Goal: Task Accomplishment & Management: Manage account settings

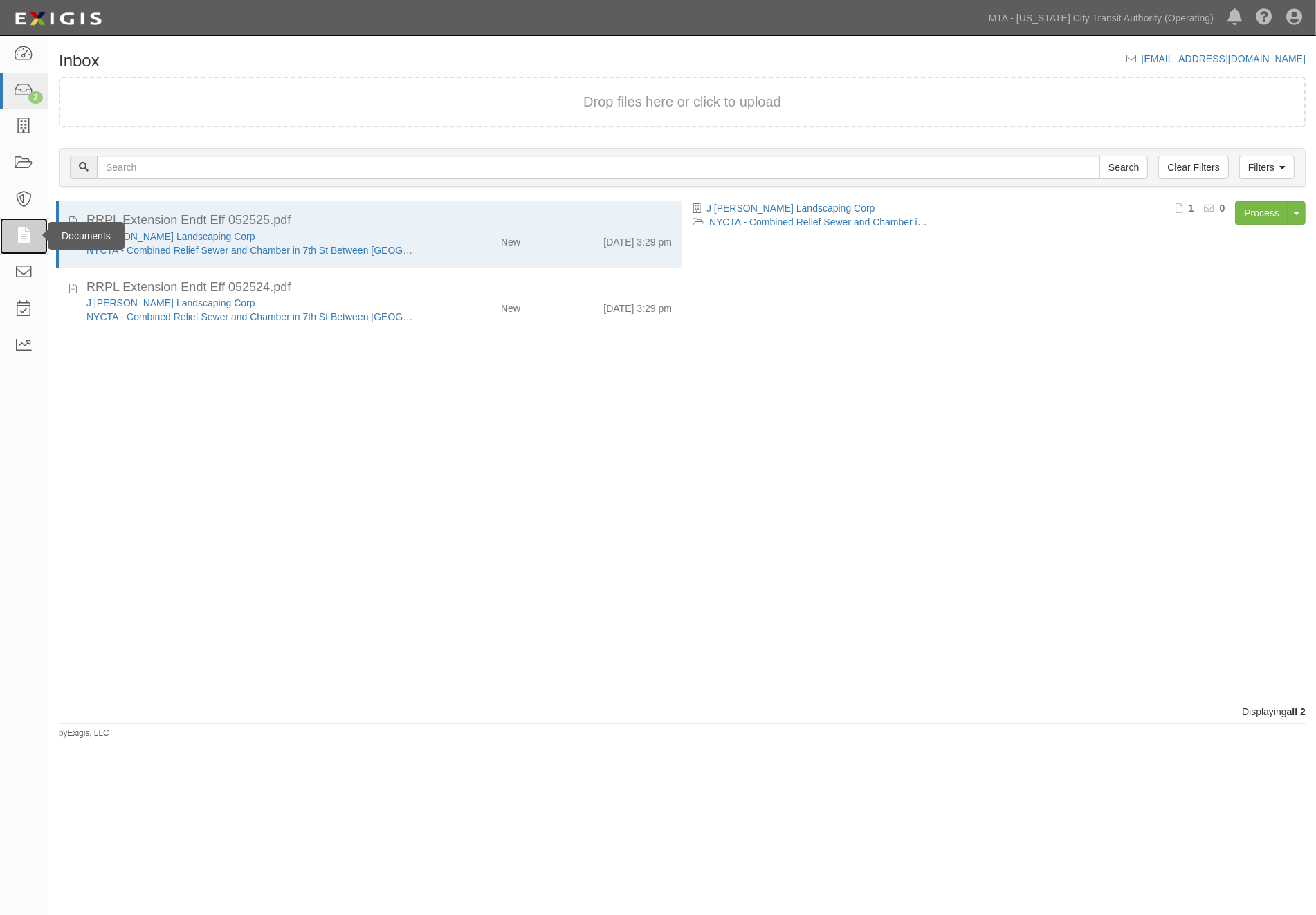
click at [27, 235] on icon at bounding box center [24, 236] width 19 height 16
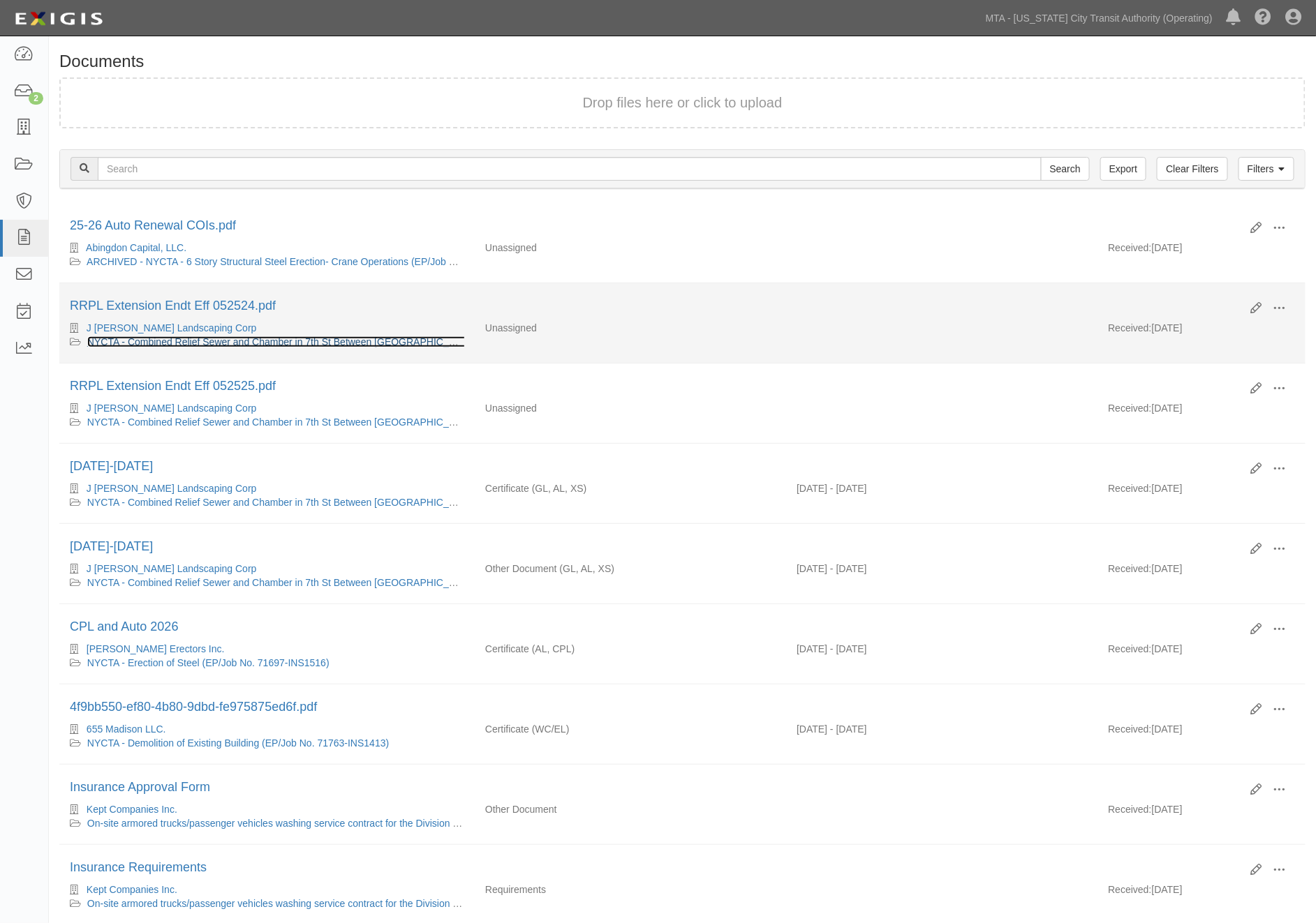
click at [217, 342] on link "NYCTA - Combined Relief Sewer and Chamber in 7th St Between 3rd & 4th Ave (SEK0…" at bounding box center [312, 342] width 451 height 12
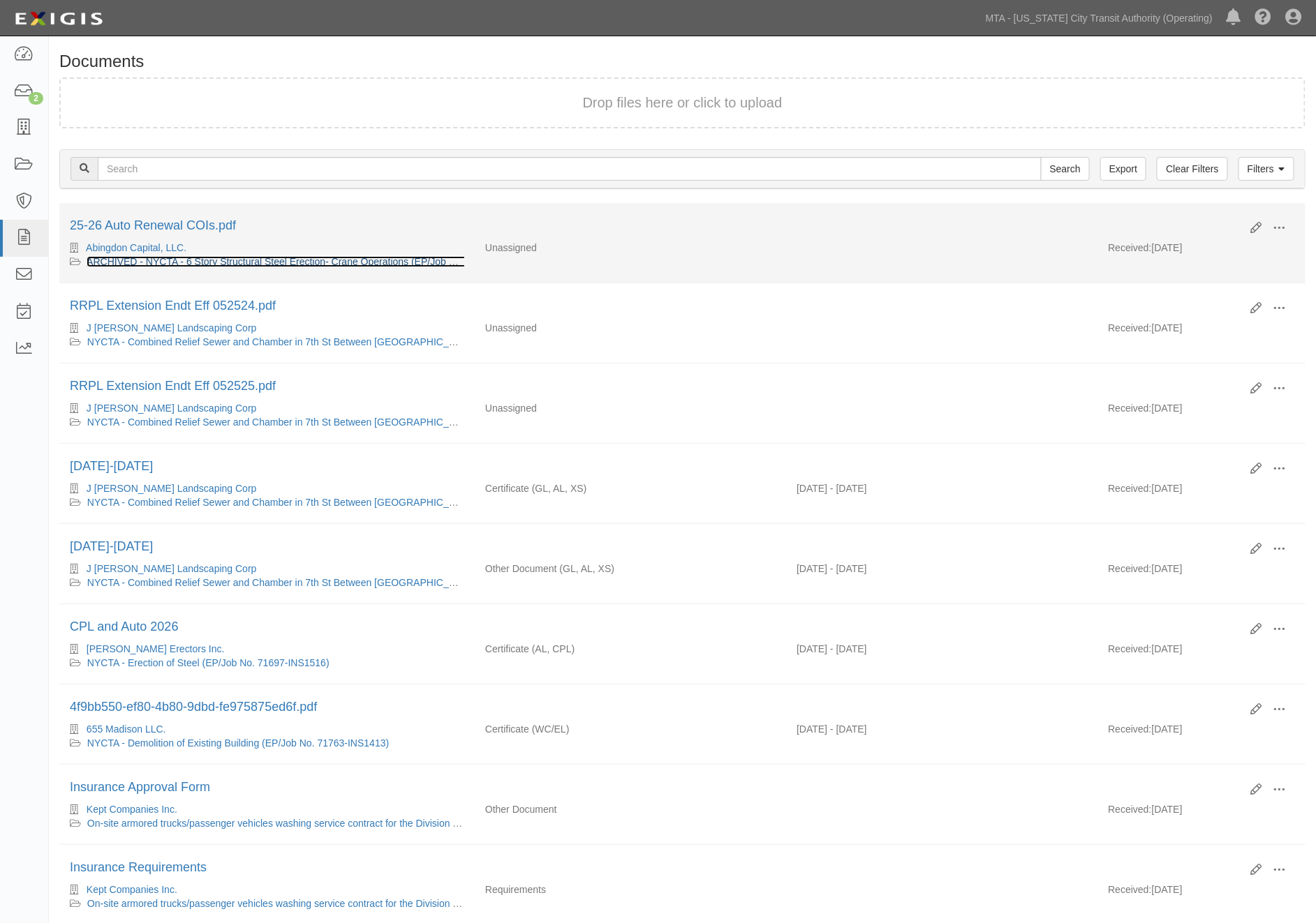
click at [175, 261] on link "ARCHIVED - NYCTA - 6 Story Structural Steel Erection- Crane Operations (EP/Job …" at bounding box center [312, 261] width 451 height 12
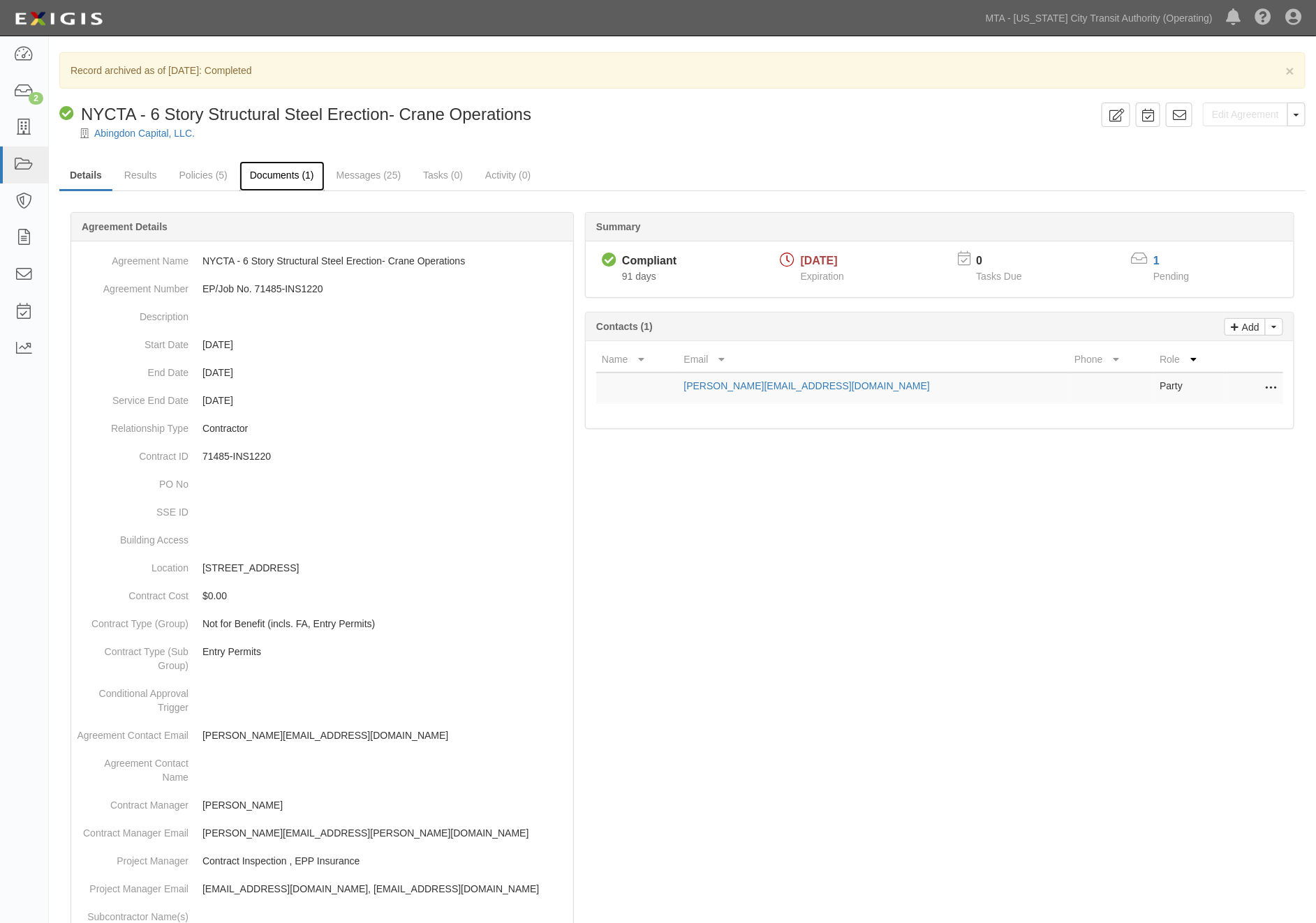
click at [275, 176] on link "Documents (1)" at bounding box center [281, 177] width 85 height 30
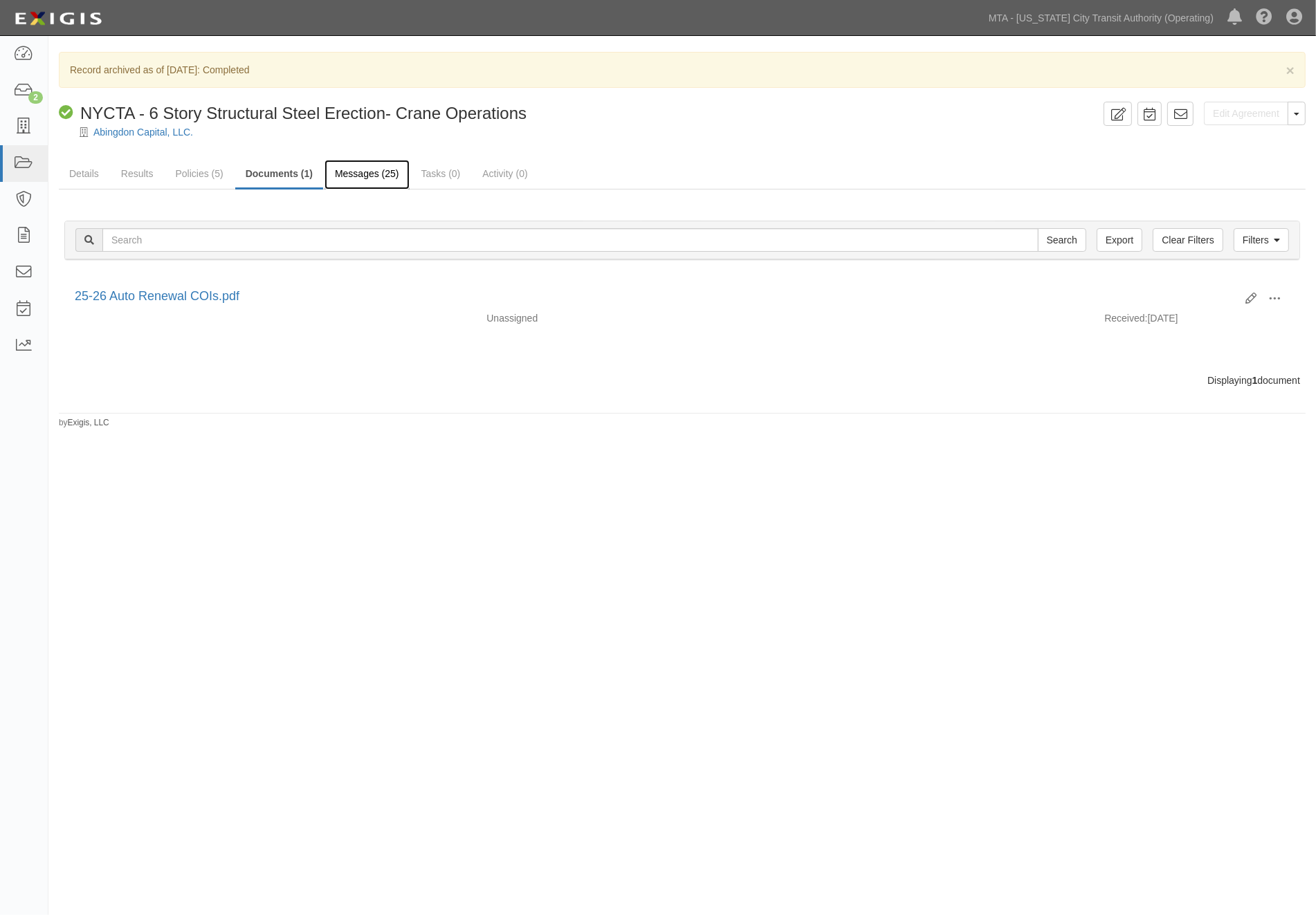
click at [345, 173] on link "Messages (25)" at bounding box center [367, 175] width 85 height 30
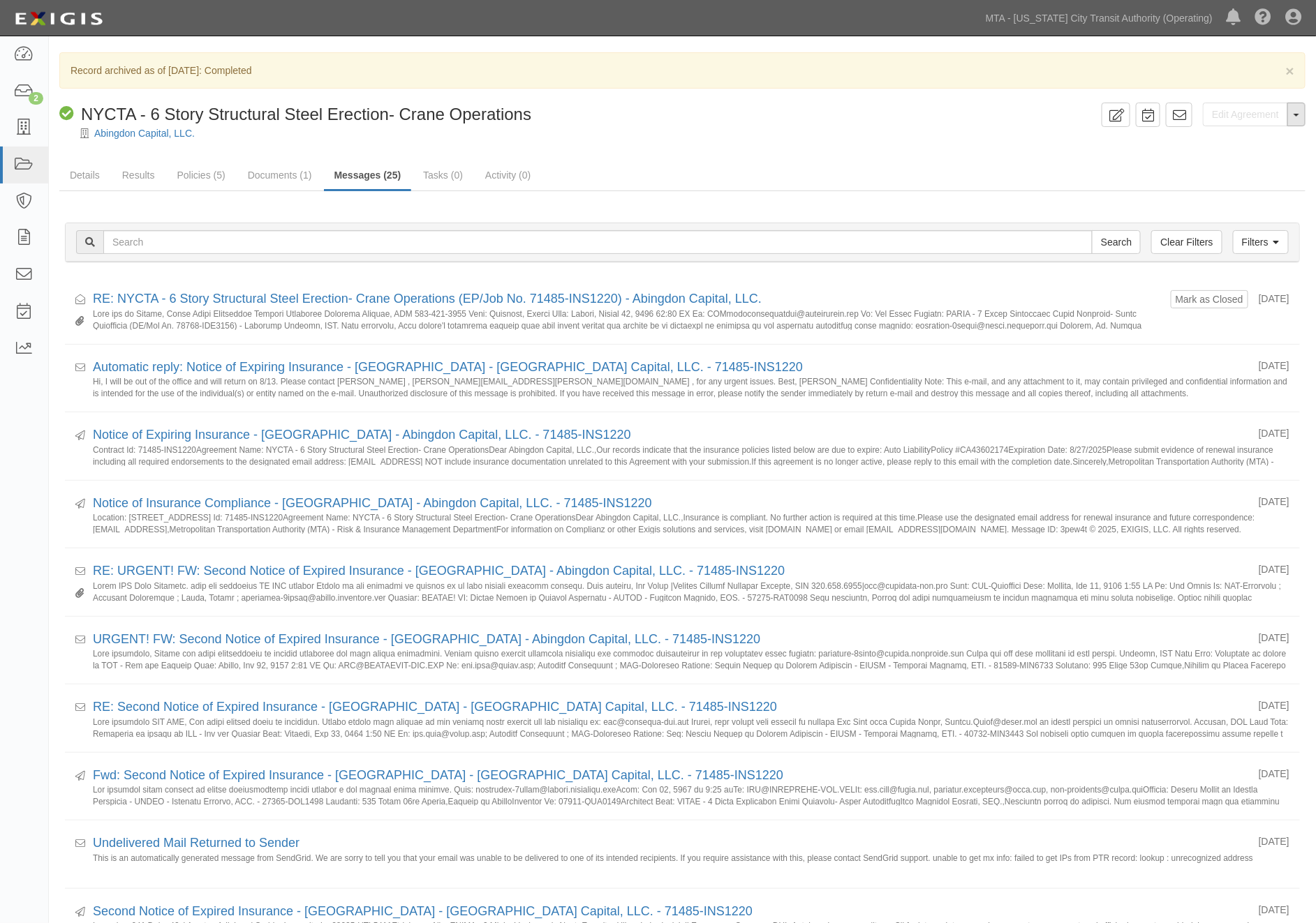
click at [1295, 120] on button "Toggle Agreement Dropdown" at bounding box center [1296, 114] width 18 height 24
click at [1082, 171] on ul "Details Results Policies (5) Documents (1) Messages (25) Tasks (0) Activity (0)" at bounding box center [683, 177] width 1246 height 30
click at [1260, 251] on link "Filters" at bounding box center [1261, 242] width 56 height 24
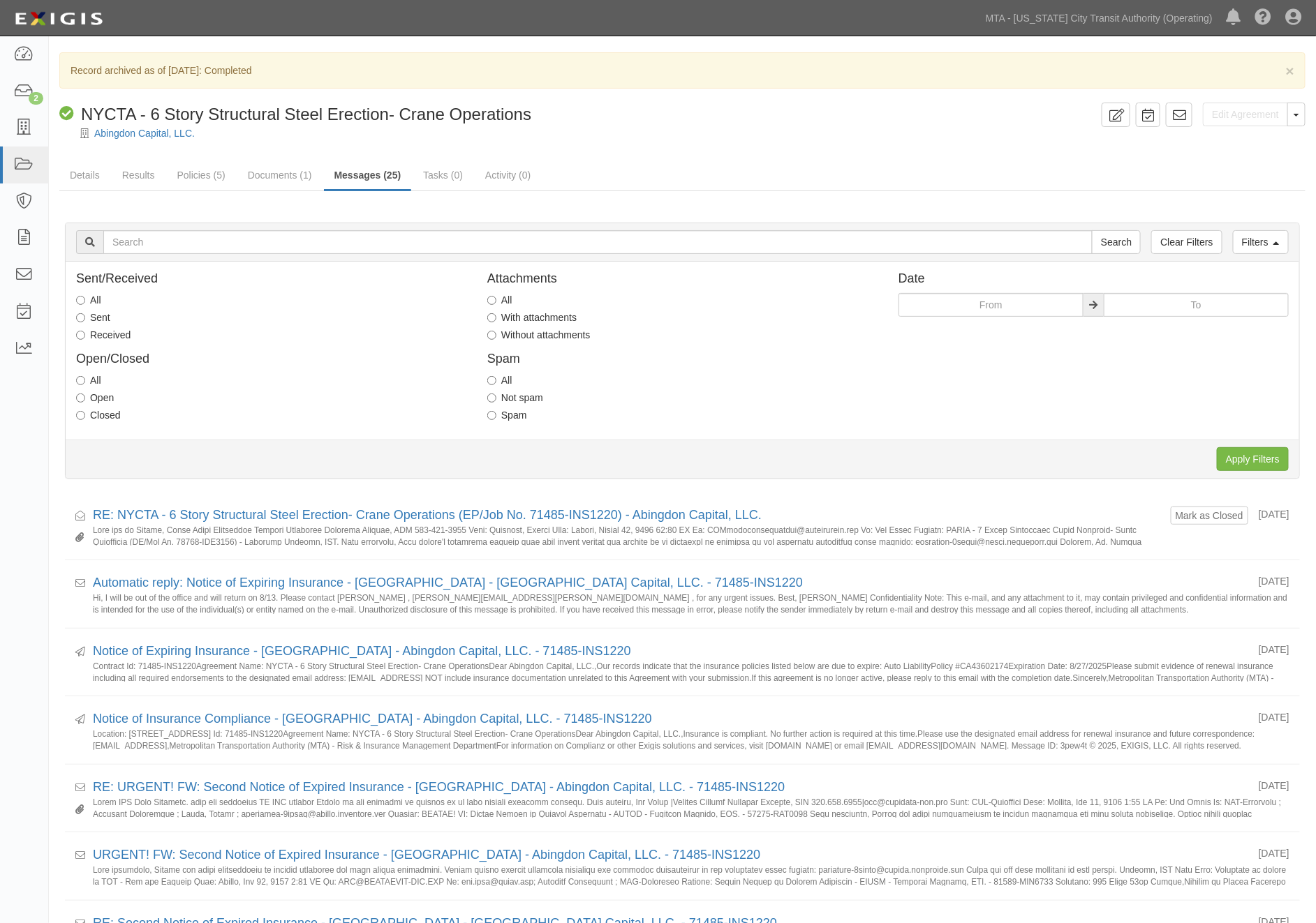
click at [113, 332] on label "Received" at bounding box center [103, 335] width 54 height 14
click at [85, 332] on input "Received" at bounding box center [80, 335] width 9 height 9
radio input "true"
click at [1245, 461] on input "Apply Filters" at bounding box center [1253, 459] width 72 height 24
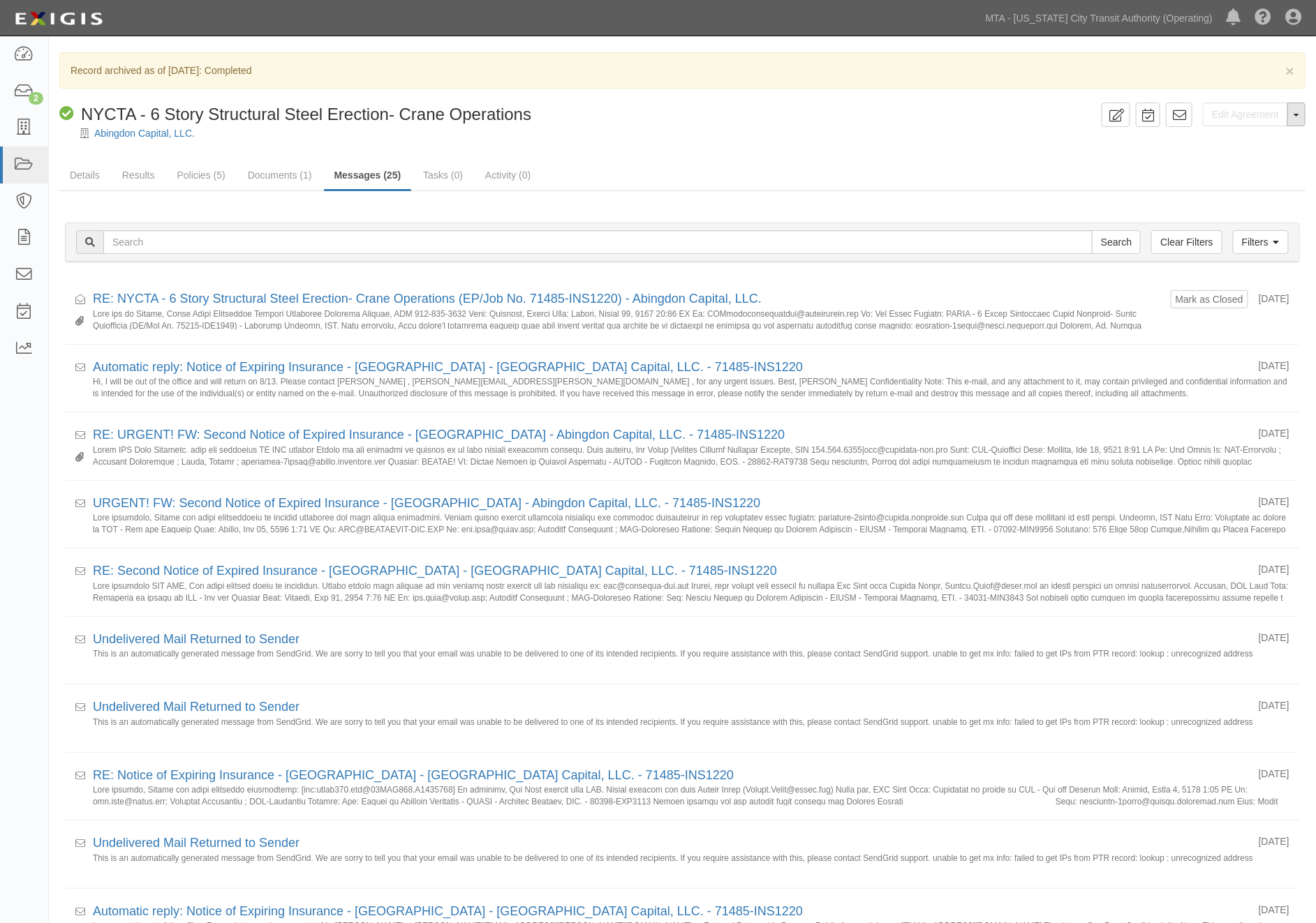
click at [1300, 123] on button "Toggle Agreement Dropdown" at bounding box center [1296, 114] width 18 height 24
click at [1230, 159] on link "Unarchive Agreement" at bounding box center [1248, 159] width 114 height 18
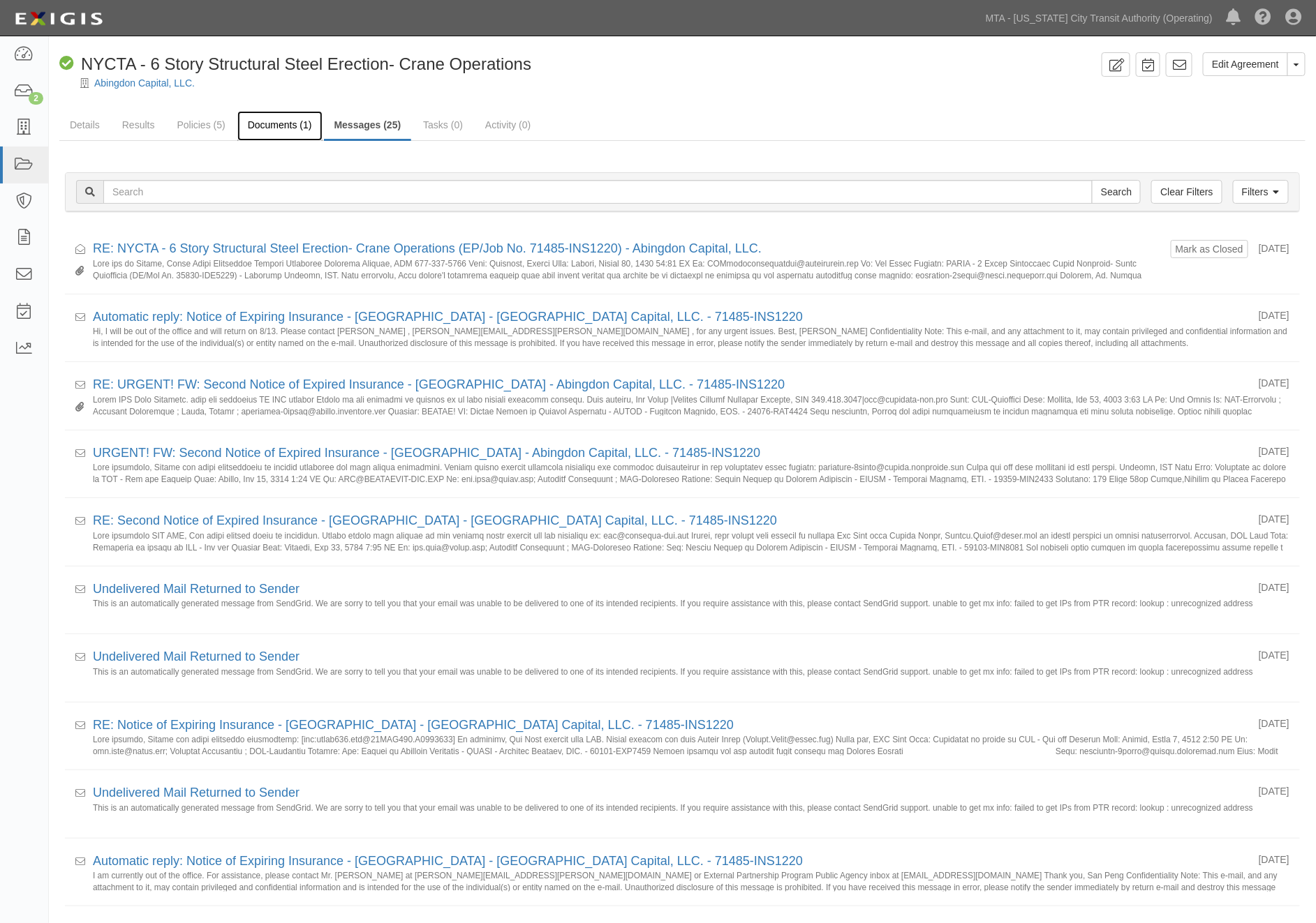
click at [276, 123] on link "Documents (1)" at bounding box center [279, 126] width 85 height 30
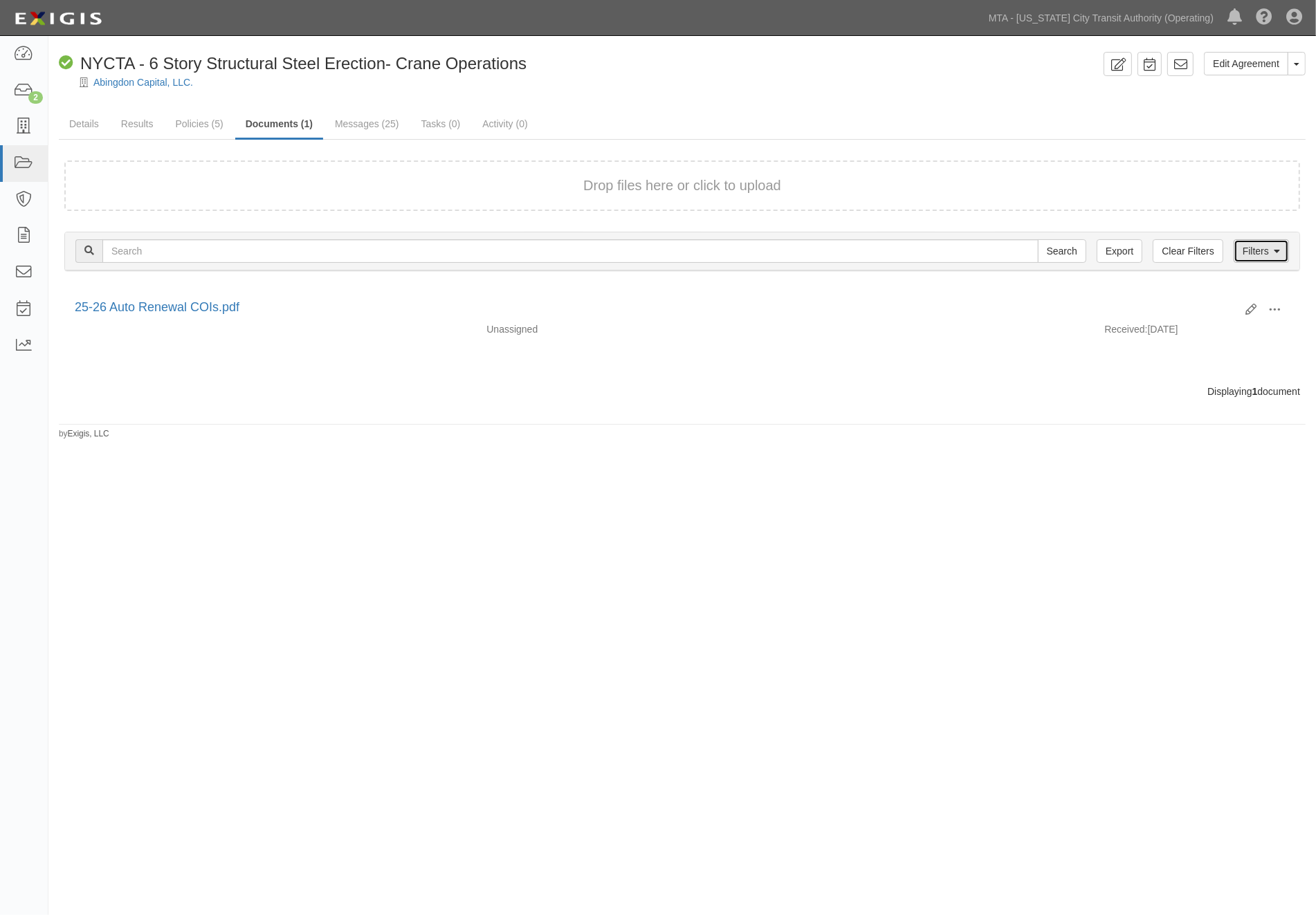
click at [1274, 254] on link "Filters" at bounding box center [1261, 251] width 56 height 24
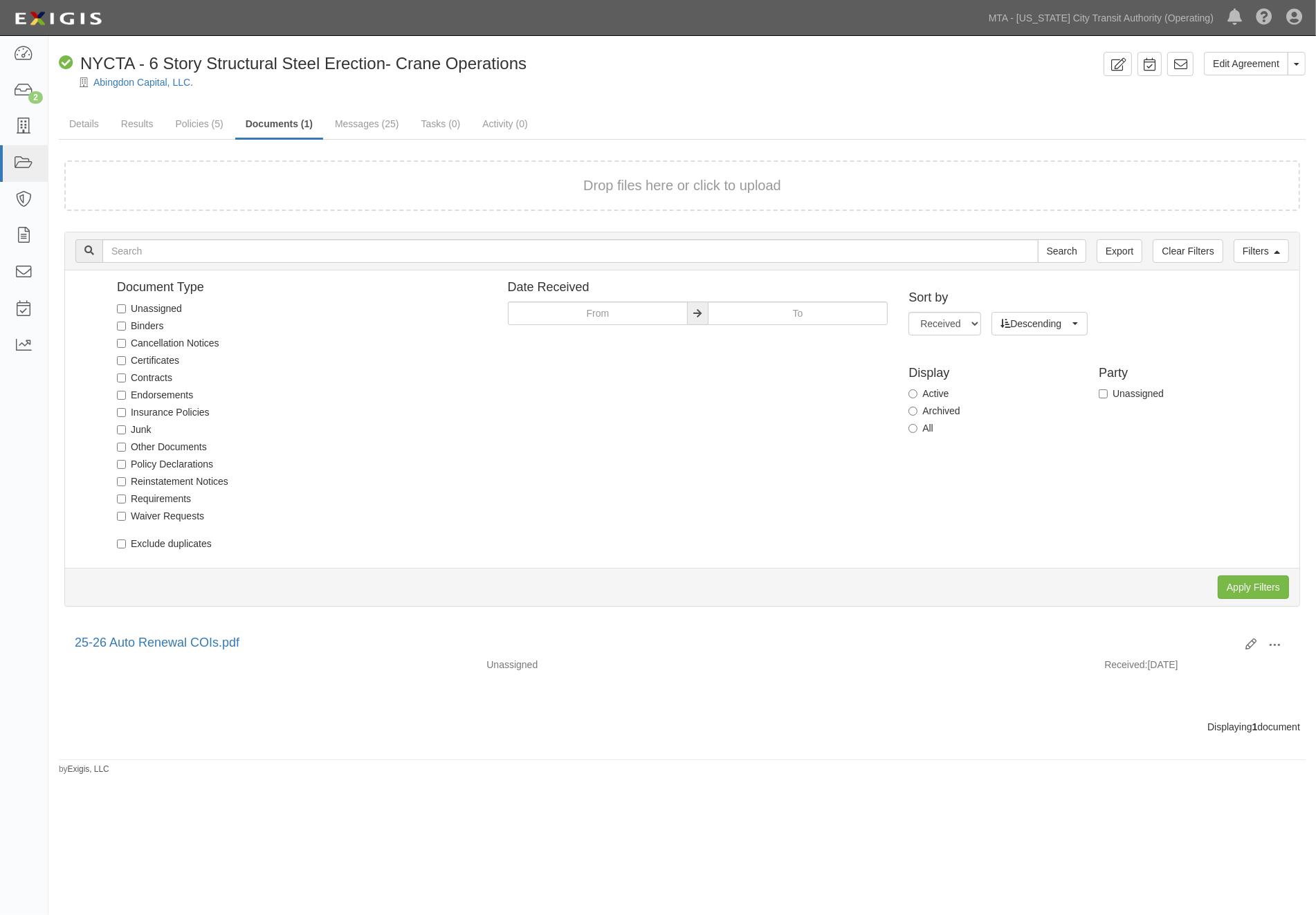
click at [919, 411] on label "Archived" at bounding box center [934, 411] width 51 height 14
click at [918, 411] on input "Archived" at bounding box center [913, 411] width 9 height 9
radio input "true"
click at [1233, 580] on input "Apply Filters" at bounding box center [1253, 587] width 72 height 24
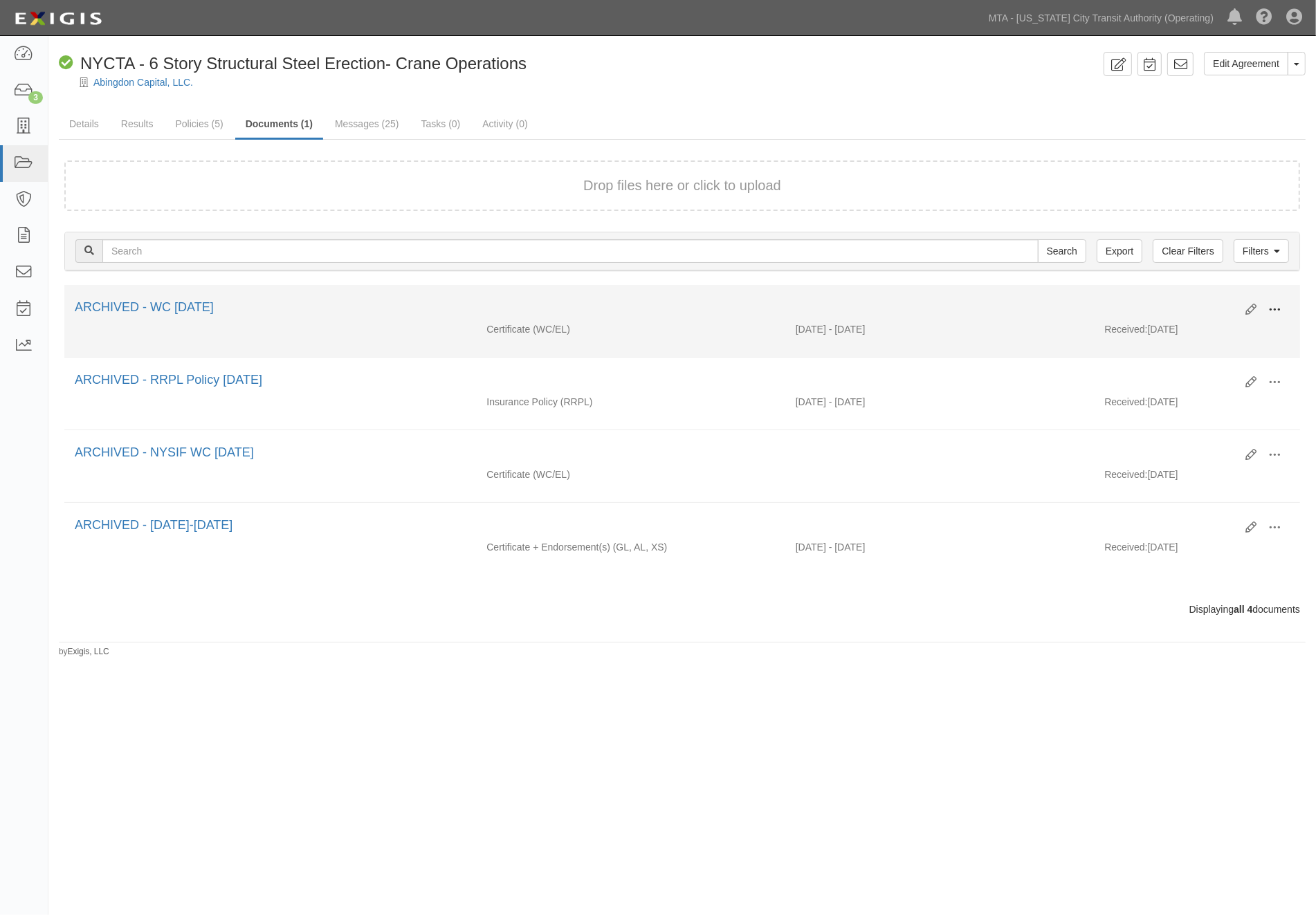
click at [1277, 301] on button at bounding box center [1274, 310] width 30 height 24
click at [1192, 370] on link "Unarchive" at bounding box center [1208, 374] width 110 height 25
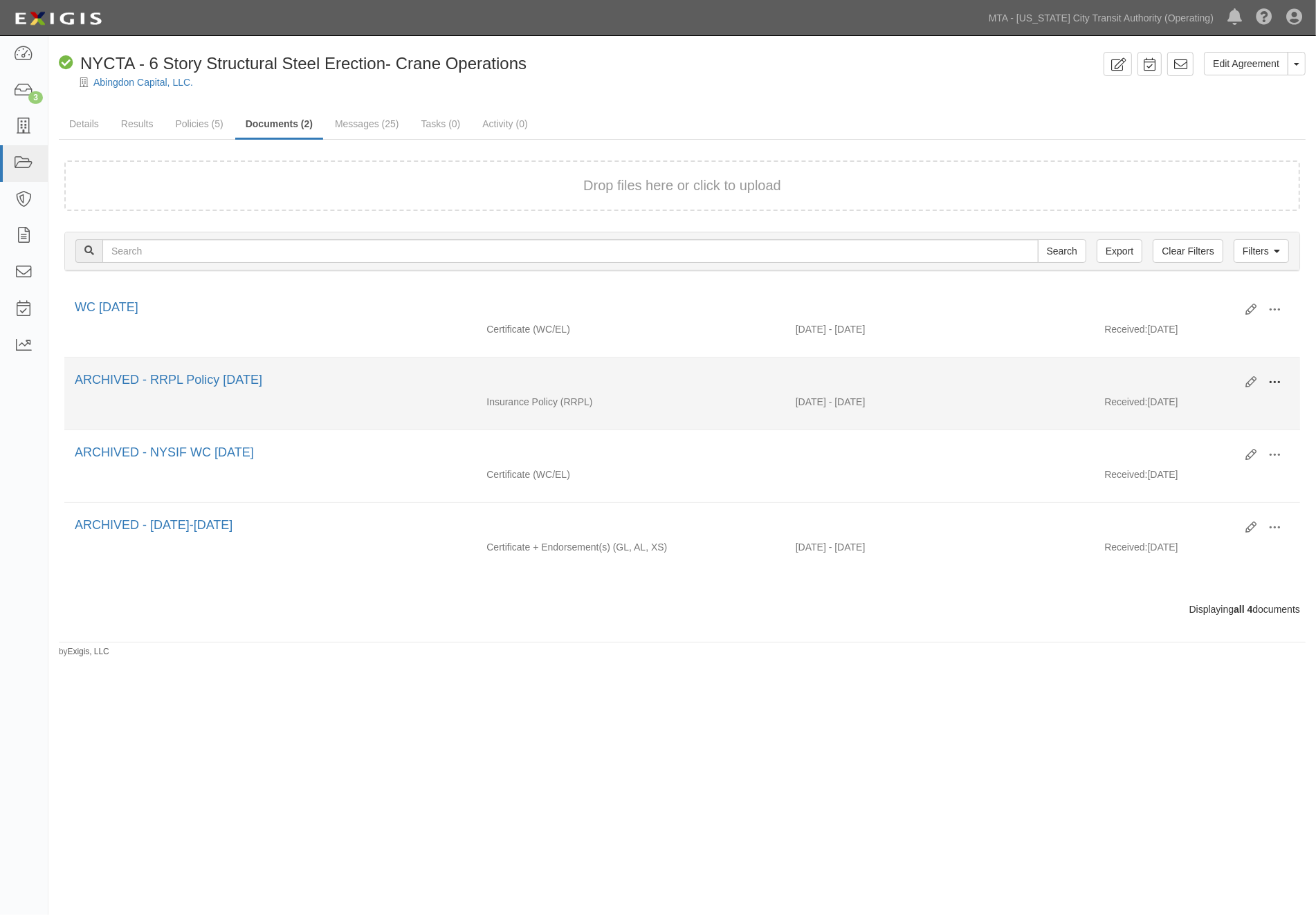
drag, startPoint x: 1277, startPoint y: 385, endPoint x: 1267, endPoint y: 406, distance: 23.3
click at [1278, 386] on span at bounding box center [1274, 383] width 12 height 12
click at [1209, 446] on link "Unarchive" at bounding box center [1208, 446] width 110 height 25
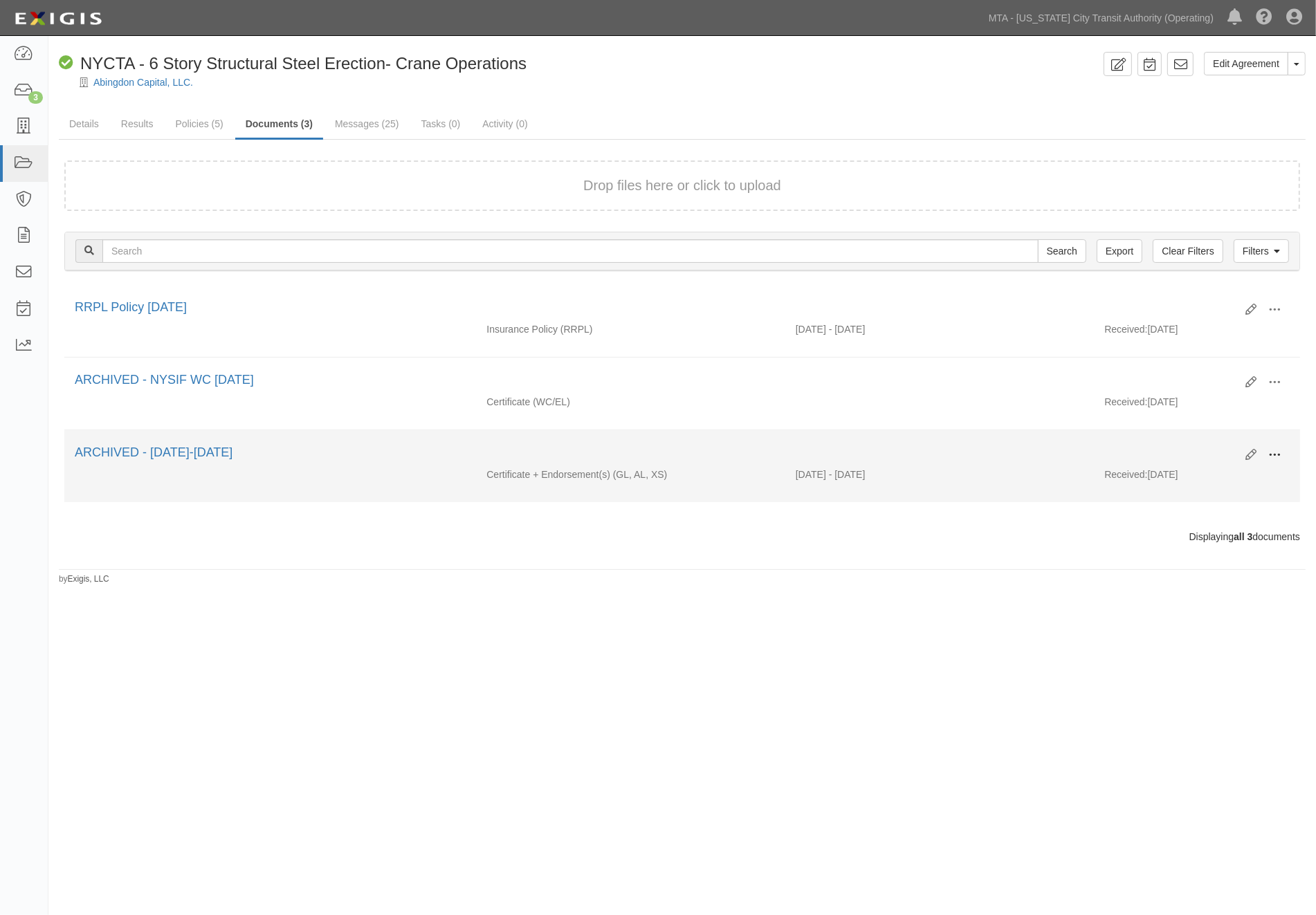
click at [1275, 458] on span at bounding box center [1274, 455] width 12 height 12
click at [1174, 516] on link "Unarchive" at bounding box center [1208, 520] width 110 height 25
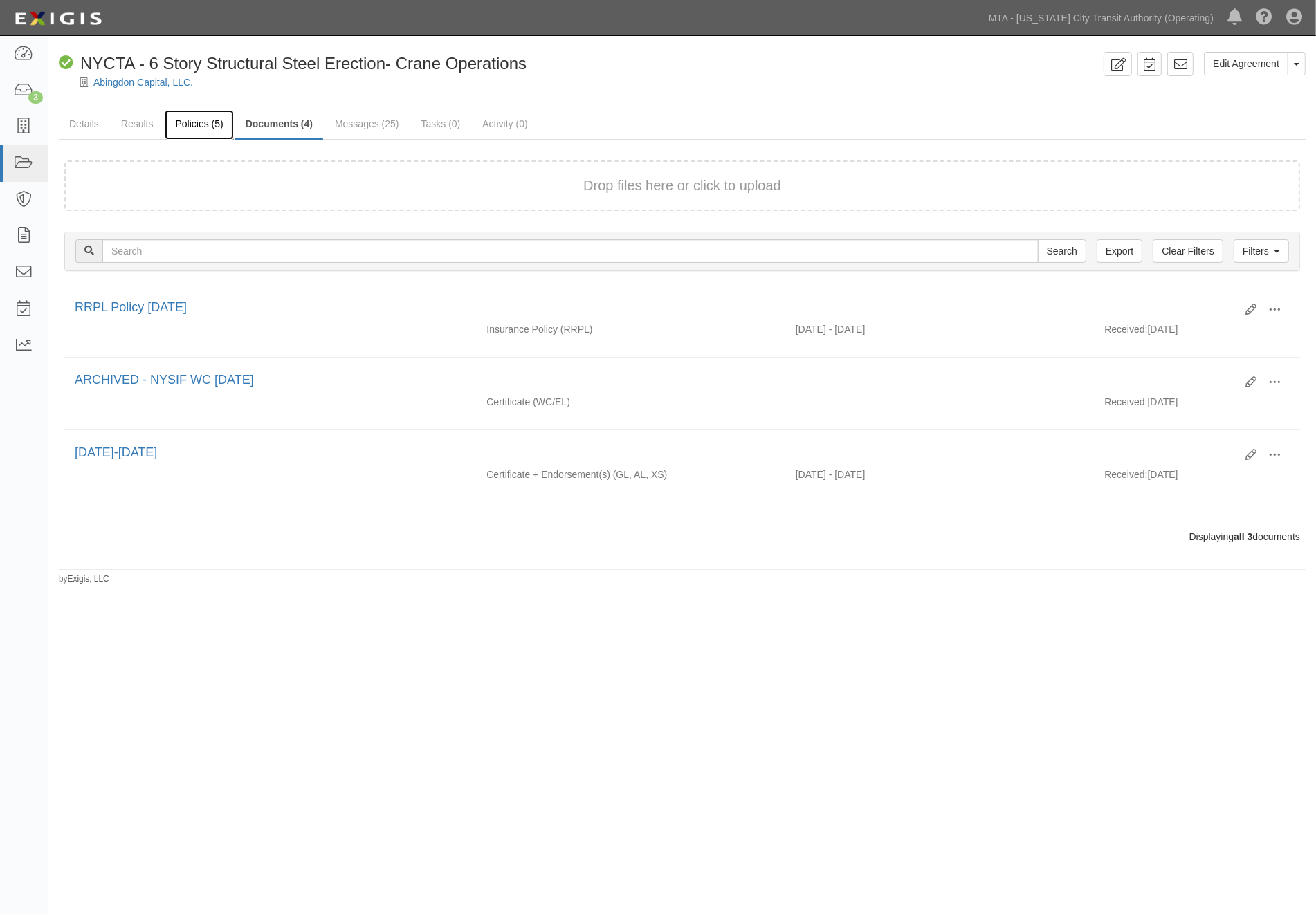
click at [195, 121] on link "Policies (5)" at bounding box center [198, 125] width 68 height 30
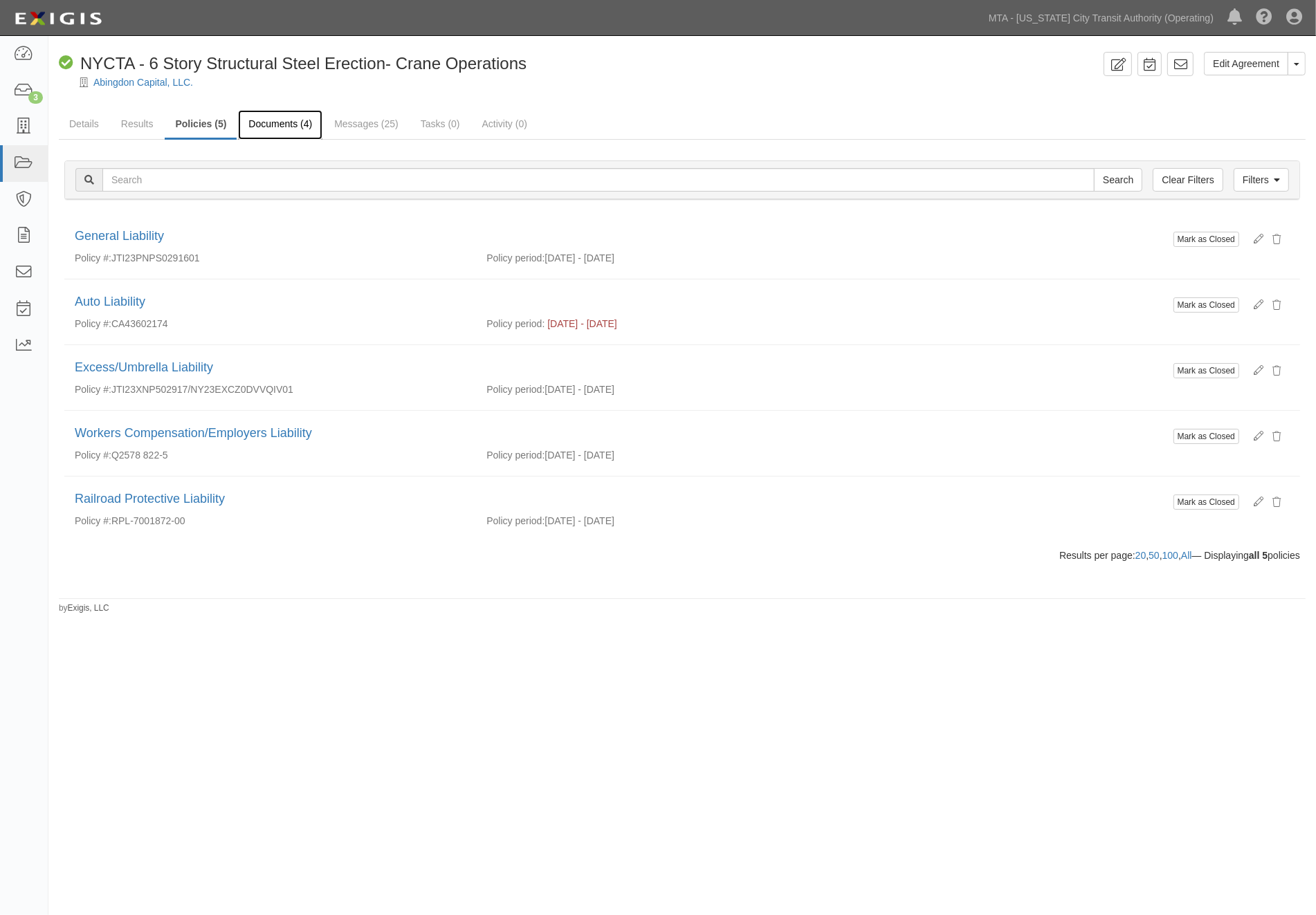
click at [277, 125] on link "Documents (4)" at bounding box center [279, 125] width 84 height 30
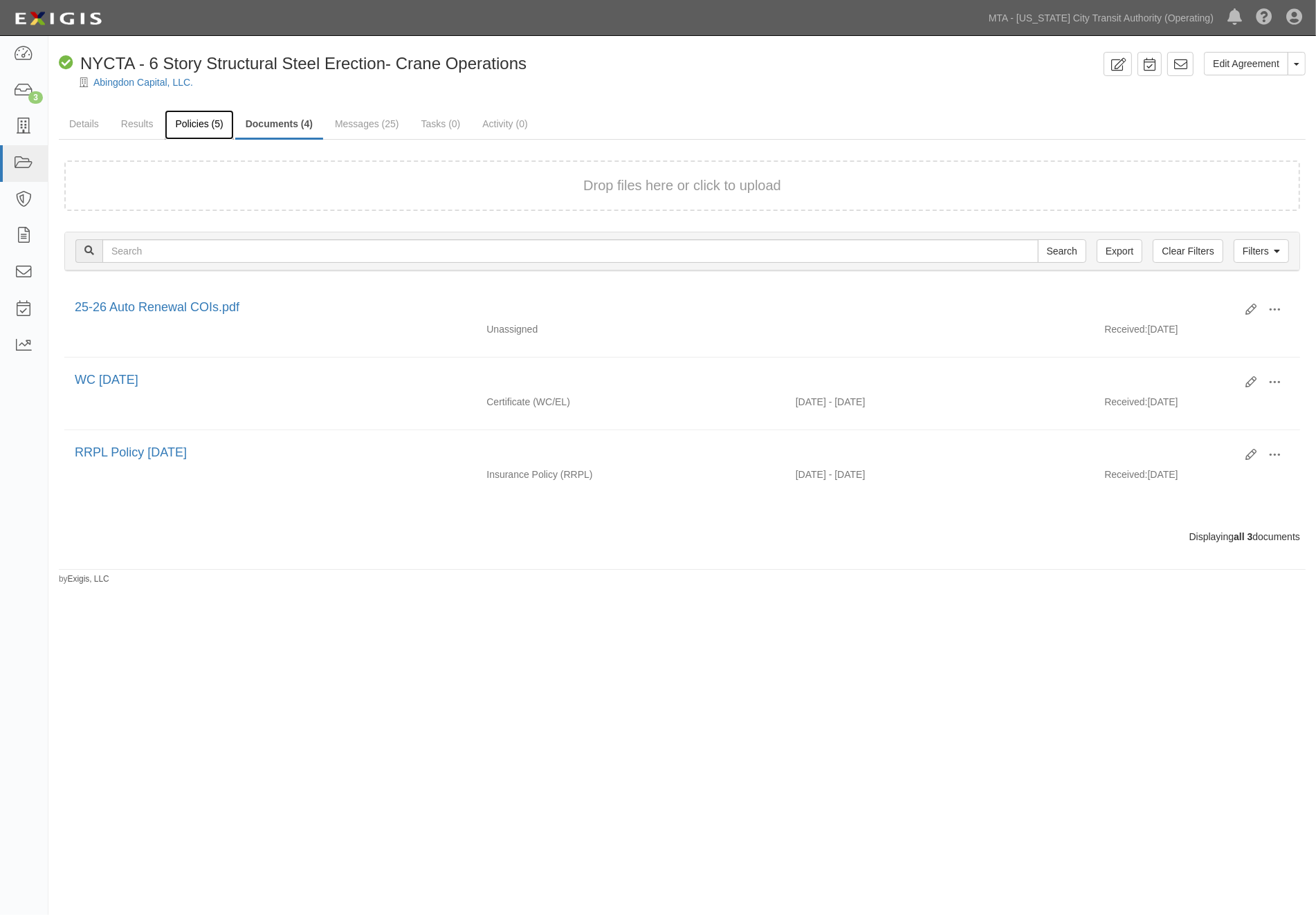
click at [224, 126] on link "Policies (5)" at bounding box center [198, 125] width 68 height 30
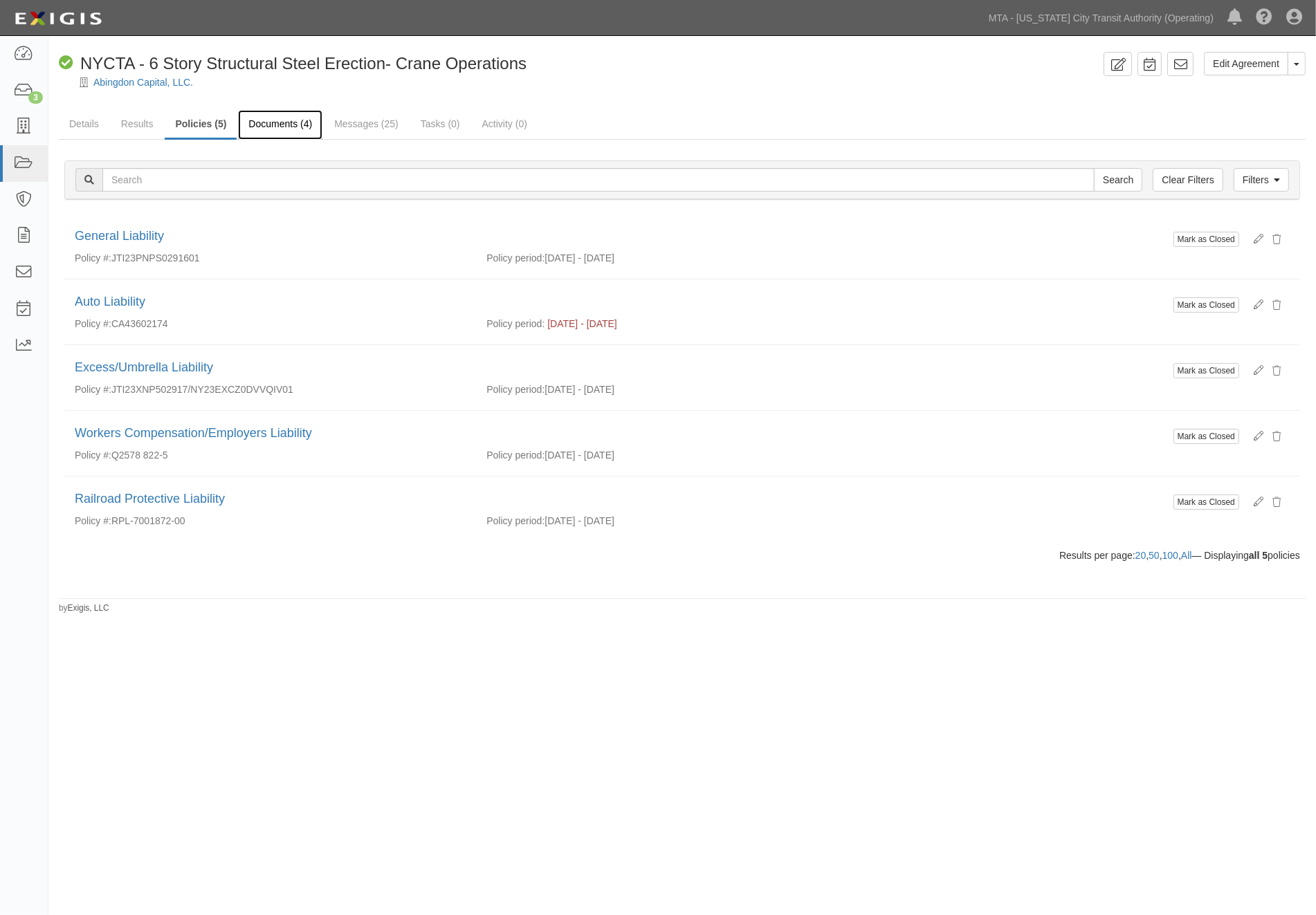
click at [287, 118] on link "Documents (4)" at bounding box center [279, 125] width 84 height 30
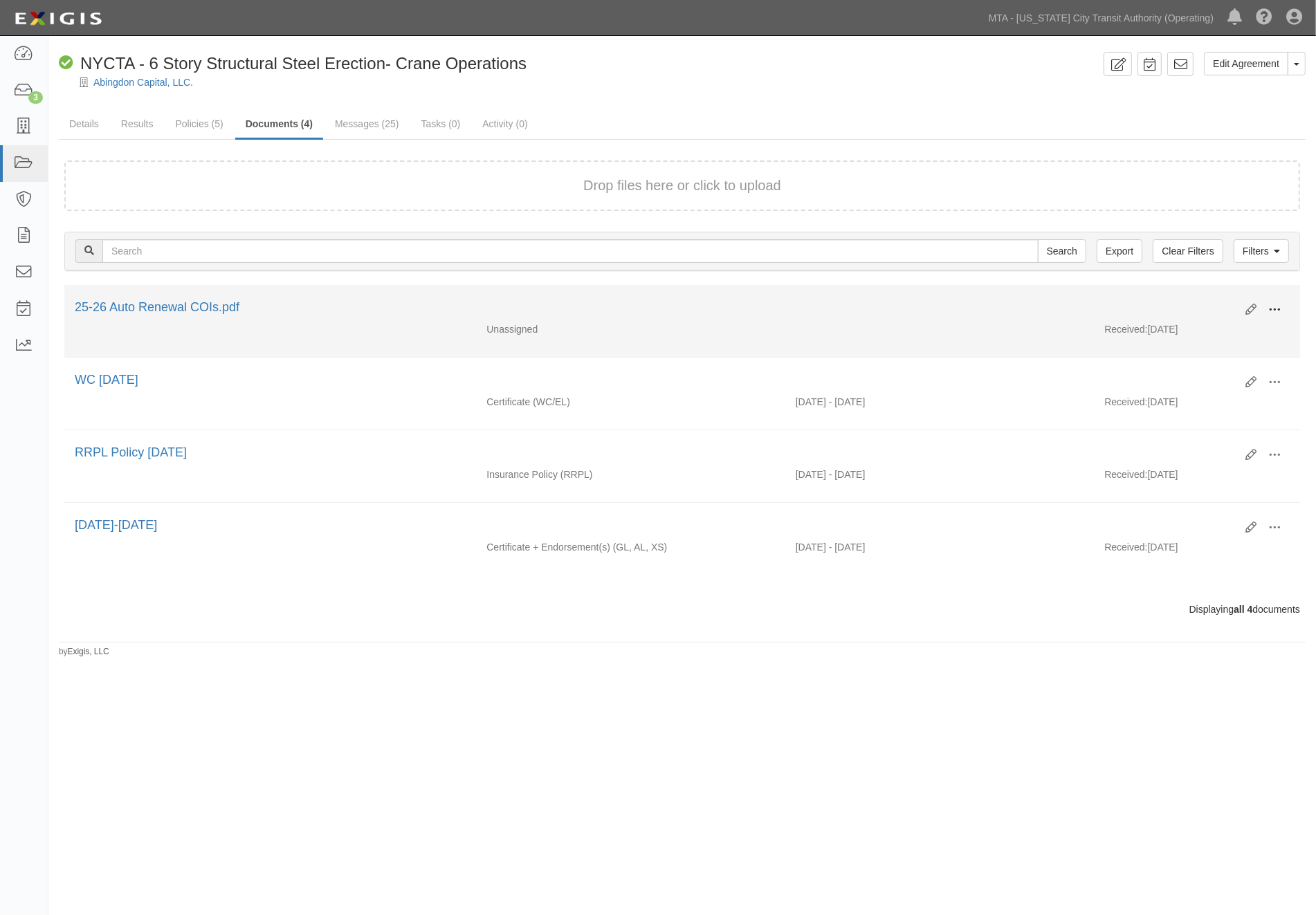
click at [1283, 309] on button at bounding box center [1274, 310] width 30 height 24
click at [1170, 297] on link "Edit" at bounding box center [1208, 304] width 110 height 25
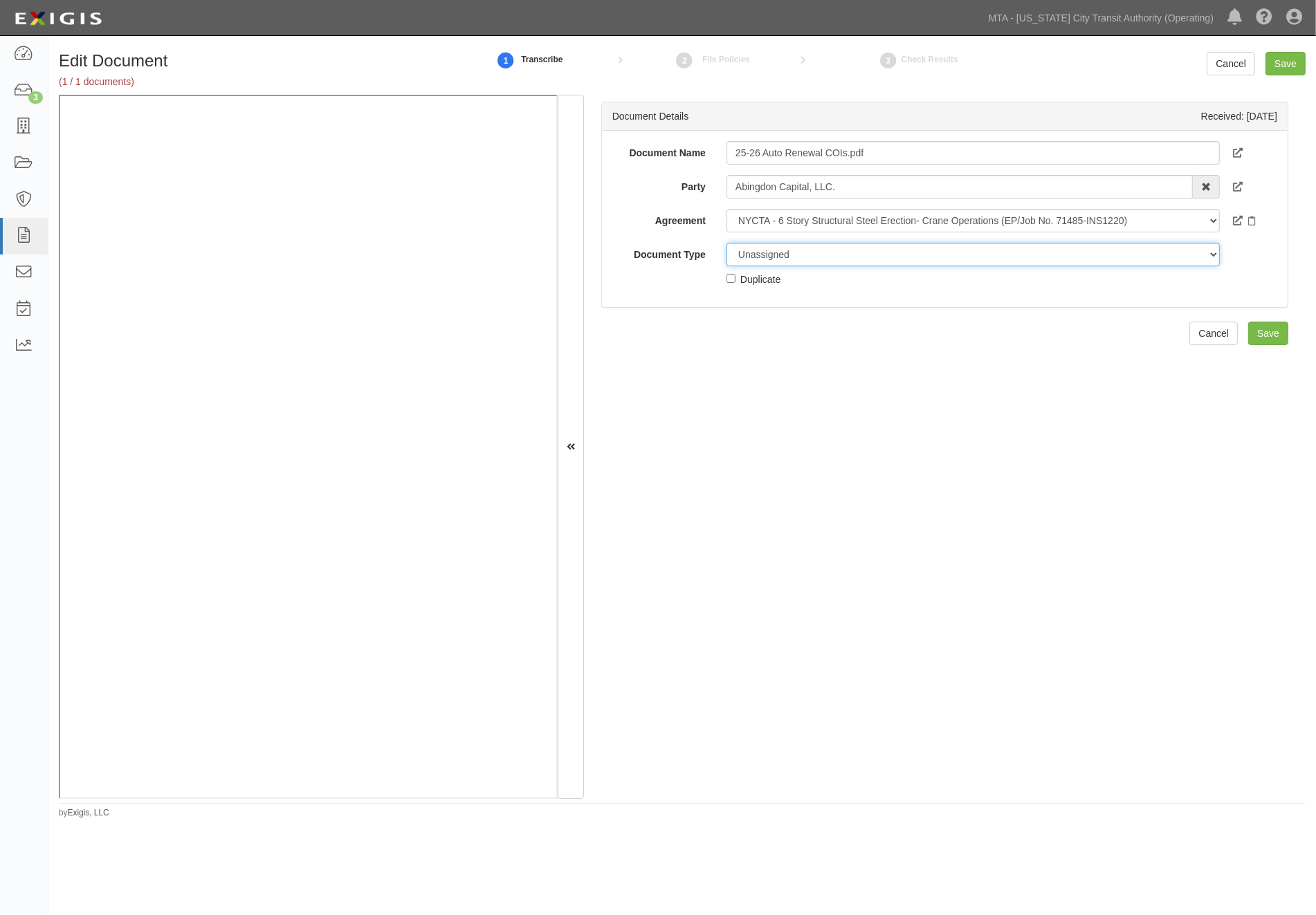
click at [805, 247] on select "Unassigned Binder Cancellation Notice Certificate Contract Endorsement Insuranc…" at bounding box center [974, 255] width 494 height 24
select select "OtherDetail"
click at [727, 243] on select "Unassigned Binder Cancellation Notice Certificate Contract Endorsement Insuranc…" at bounding box center [974, 255] width 494 height 24
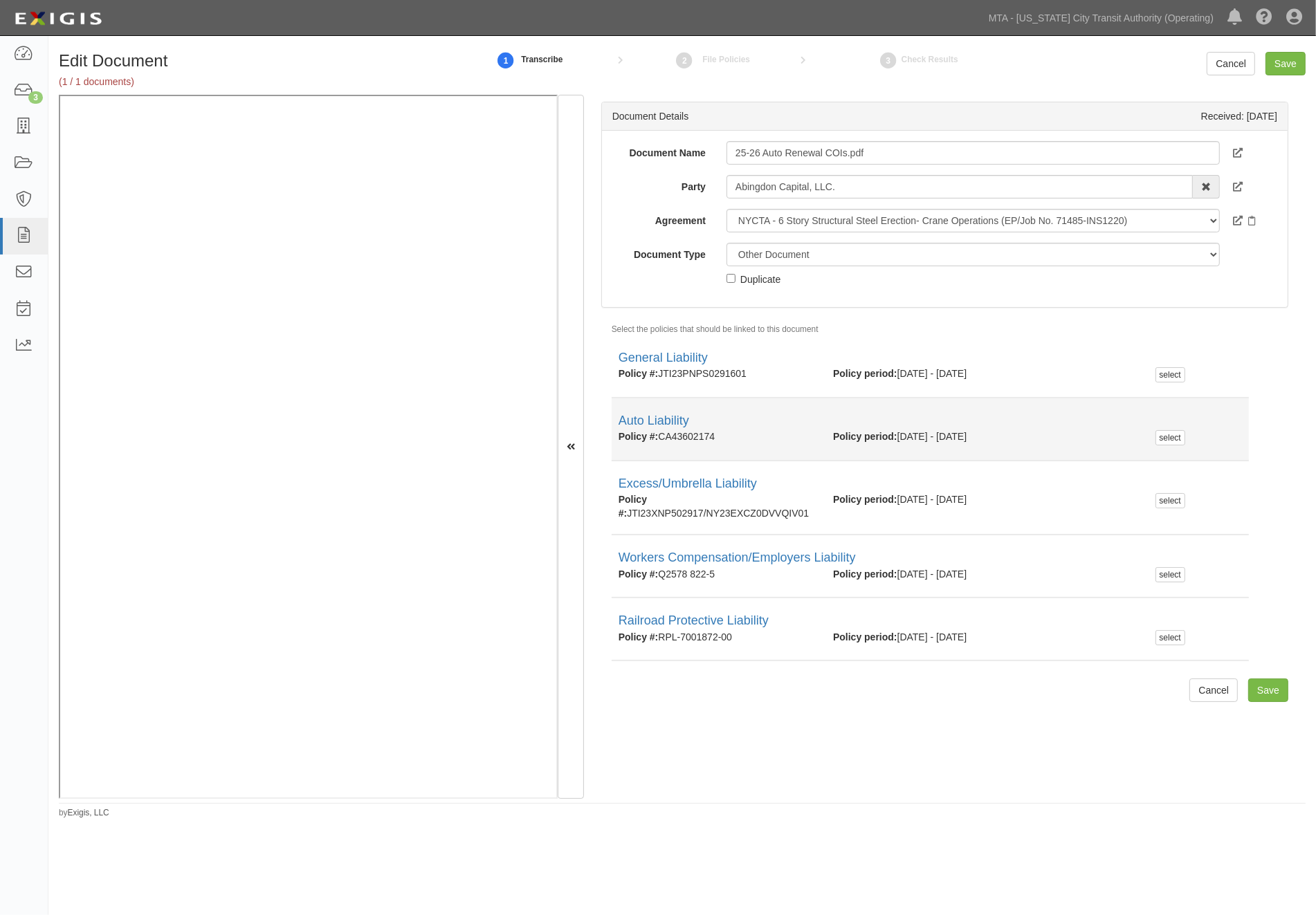
drag, startPoint x: 731, startPoint y: 447, endPoint x: 664, endPoint y: 446, distance: 67.0
click at [664, 446] on li "Auto Liability Policy #: CA43602174 Policy period: 8/27/2024 - 8/27/2025 select" at bounding box center [930, 430] width 638 height 63
copy div "CA43602174"
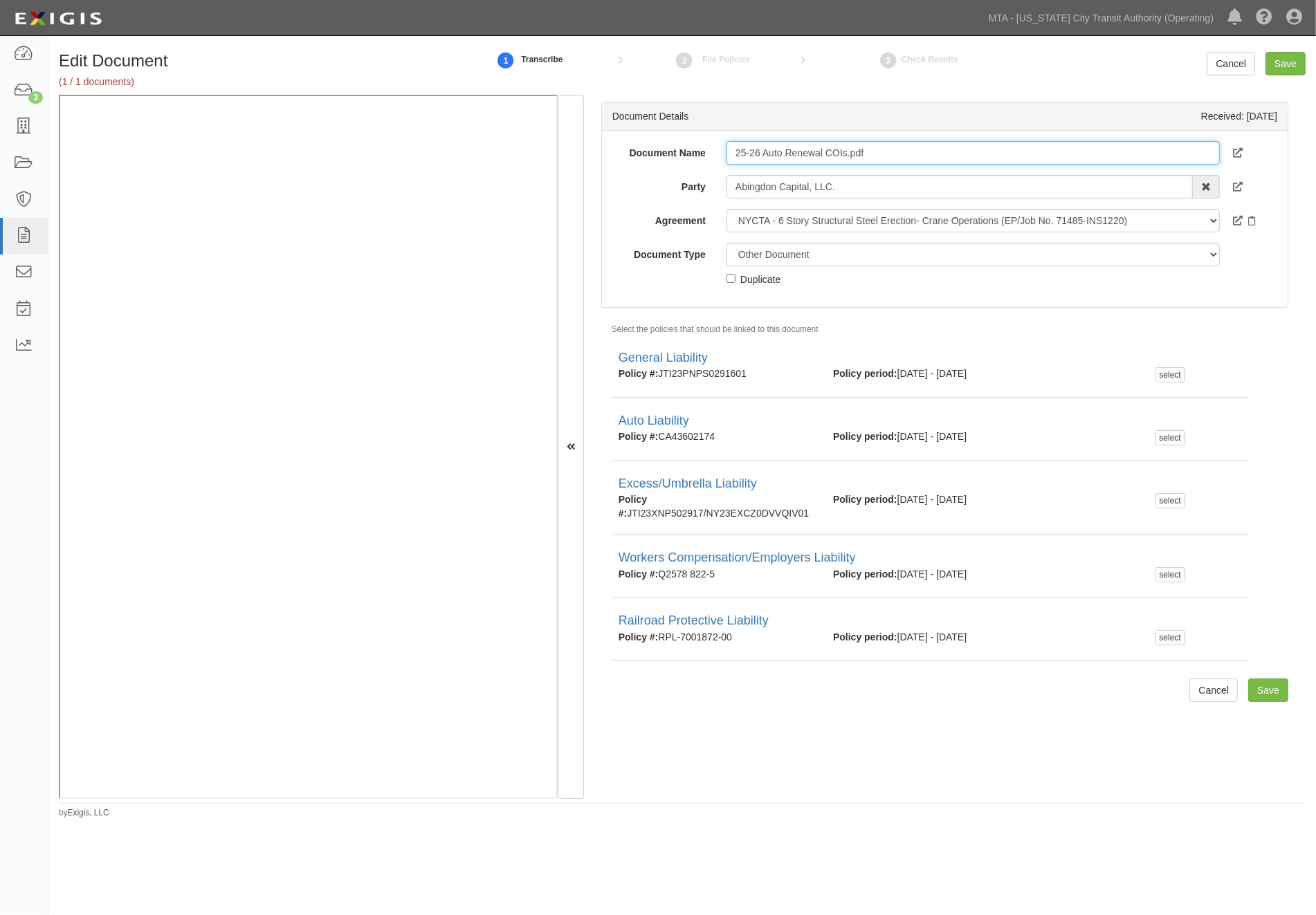
drag, startPoint x: 889, startPoint y: 154, endPoint x: 626, endPoint y: 151, distance: 263.0
click at [626, 151] on div "Document Name 25-26 Auto Renewal COIs.pdf" at bounding box center [945, 153] width 685 height 24
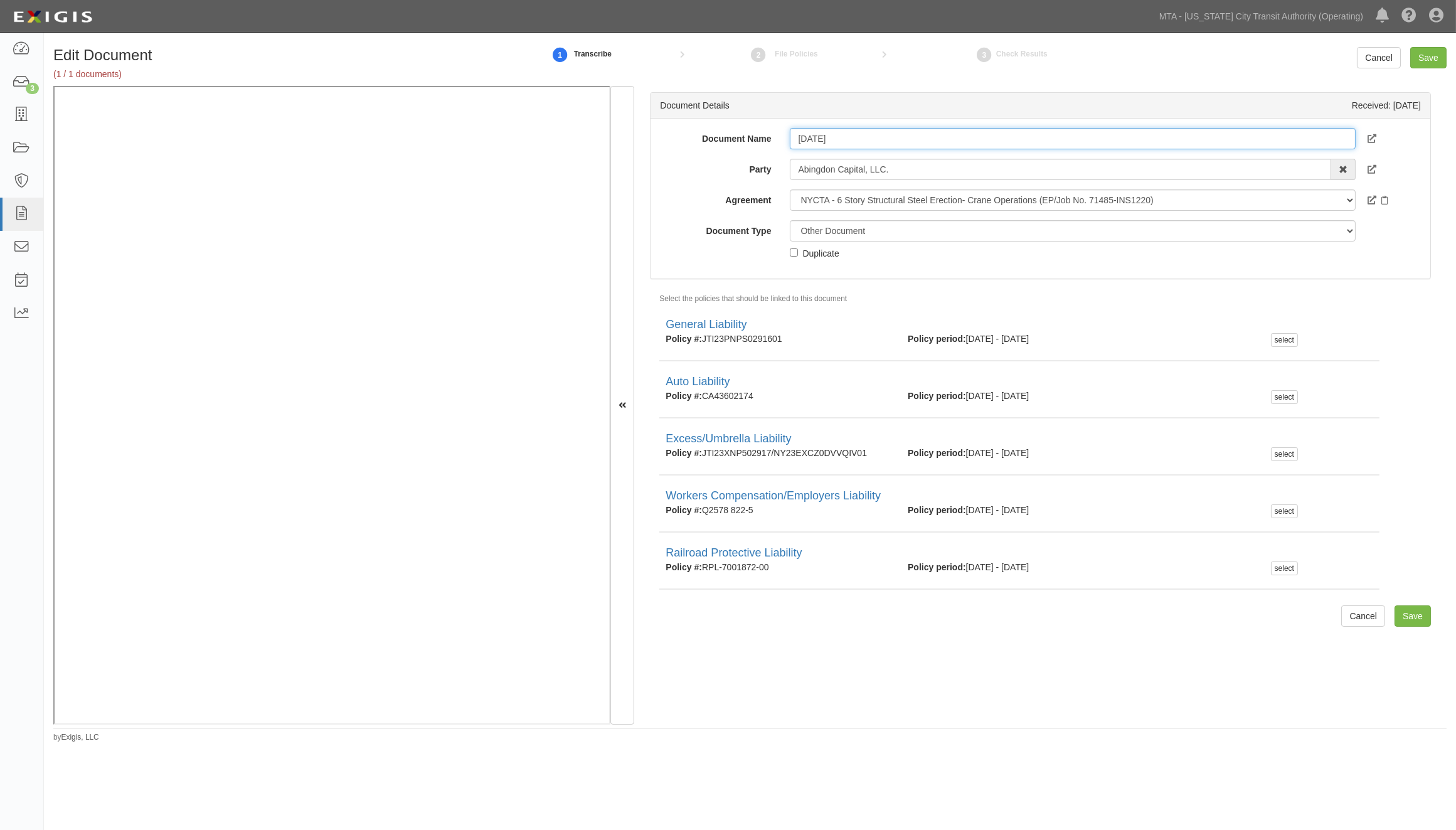
type input "8/27/2026"
click at [855, 233] on select "Unassigned Binder Cancellation Notice Certificate Contract Endorsement Insuranc…" at bounding box center [1073, 231] width 566 height 22
select select "CertificateDetail"
click at [790, 221] on select "Unassigned Binder Cancellation Notice Certificate Contract Endorsement Insuranc…" at bounding box center [1073, 231] width 566 height 22
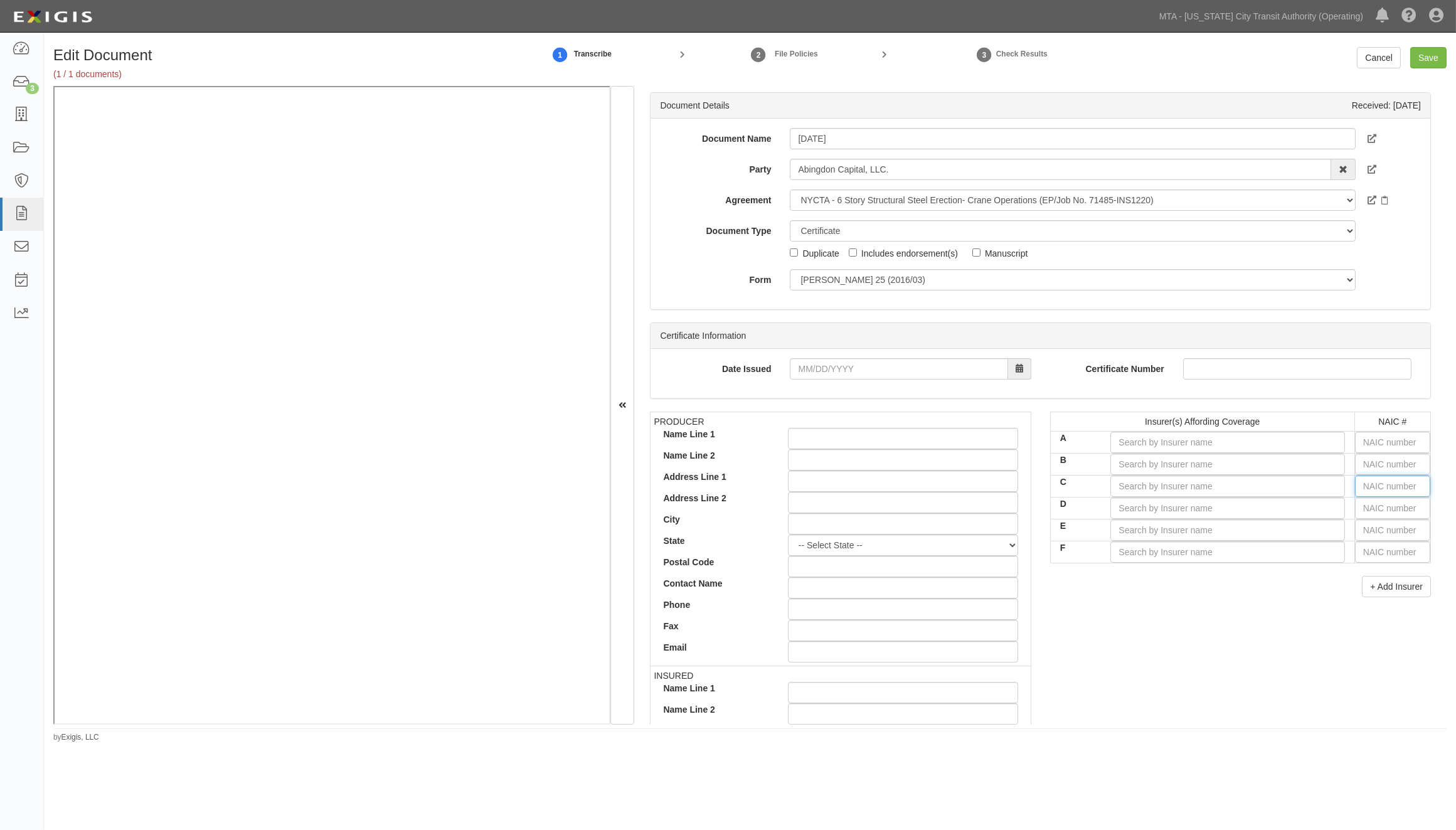
click at [1192, 488] on input "text" at bounding box center [1393, 486] width 75 height 22
type input "16862"
type input "1"
type input "12963"
type input "12"
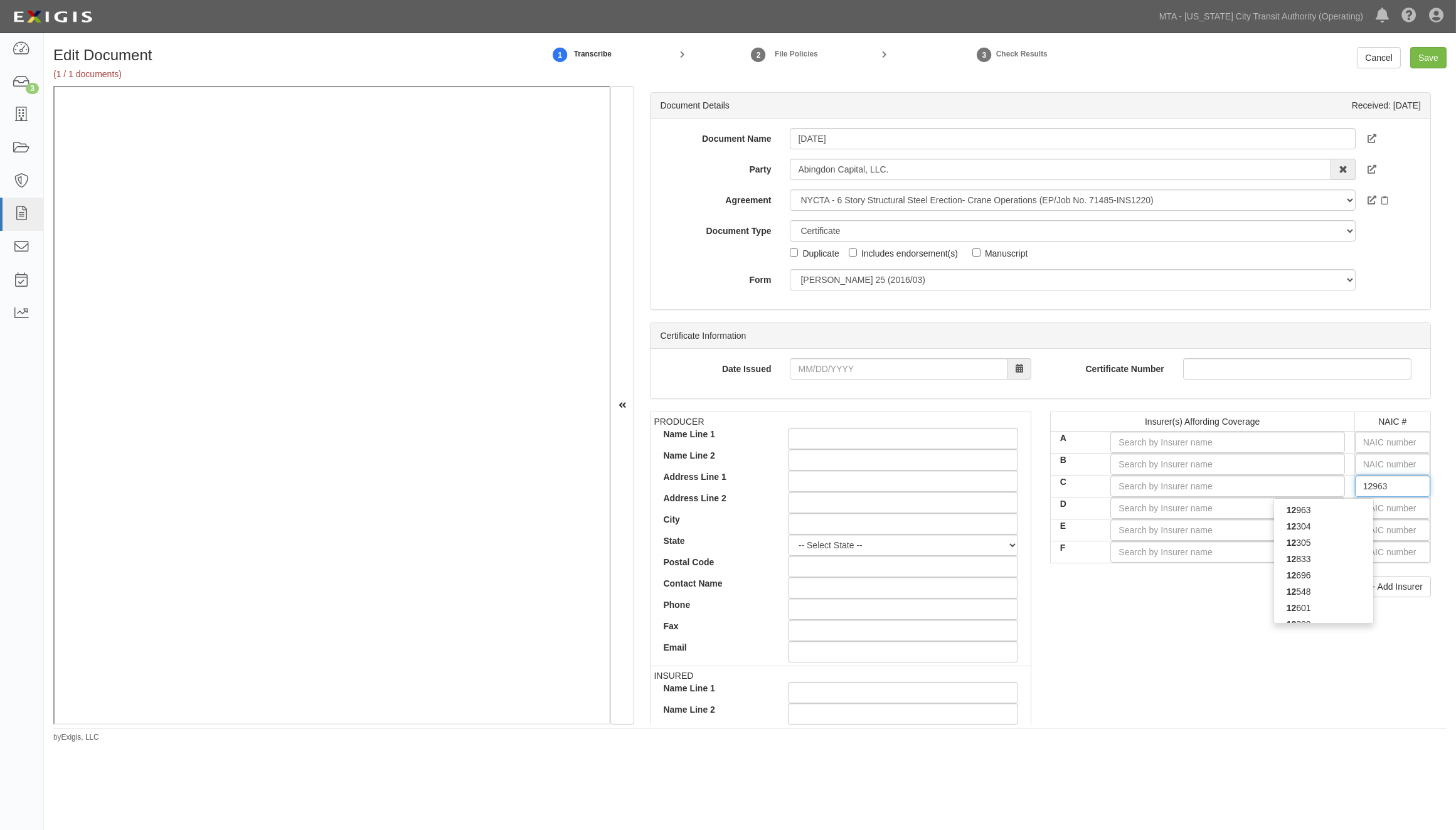
type input "12228"
type input "122"
type input "12200"
type input "1220"
type input "12203"
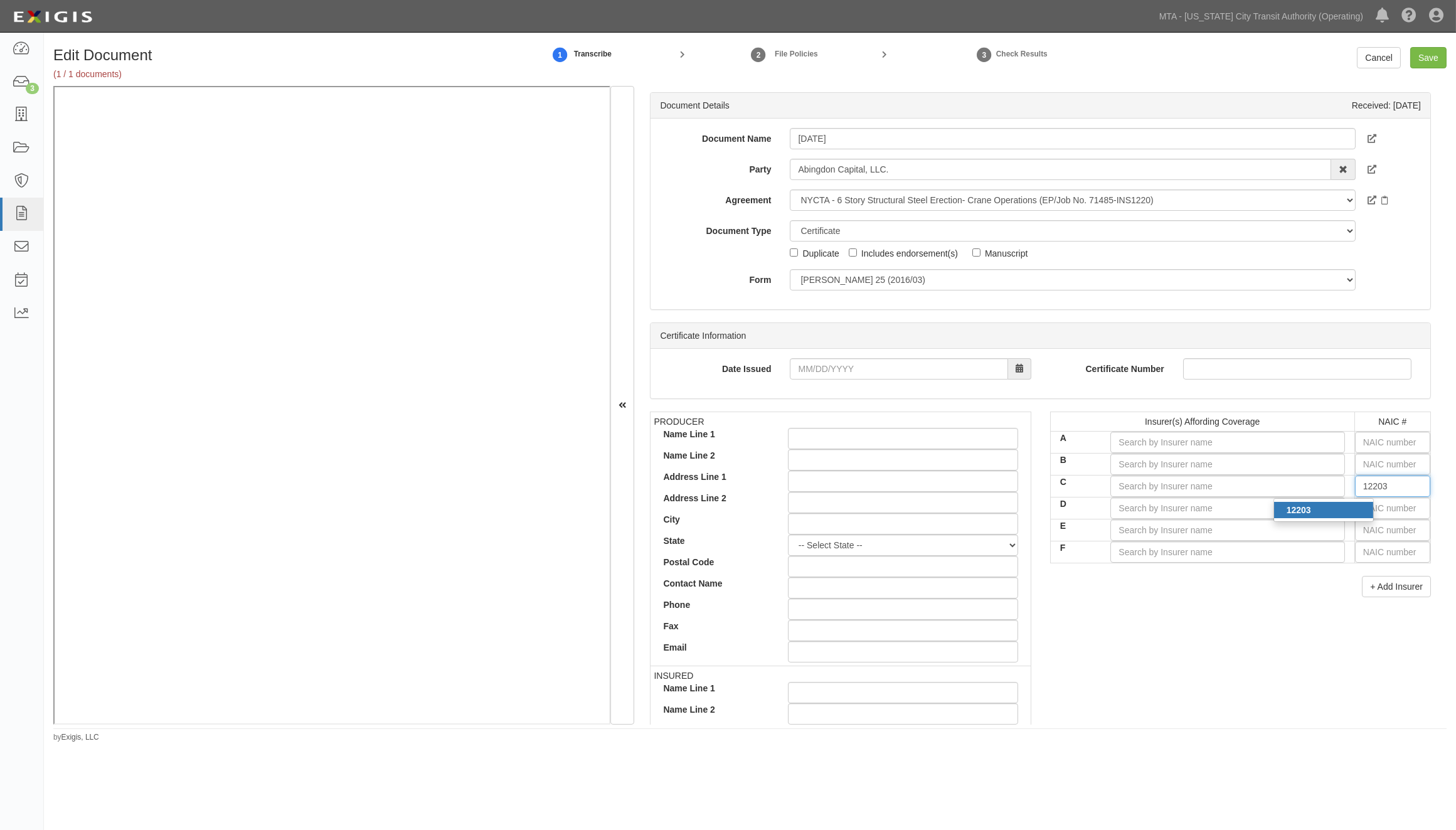
click at [1192, 506] on div "12203" at bounding box center [1324, 510] width 99 height 16
type input "James River Insurance Company (A- X Rating)"
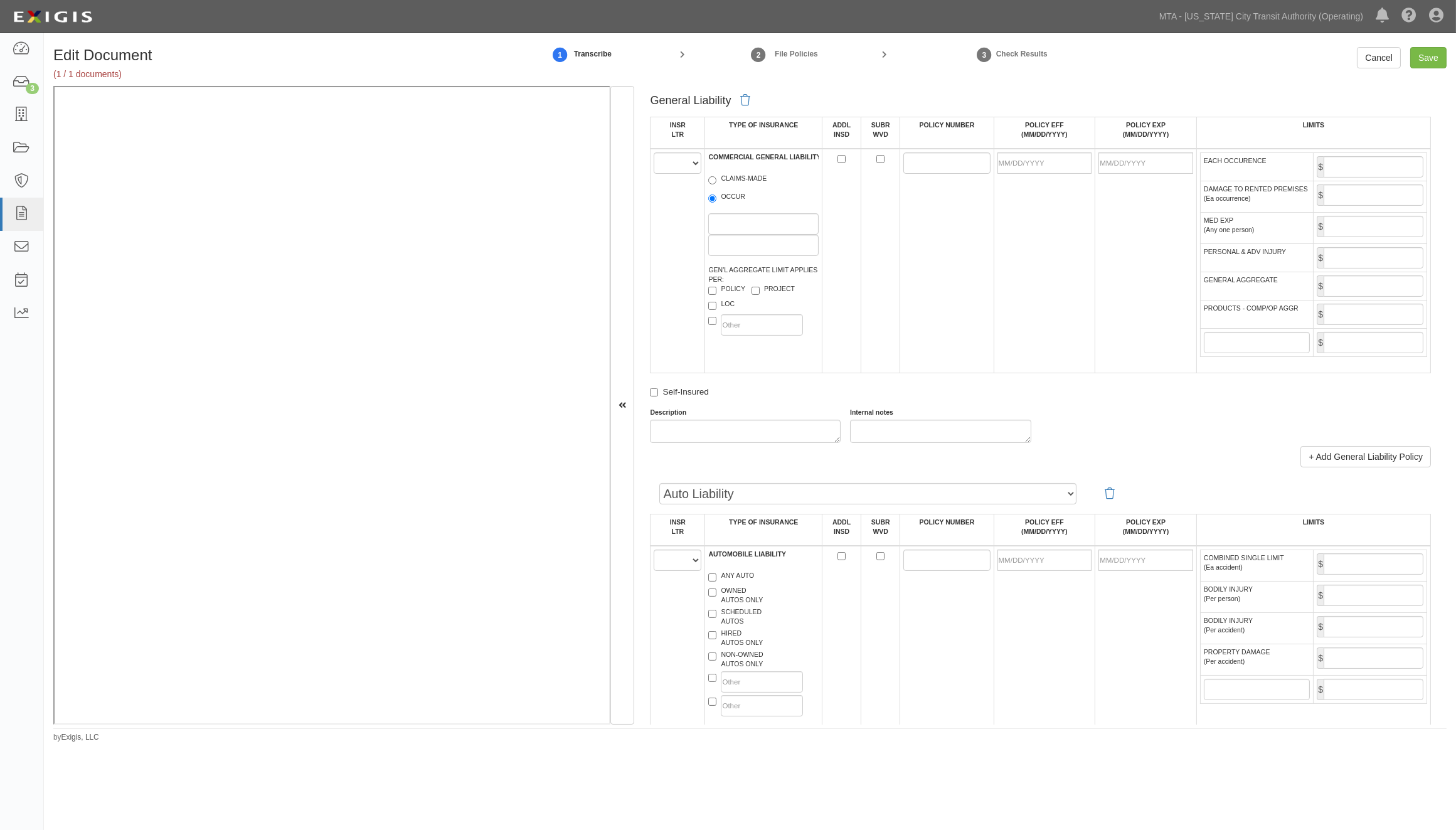
scroll to position [906, 0]
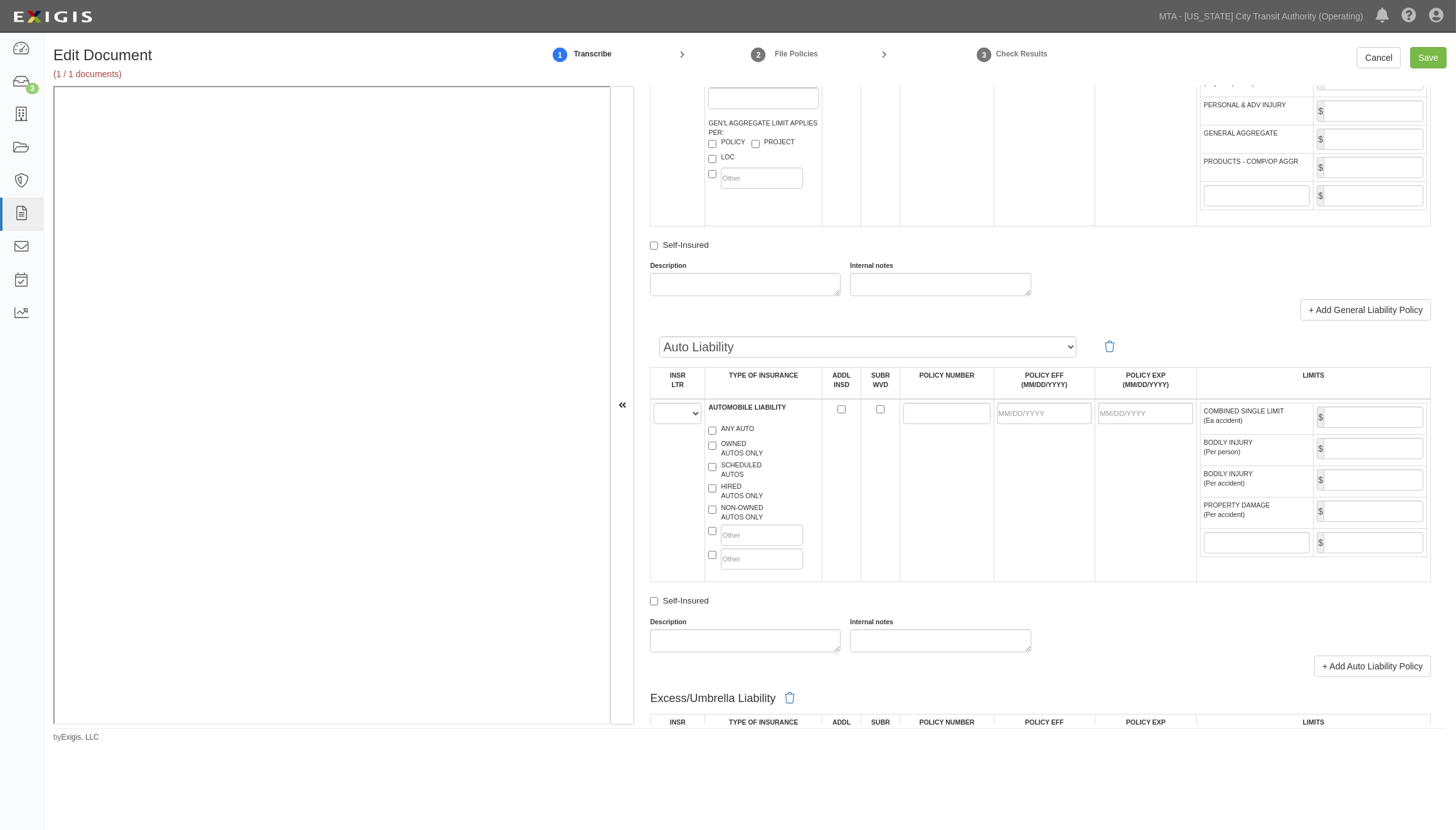
type input "12203"
click at [690, 424] on select "A B C D E F" at bounding box center [677, 413] width 47 height 22
select select "C"
click at [654, 424] on select "A B C D E F" at bounding box center [677, 413] width 47 height 22
paste input "CA43602174"
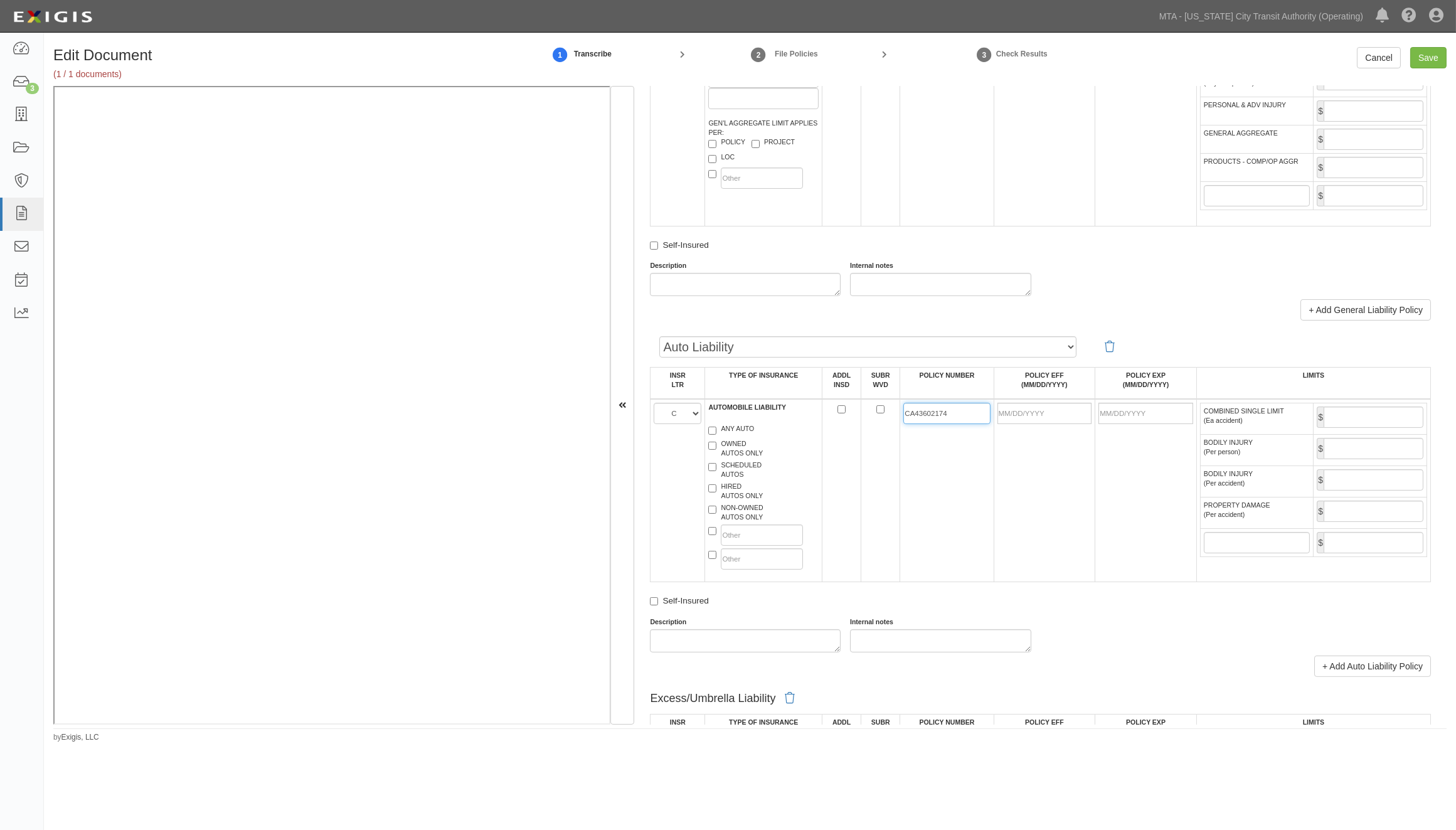
type input "CA43602174"
click at [730, 522] on label "NON-OWNED AUTOS ONLY" at bounding box center [735, 512] width 55 height 18
click at [717, 514] on input "NON-OWNED AUTOS ONLY" at bounding box center [712, 510] width 8 height 8
checkbox input "true"
click at [732, 500] on label "HIRED AUTOS ONLY" at bounding box center [735, 491] width 55 height 18
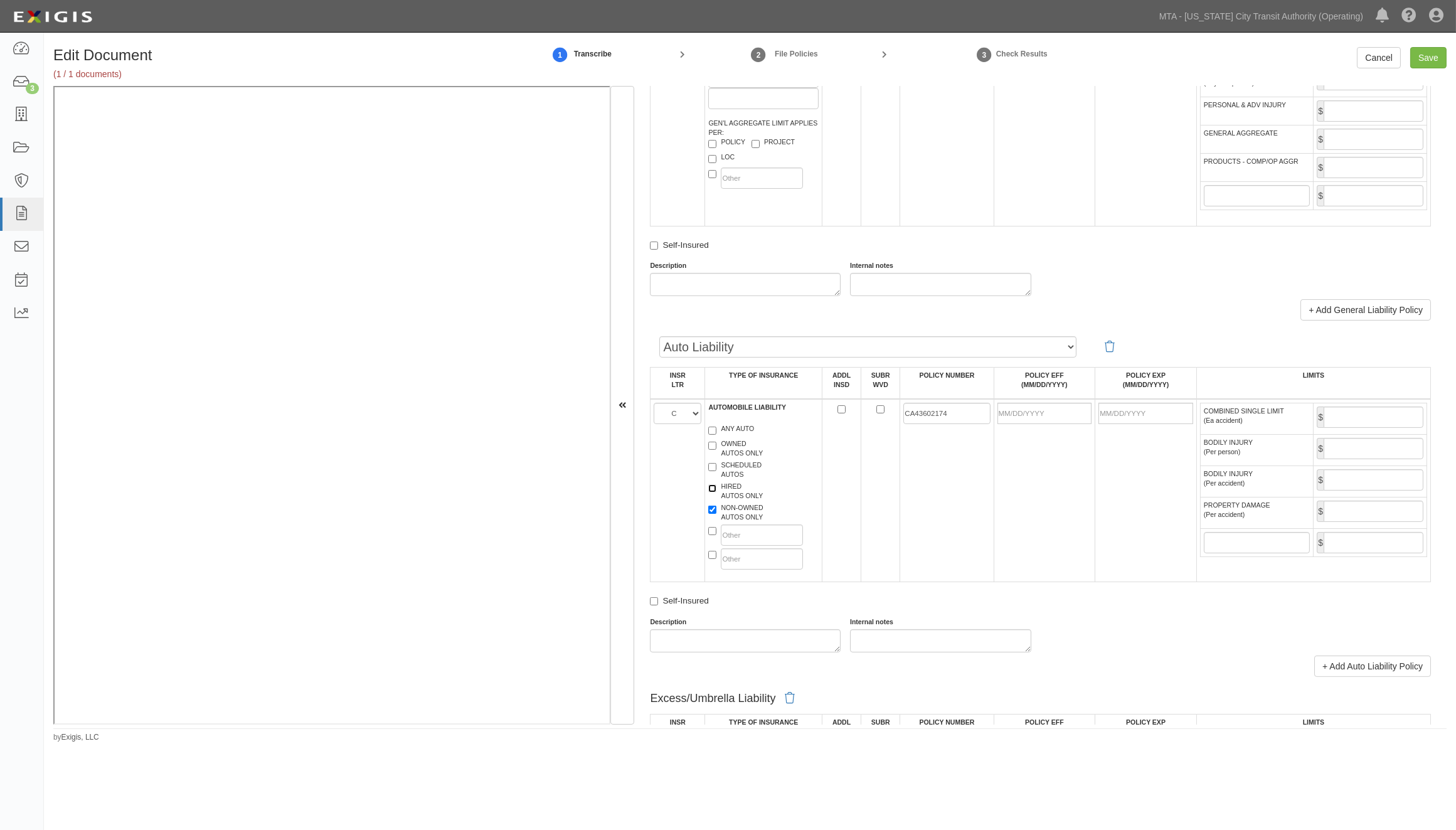
click at [717, 492] on input "HIRED AUTOS ONLY" at bounding box center [712, 488] width 8 height 8
checkbox input "true"
click at [1019, 424] on input "POLICY EFF (MM/DD/YYYY)" at bounding box center [1045, 413] width 95 height 22
type input "[DATE]"
type input "08/27/2026"
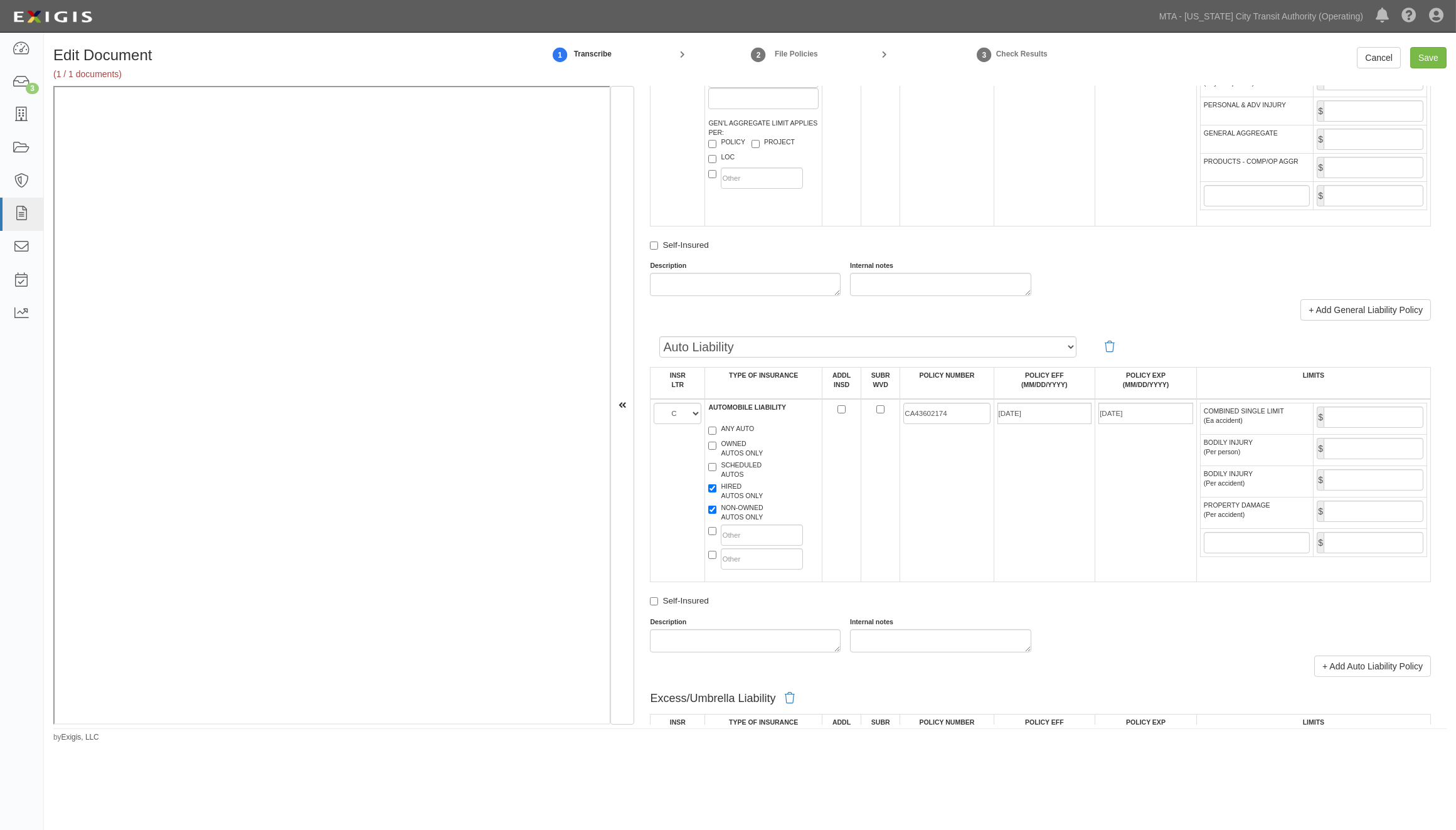
click at [1026, 492] on td "[DATE]" at bounding box center [1044, 491] width 102 height 183
click at [1192, 428] on input "COMBINED SINGLE LIMIT (Ea accident)" at bounding box center [1373, 417] width 99 height 22
click at [1192, 54] on input "Save" at bounding box center [1428, 58] width 36 height 22
type input "1000000"
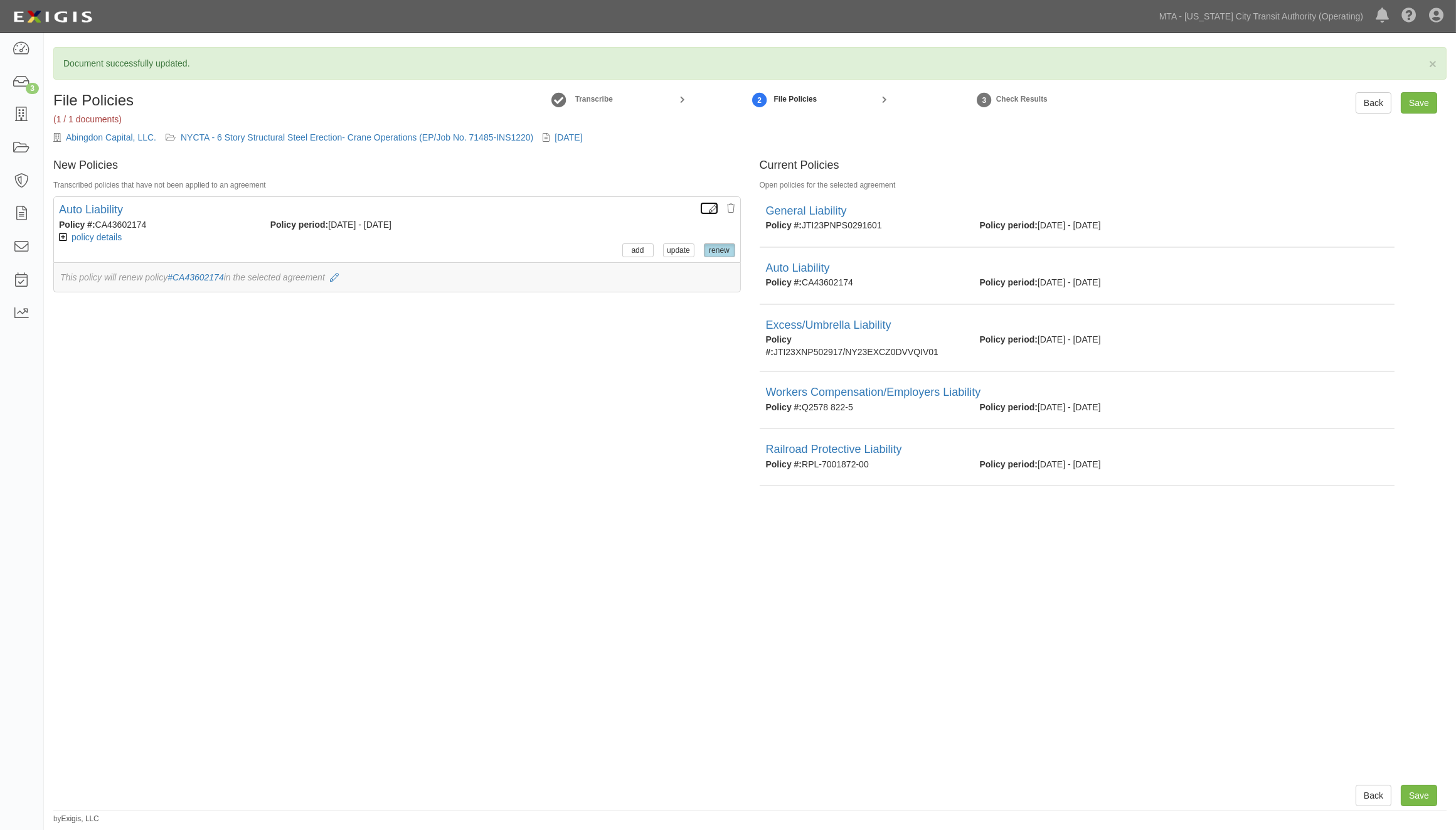
click at [710, 206] on icon at bounding box center [714, 209] width 9 height 9
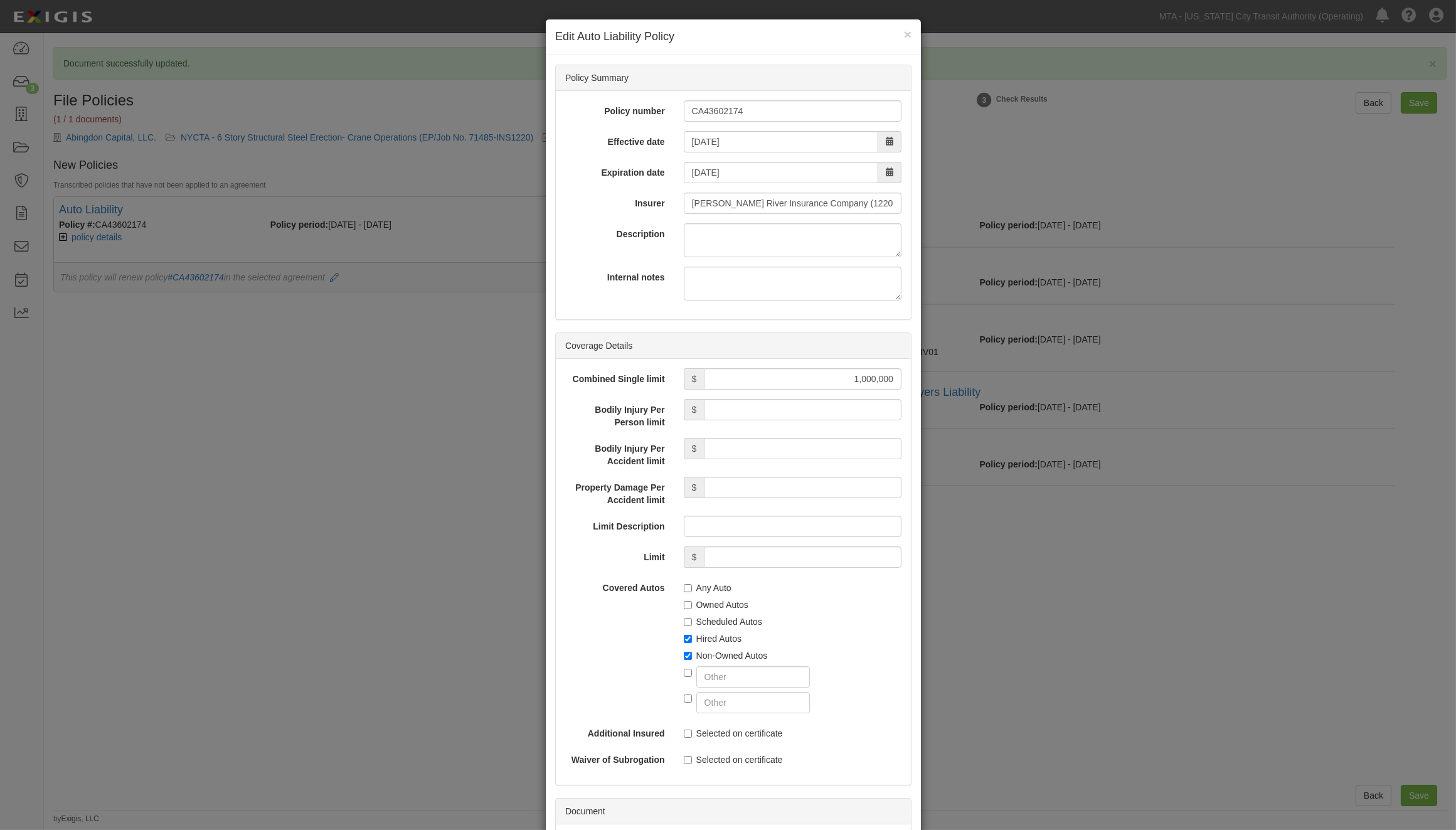
click at [390, 541] on div "× Edit Auto Liability Policy Policy Summary Policy number CA43602174 Effective …" at bounding box center [728, 415] width 1456 height 830
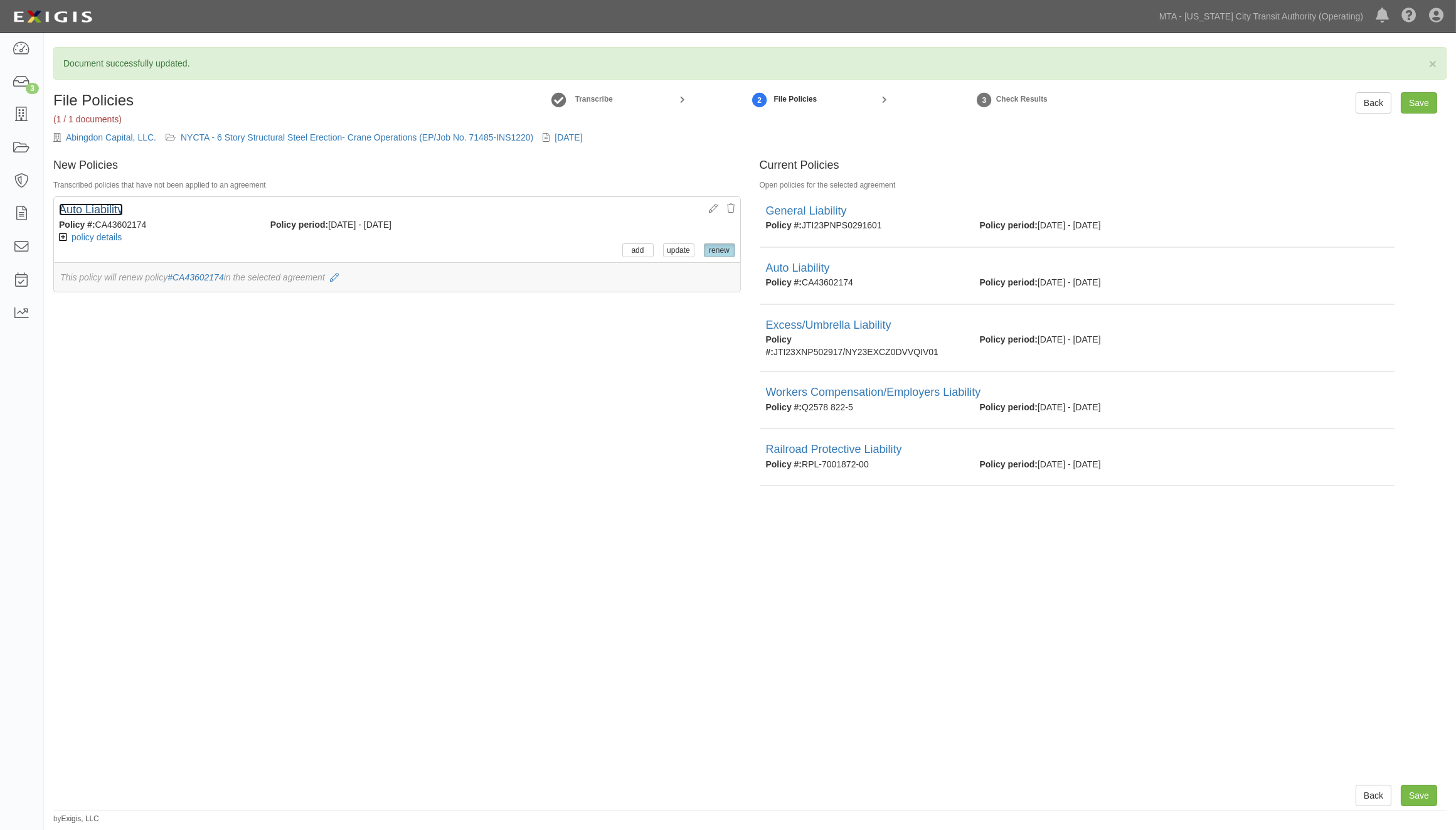
click at [111, 208] on link "Auto Liability" at bounding box center [91, 210] width 64 height 13
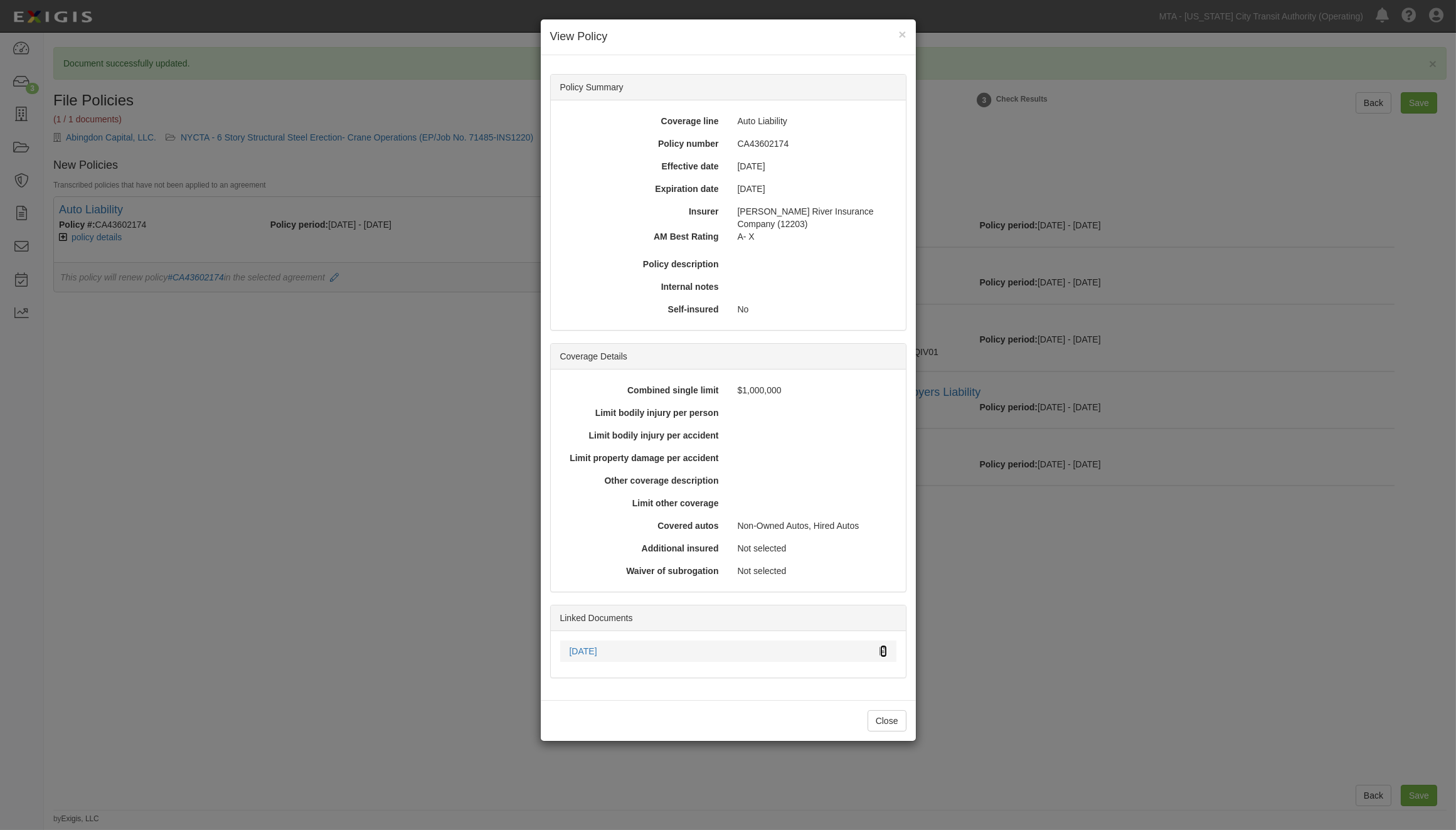
click at [881, 648] on icon at bounding box center [884, 651] width 7 height 9
drag, startPoint x: 148, startPoint y: 555, endPoint x: 190, endPoint y: 557, distance: 42.0
click at [148, 557] on div "× View Policy Policy Summary Coverage line Auto Liability Policy number CA43602…" at bounding box center [728, 415] width 1456 height 830
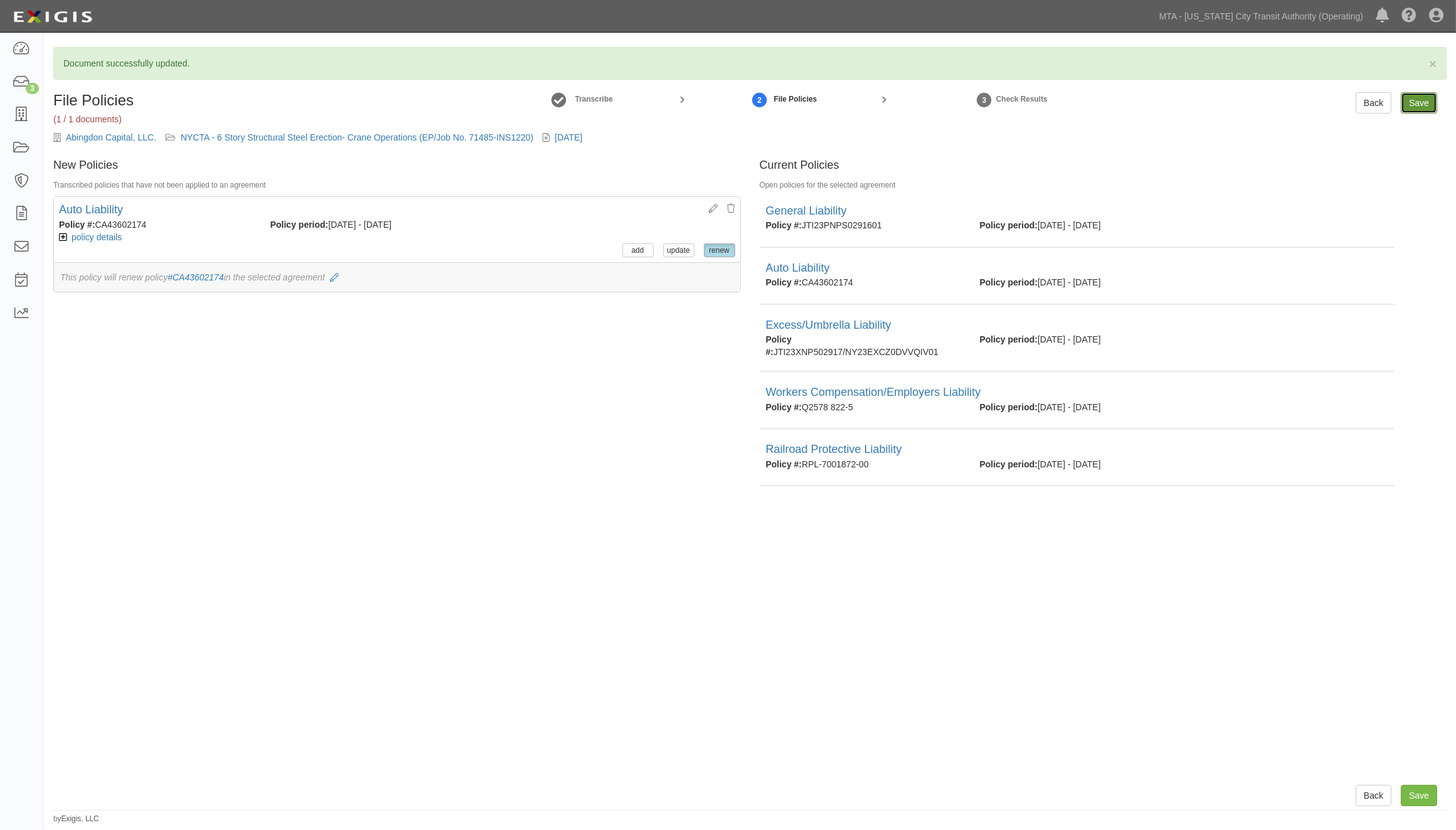
click at [1419, 99] on input "Save" at bounding box center [1418, 103] width 36 height 22
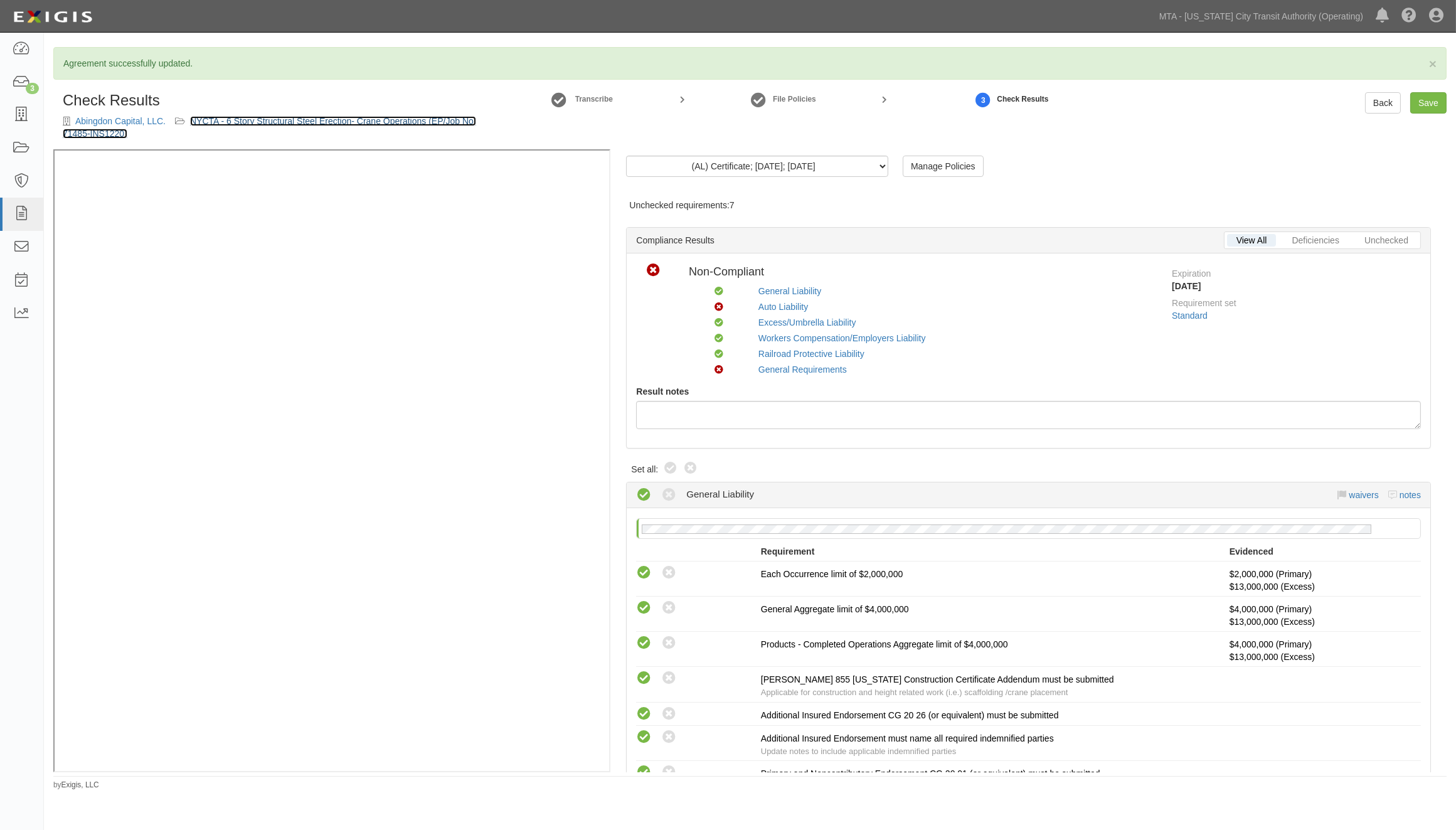
click at [289, 117] on link "NYCTA - 6 Story Structural Steel Erection- Crane Operations (EP/Job No. 71485-I…" at bounding box center [269, 128] width 414 height 22
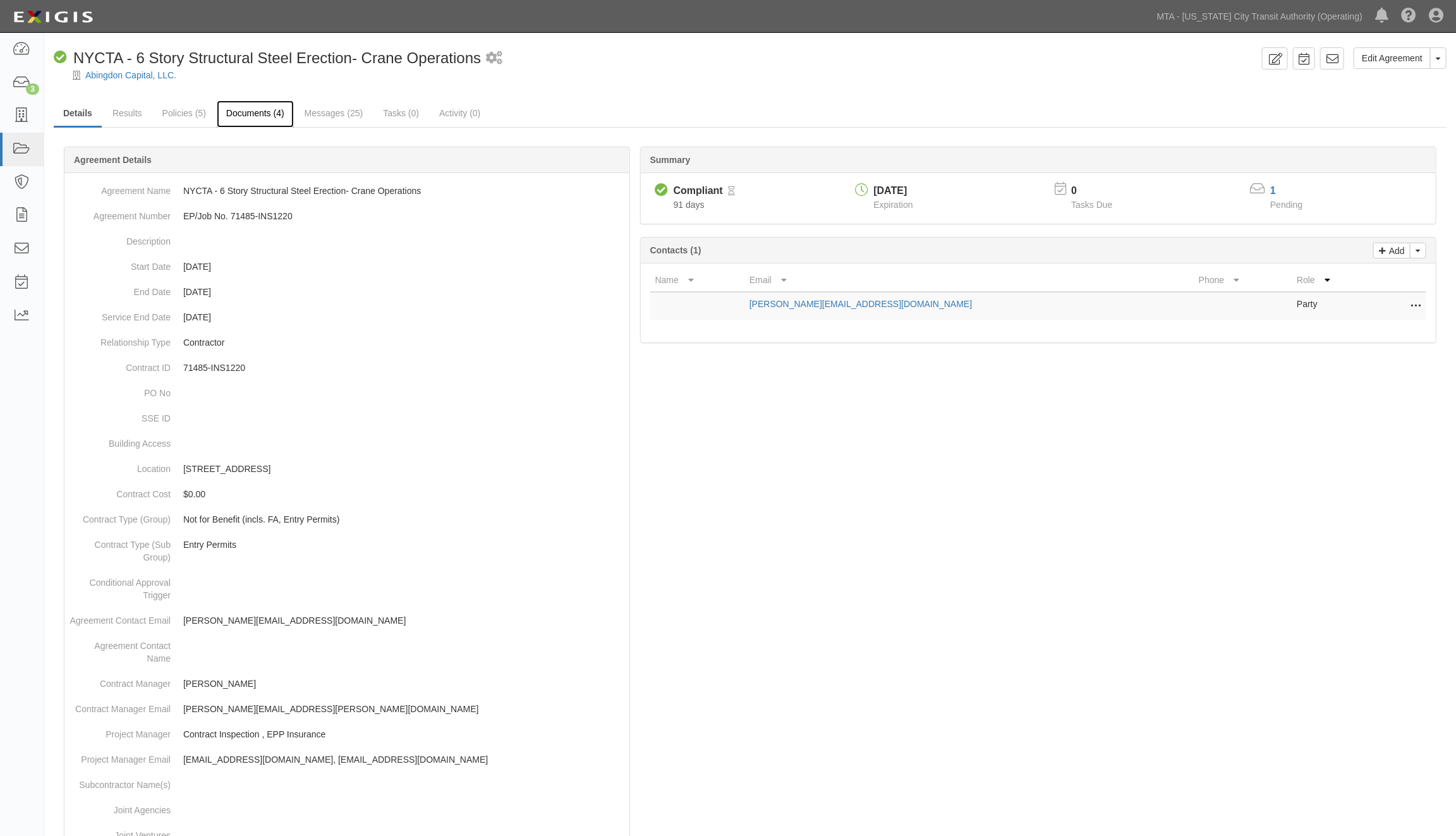
click at [235, 116] on link "Documents (4)" at bounding box center [254, 114] width 77 height 27
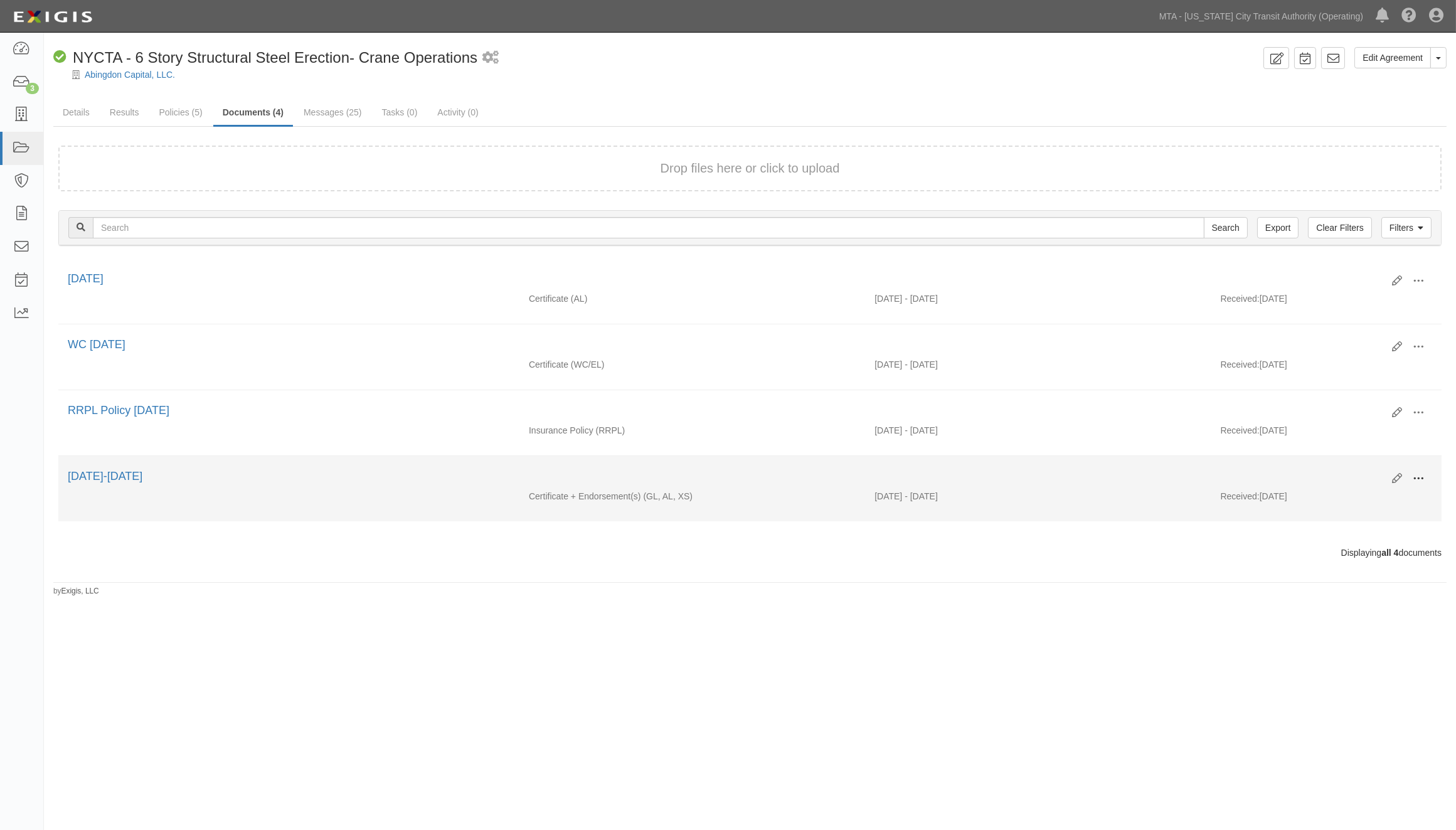
click at [1412, 483] on button at bounding box center [1418, 479] width 27 height 22
click at [1340, 472] on link "Edit" at bounding box center [1357, 474] width 99 height 22
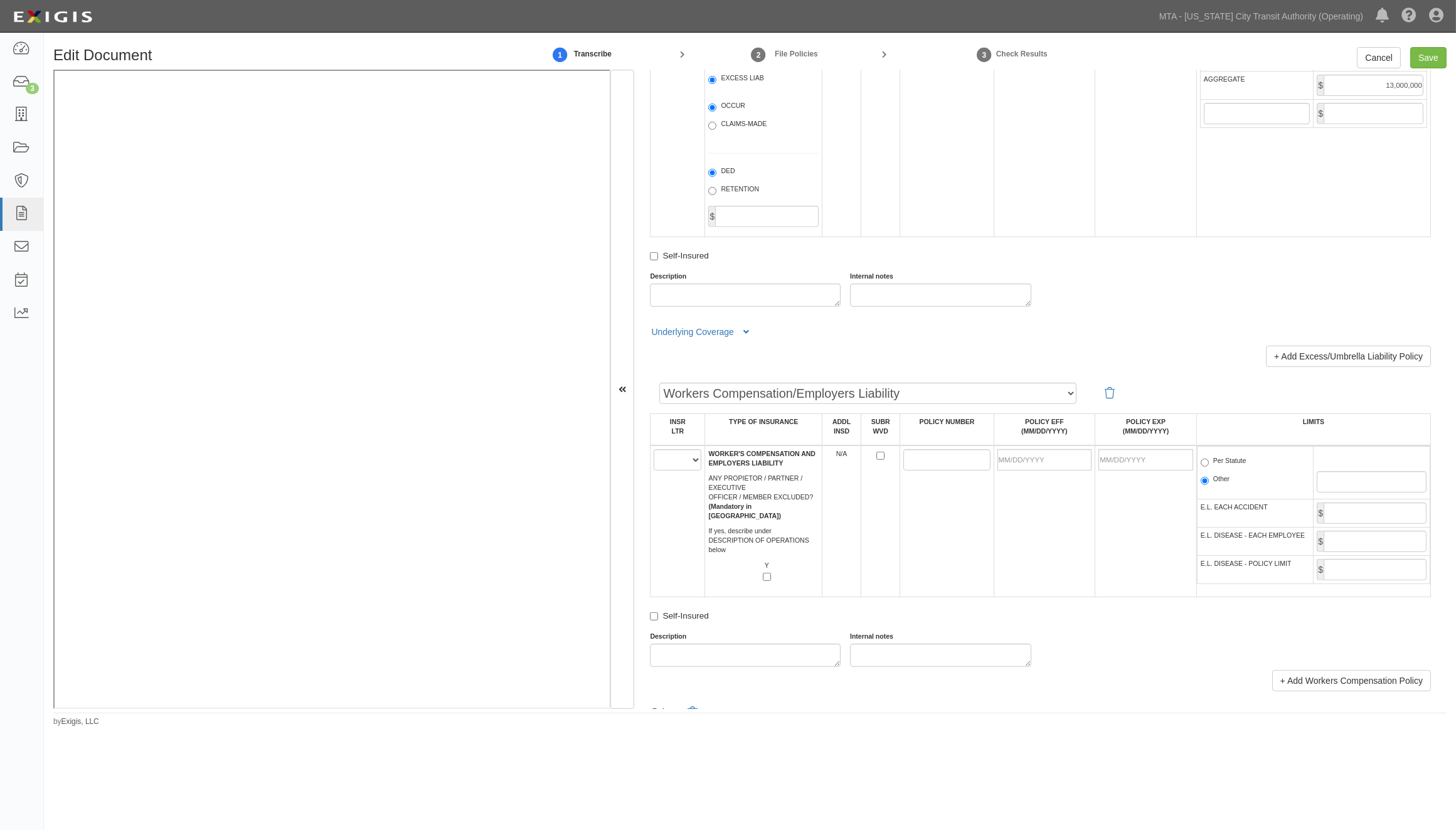
scroll to position [1603, 0]
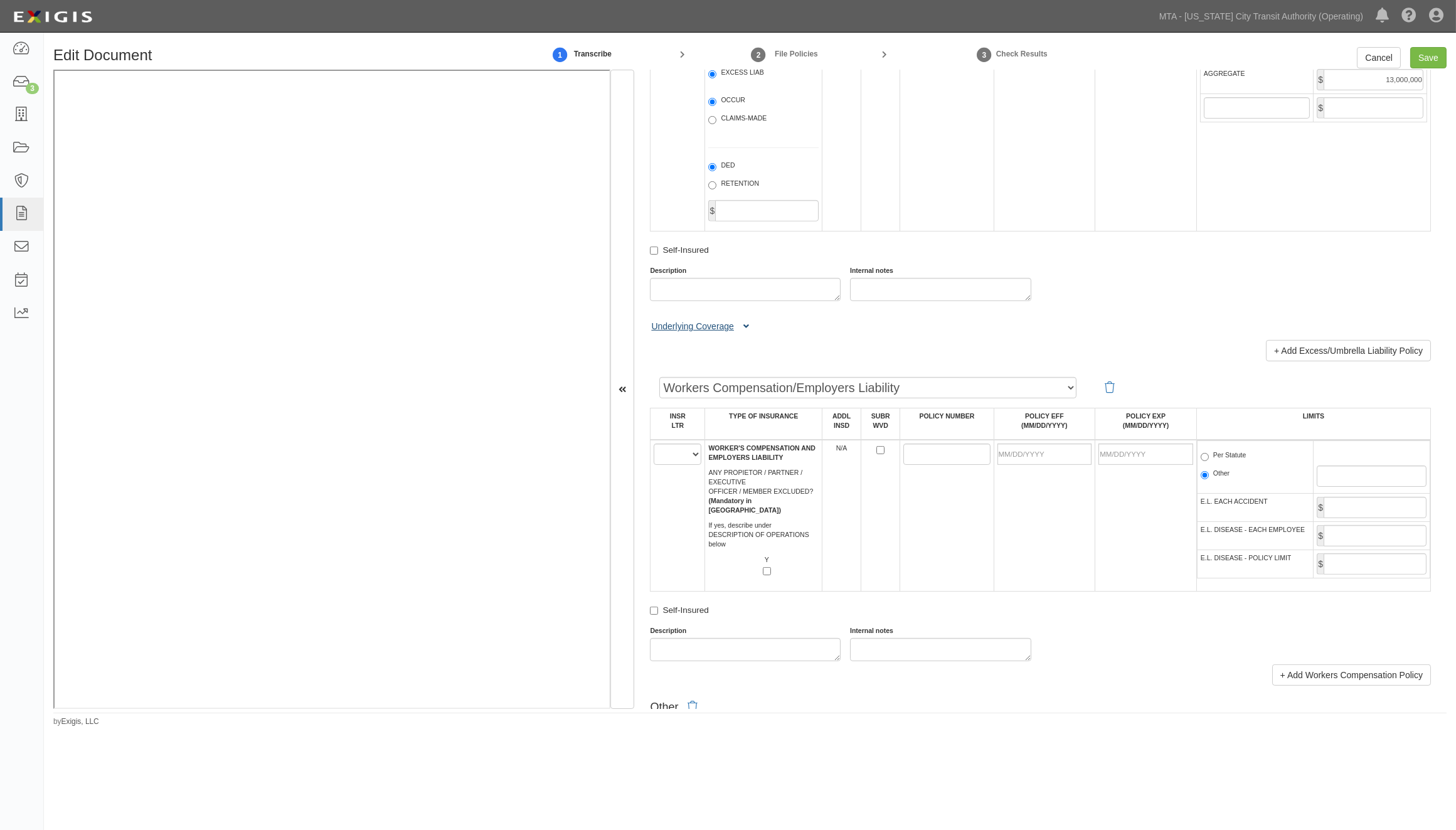
click at [749, 333] on button "Underlying Coverage" at bounding box center [702, 326] width 104 height 13
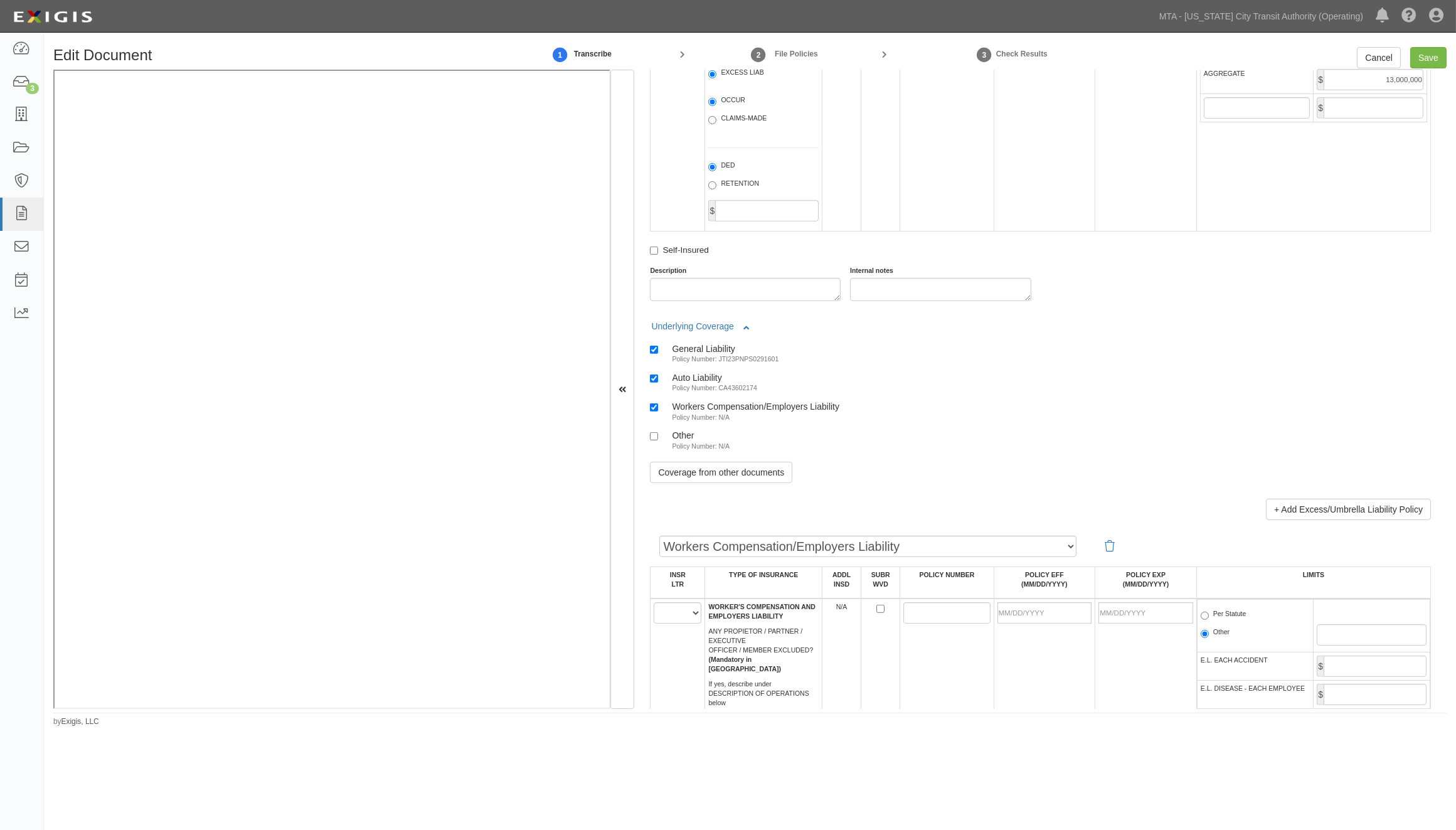
click at [719, 383] on div "Auto Liability" at bounding box center [714, 377] width 85 height 10
click at [658, 383] on input "Auto Liability Policy Number: CA43602174" at bounding box center [654, 379] width 8 height 8
checkbox input "false"
click at [718, 483] on link "Coverage from other documents" at bounding box center [722, 472] width 143 height 22
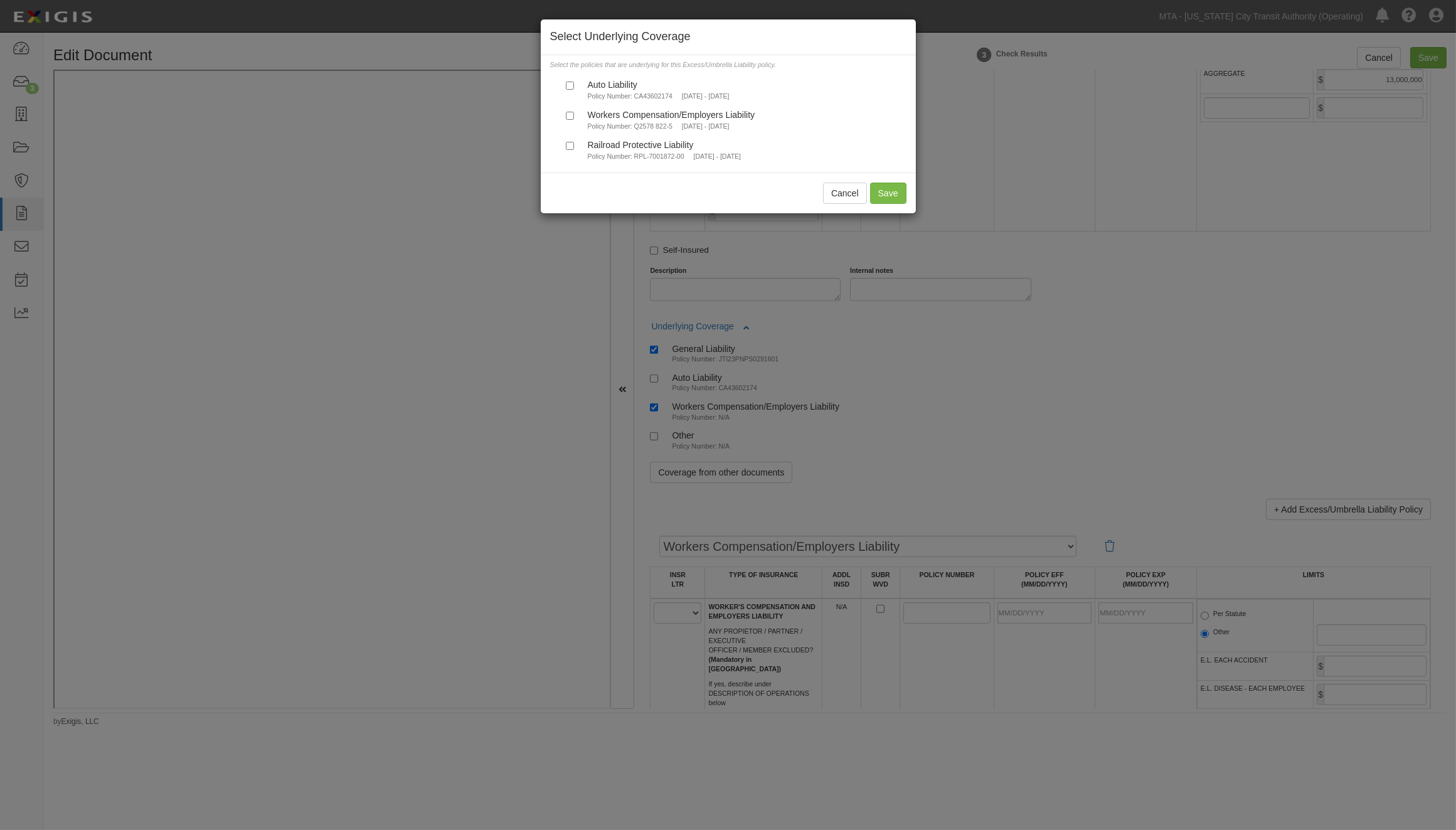
click at [620, 89] on div "Auto Liability" at bounding box center [658, 84] width 142 height 10
click at [574, 89] on input "Auto Liability Policy Number: CA43602174 8/27/2025 - 8/27/2026" at bounding box center [570, 86] width 8 height 8
checkbox input "true"
click at [892, 196] on button "Save" at bounding box center [888, 193] width 36 height 22
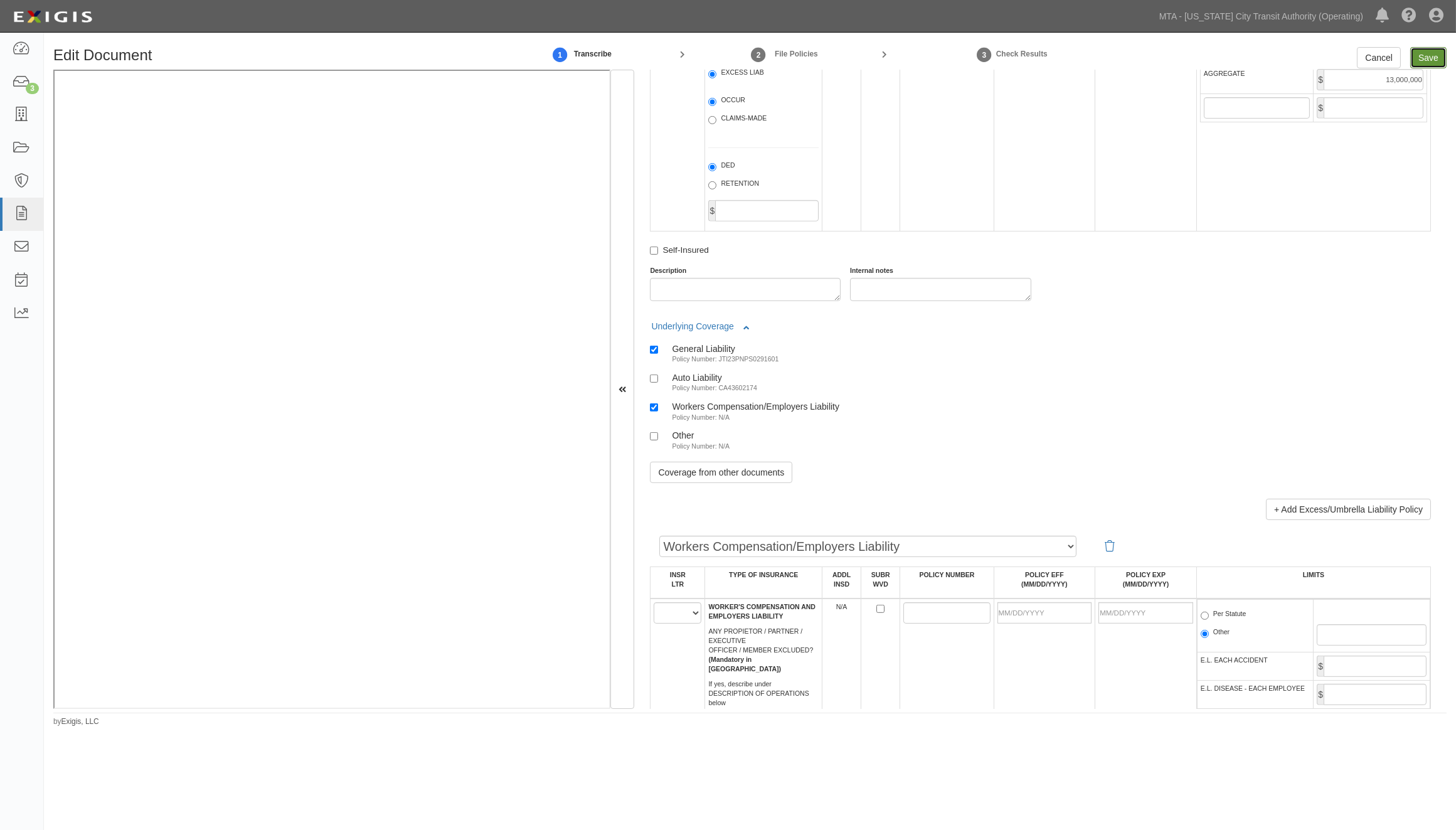
click at [1421, 61] on input "Save" at bounding box center [1428, 58] width 36 height 22
type input "2000000"
type input "4000000"
type input "1000000"
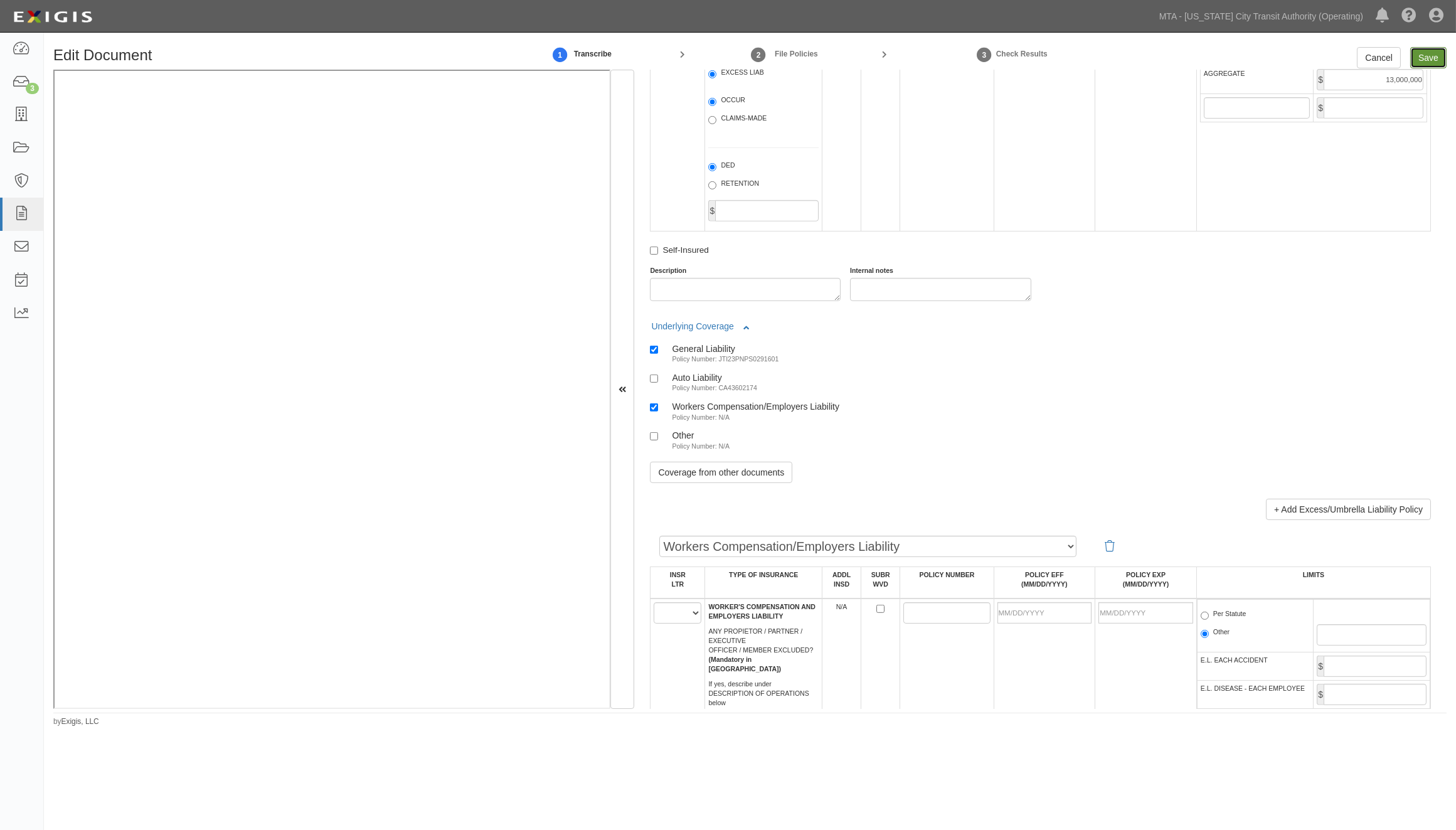
type input "13000000"
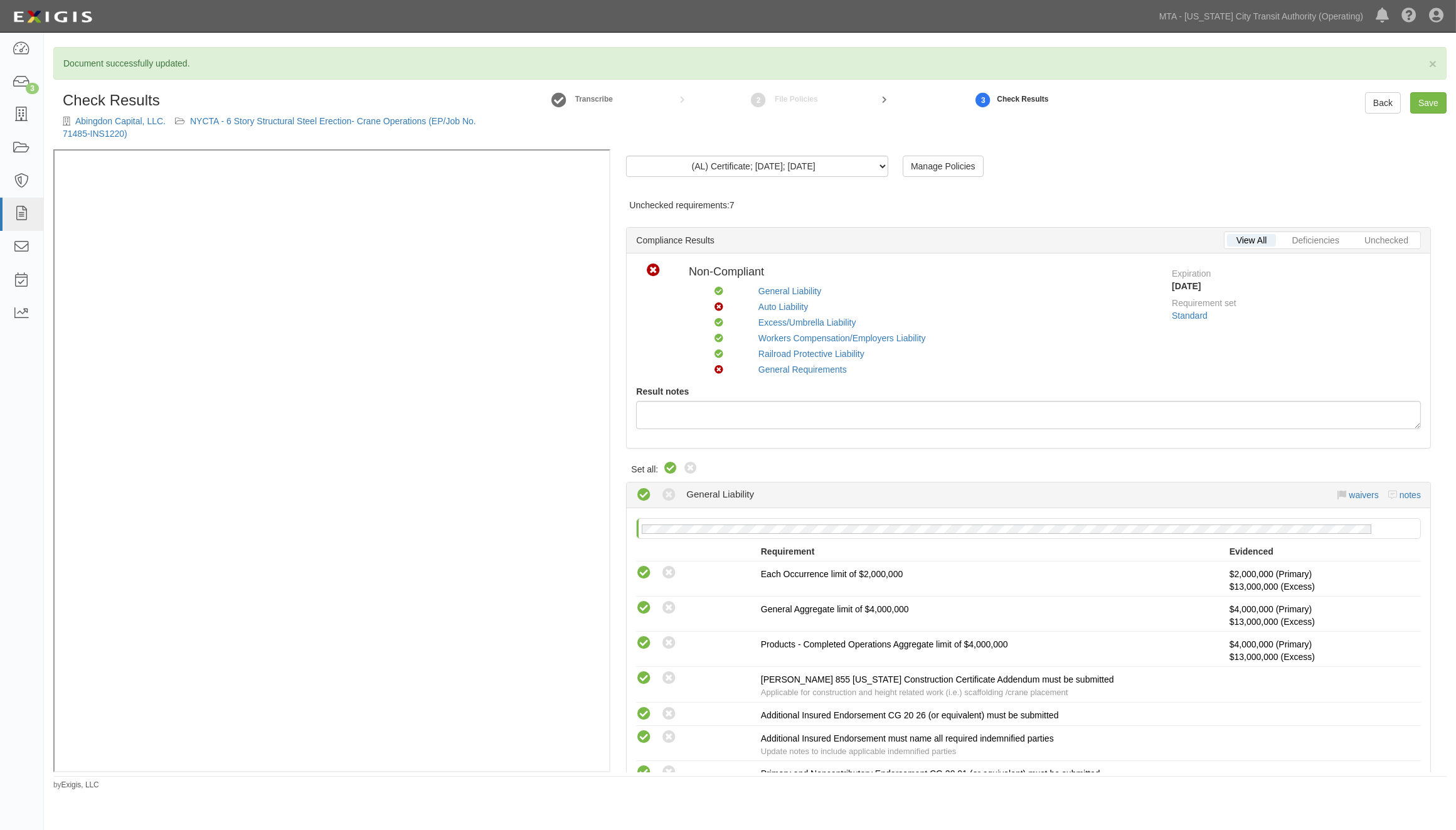
click at [672, 468] on icon at bounding box center [670, 468] width 15 height 15
radio input "true"
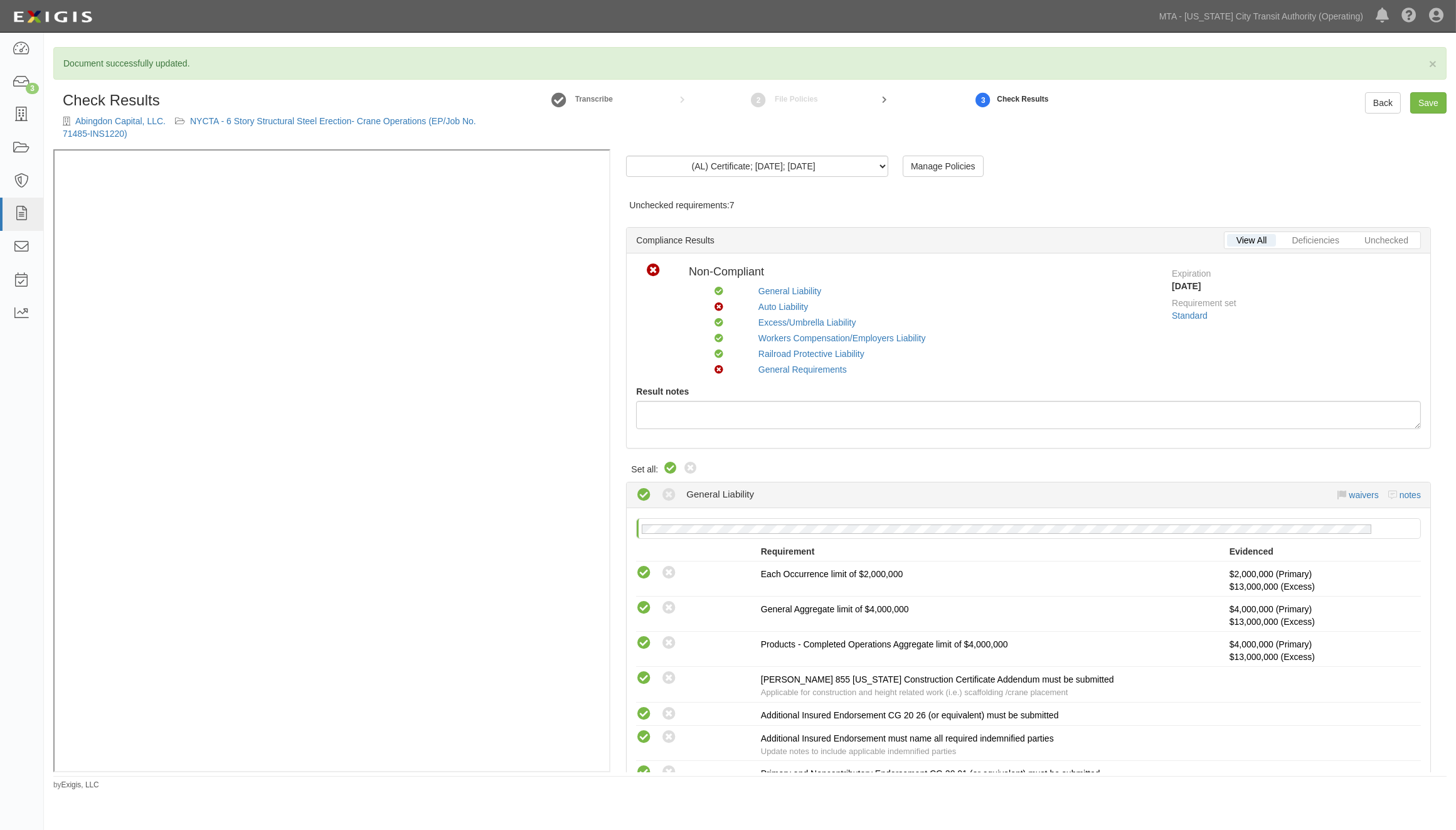
radio input "true"
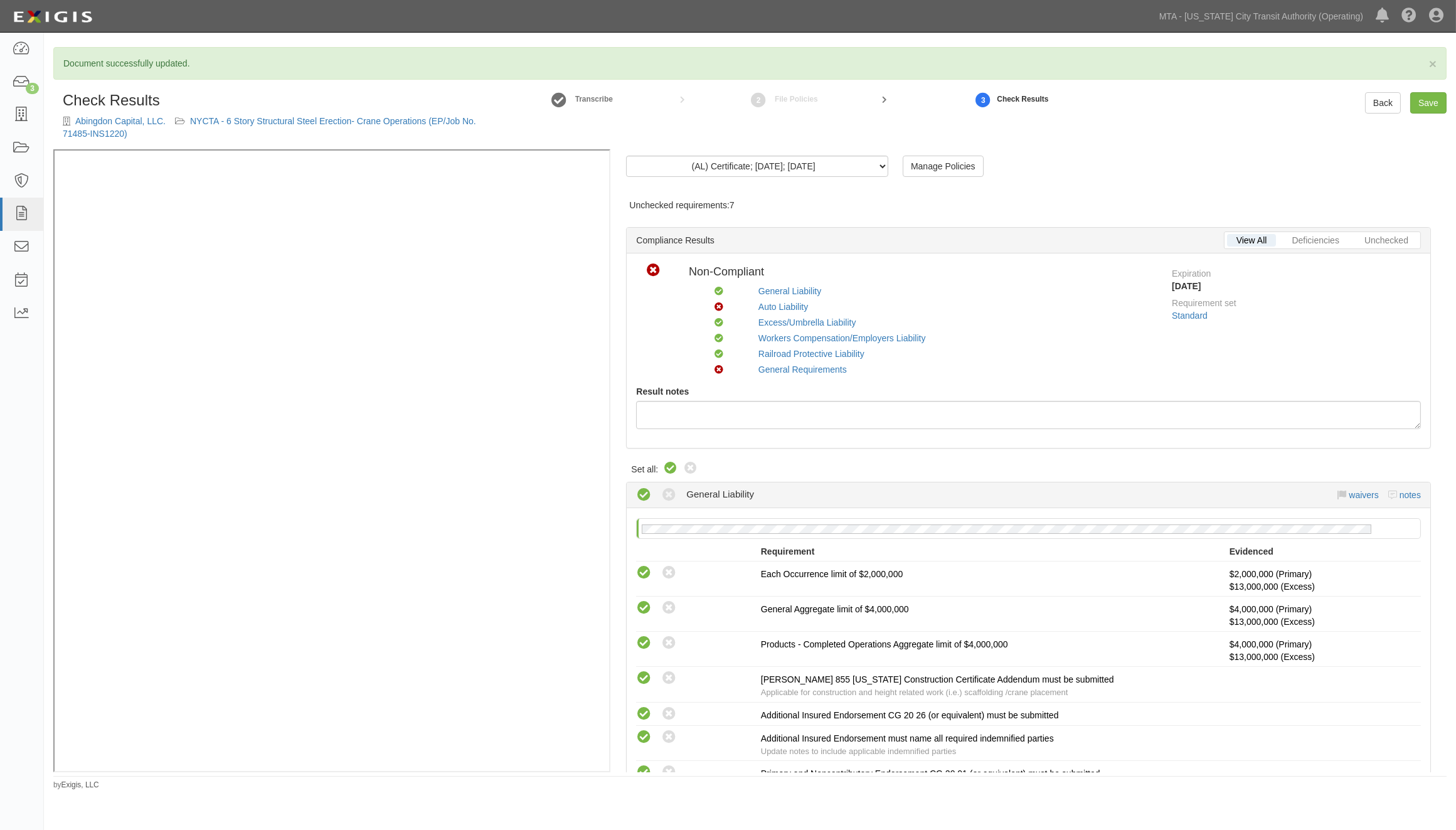
radio input "true"
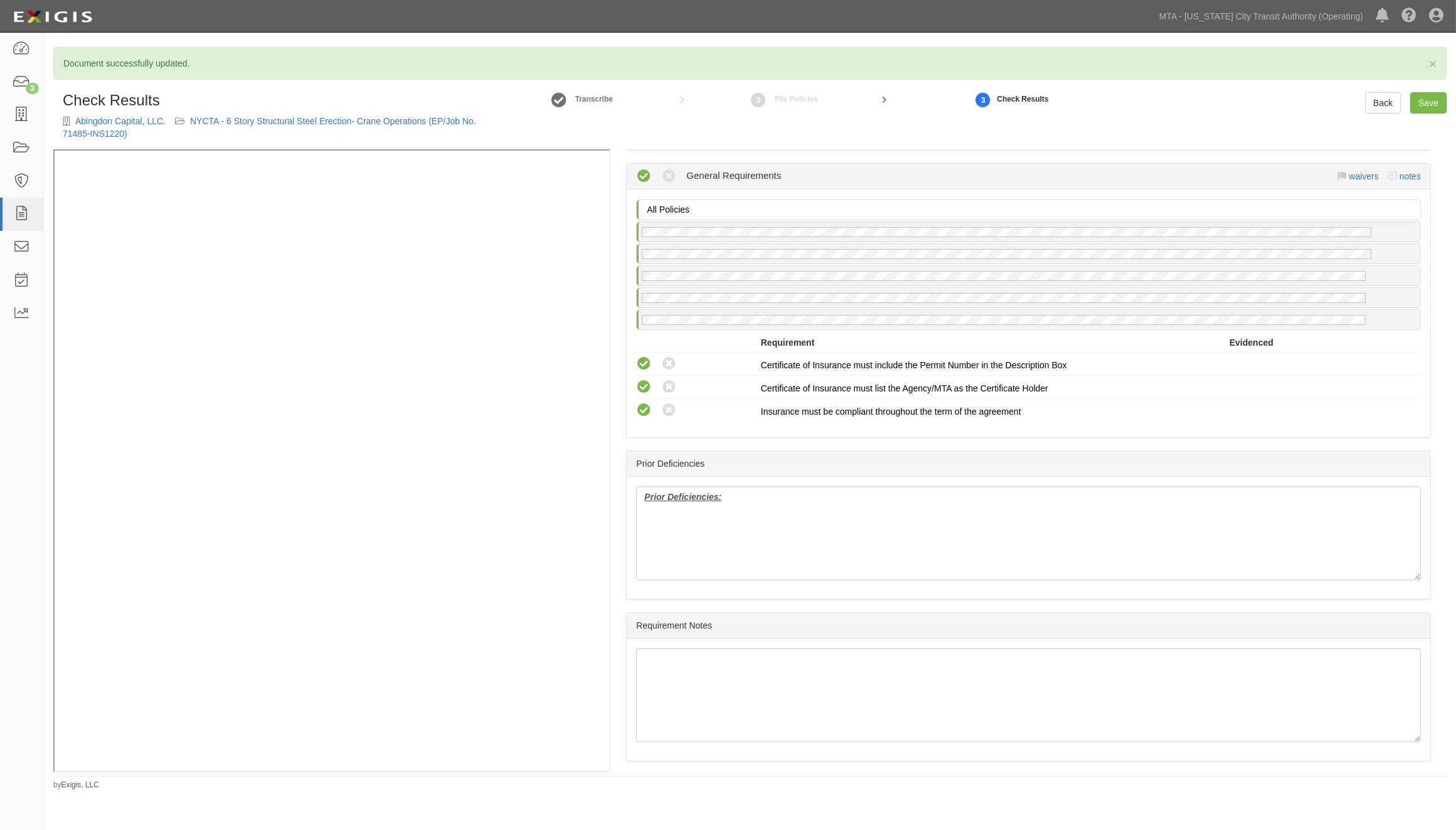
scroll to position [1936, 0]
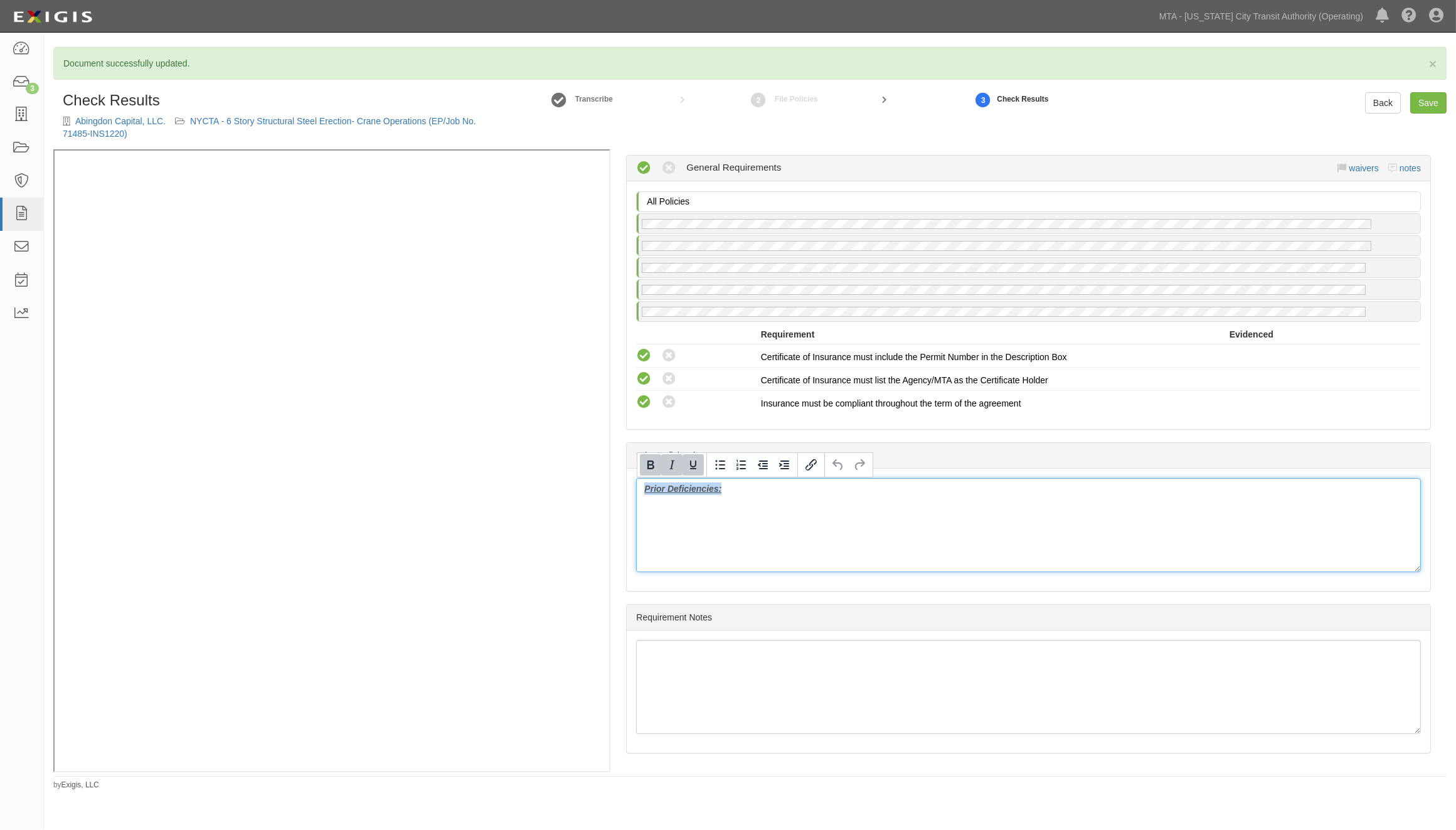
drag, startPoint x: 744, startPoint y: 499, endPoint x: 605, endPoint y: 472, distance: 141.6
click at [415, 269] on div "(AL) Certificate; 8/27/2025; 8/27/2026 (WC/EL) Certificate; 5/28/2025; WC 04.04…" at bounding box center [750, 460] width 1393 height 622
click at [1425, 99] on link "Save" at bounding box center [1428, 103] width 36 height 22
radio input "true"
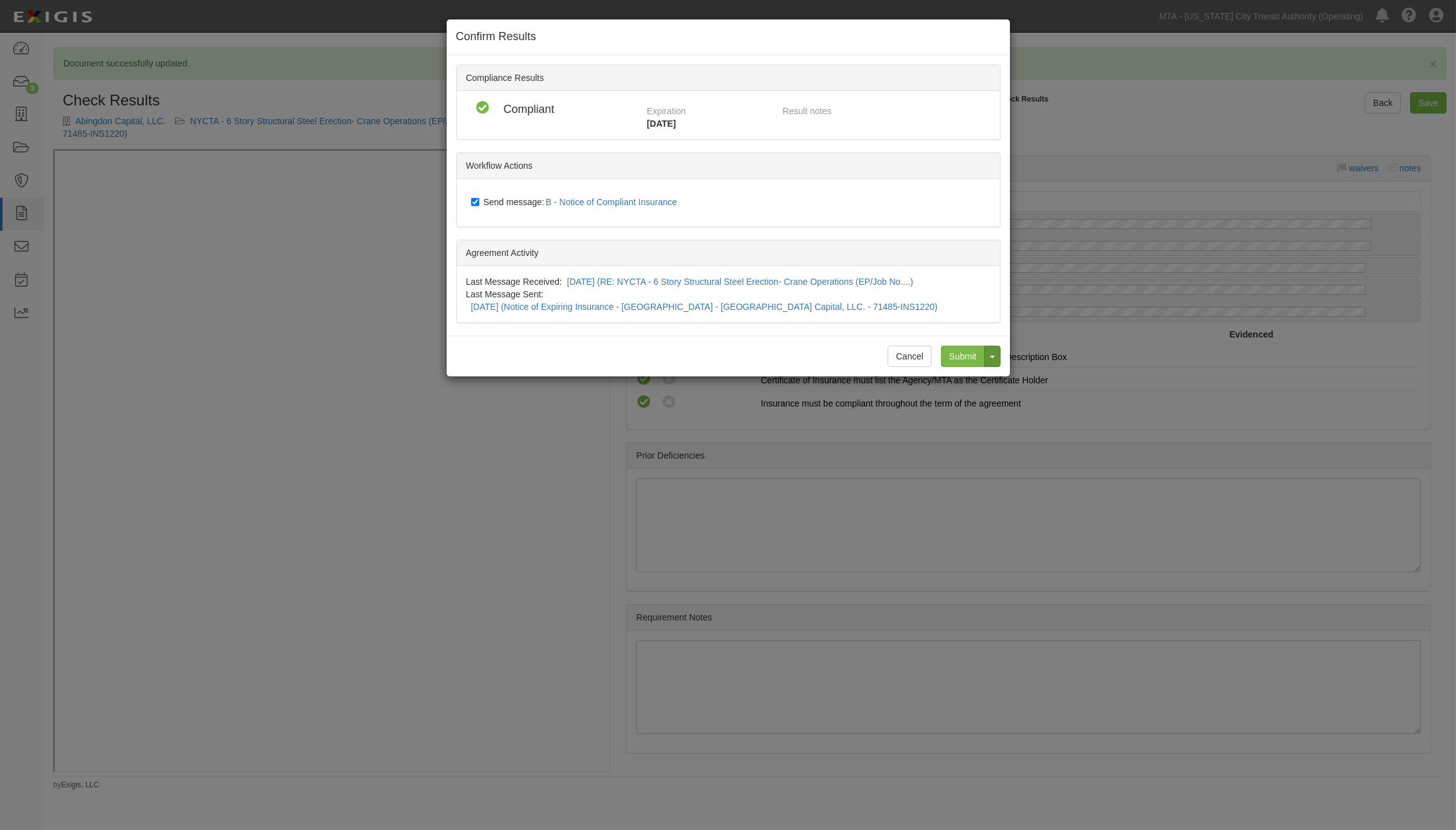
click at [985, 347] on button "Toggle Dropdown" at bounding box center [993, 356] width 16 height 22
click at [938, 372] on input "Submit and Continue to Agreement" at bounding box center [923, 383] width 153 height 22
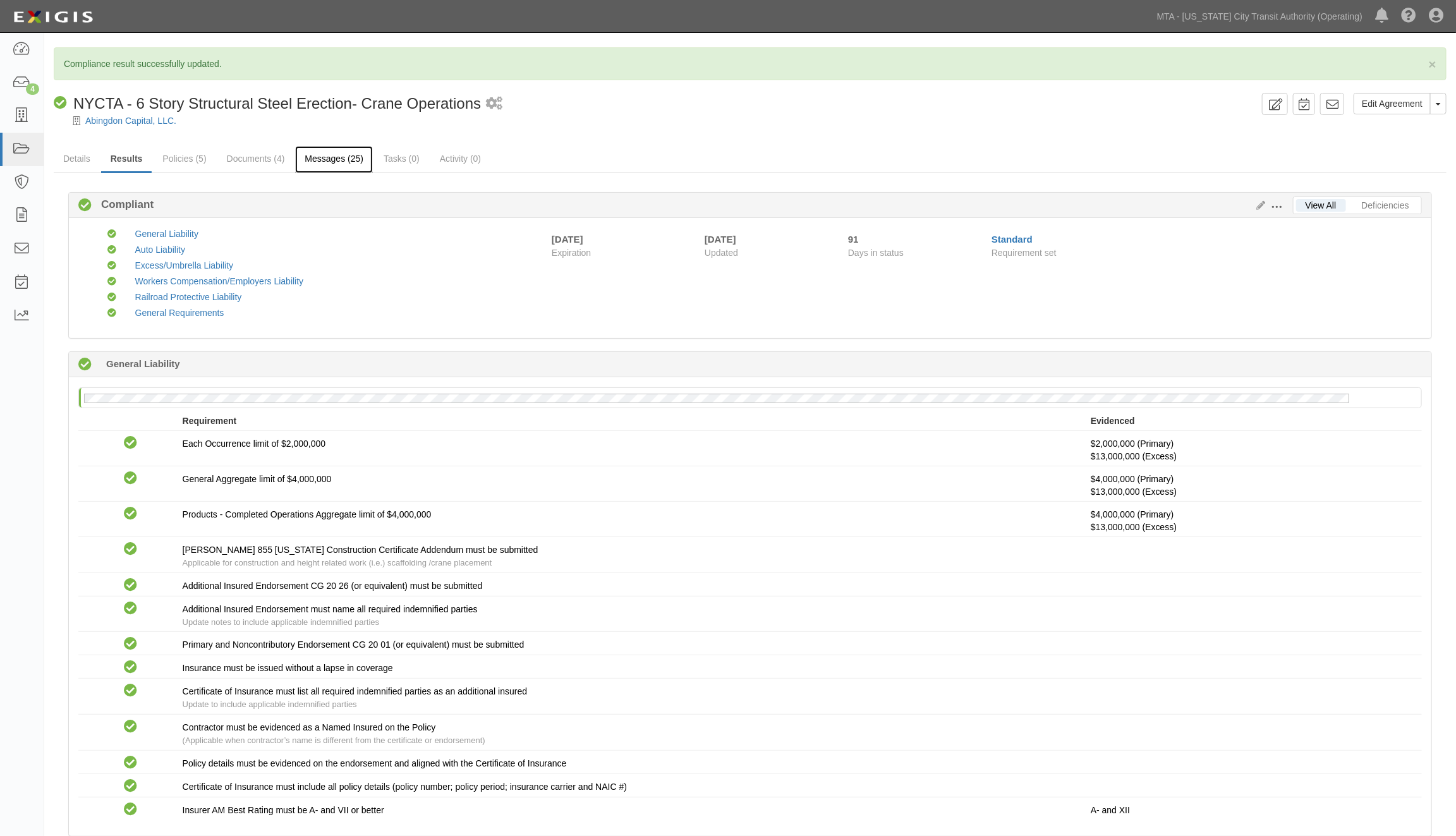
click at [305, 150] on link "Messages (25)" at bounding box center [334, 160] width 78 height 27
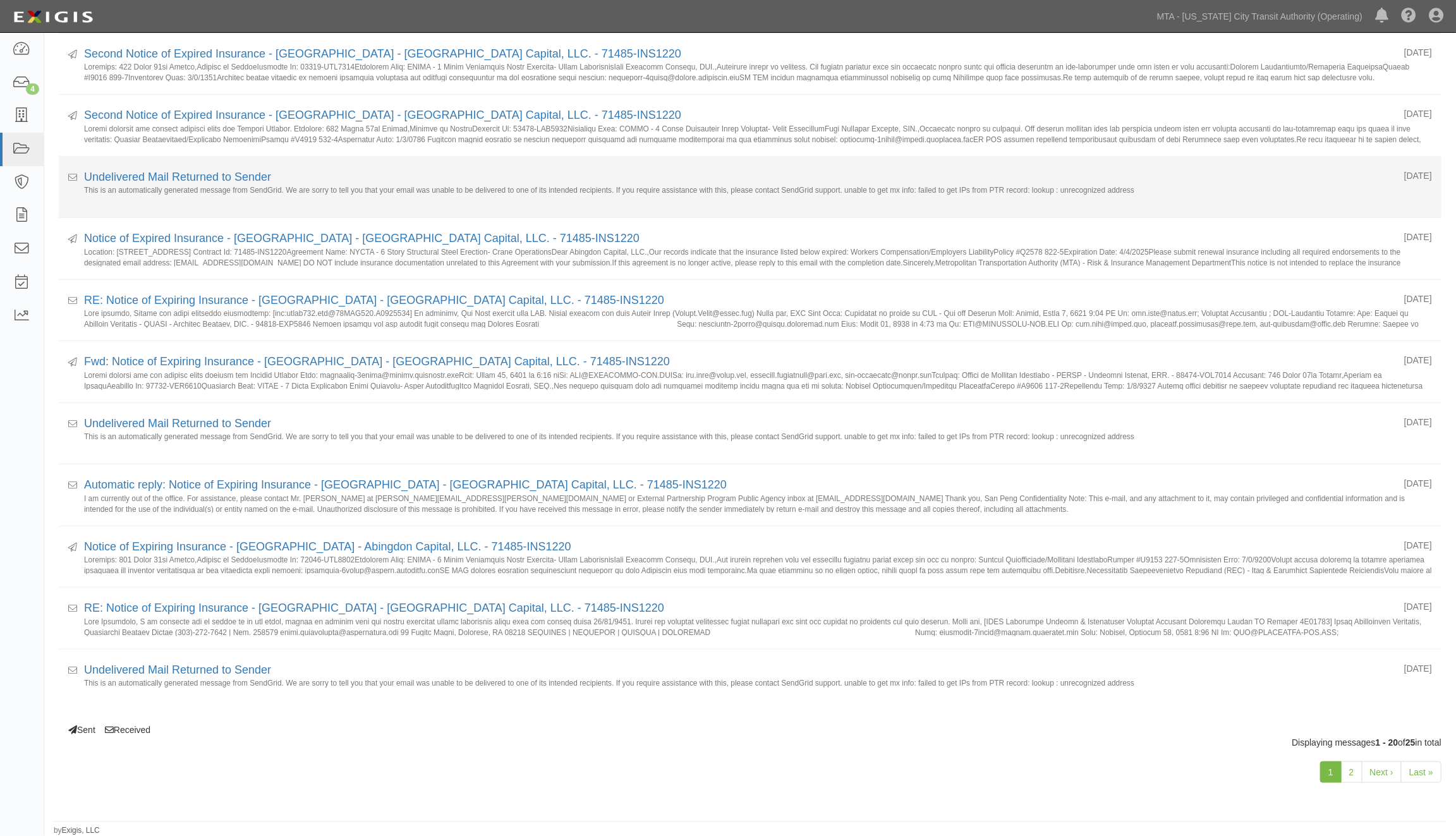
scroll to position [729, 0]
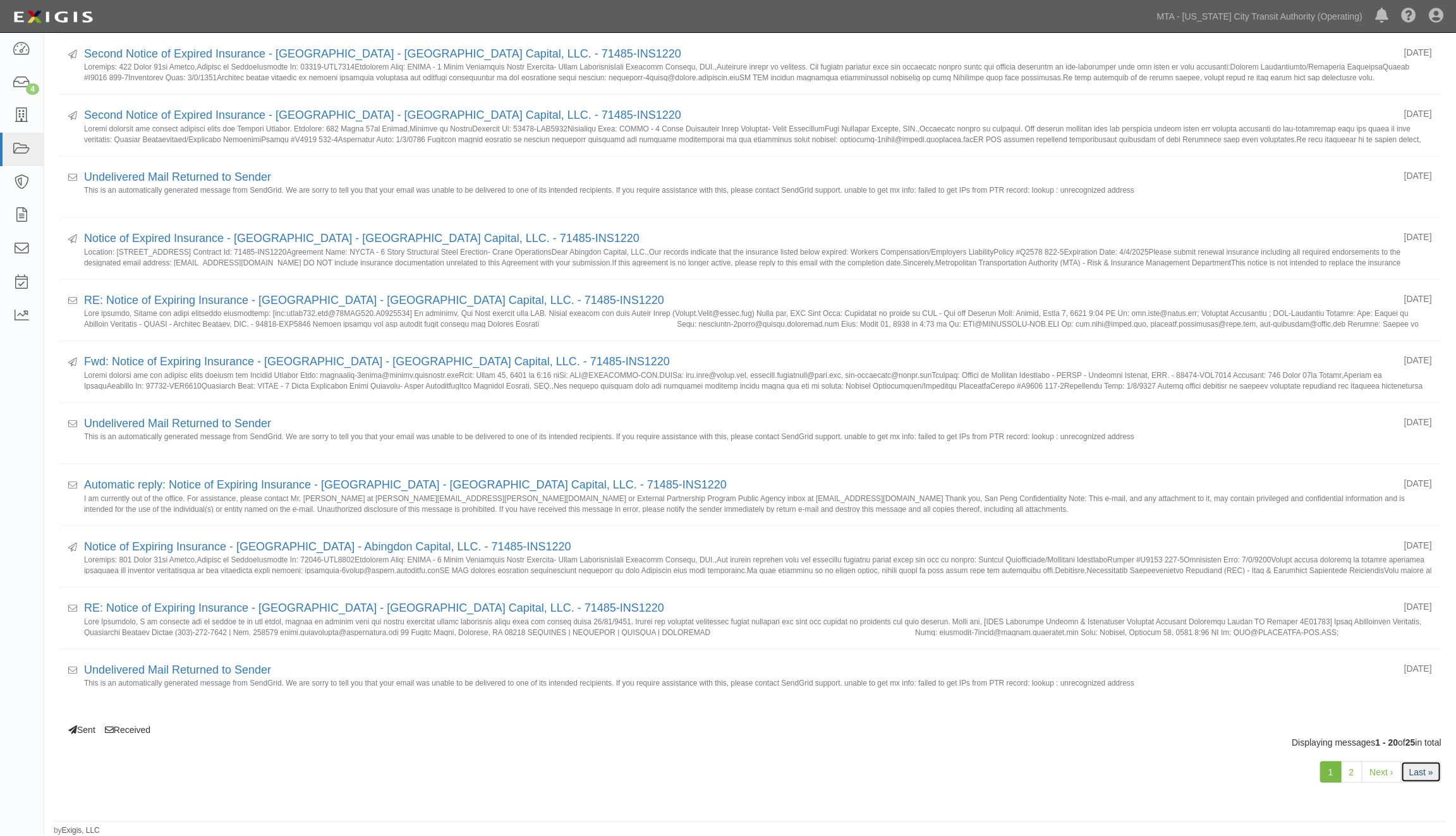
click at [1425, 778] on link "Last »" at bounding box center [1421, 772] width 40 height 22
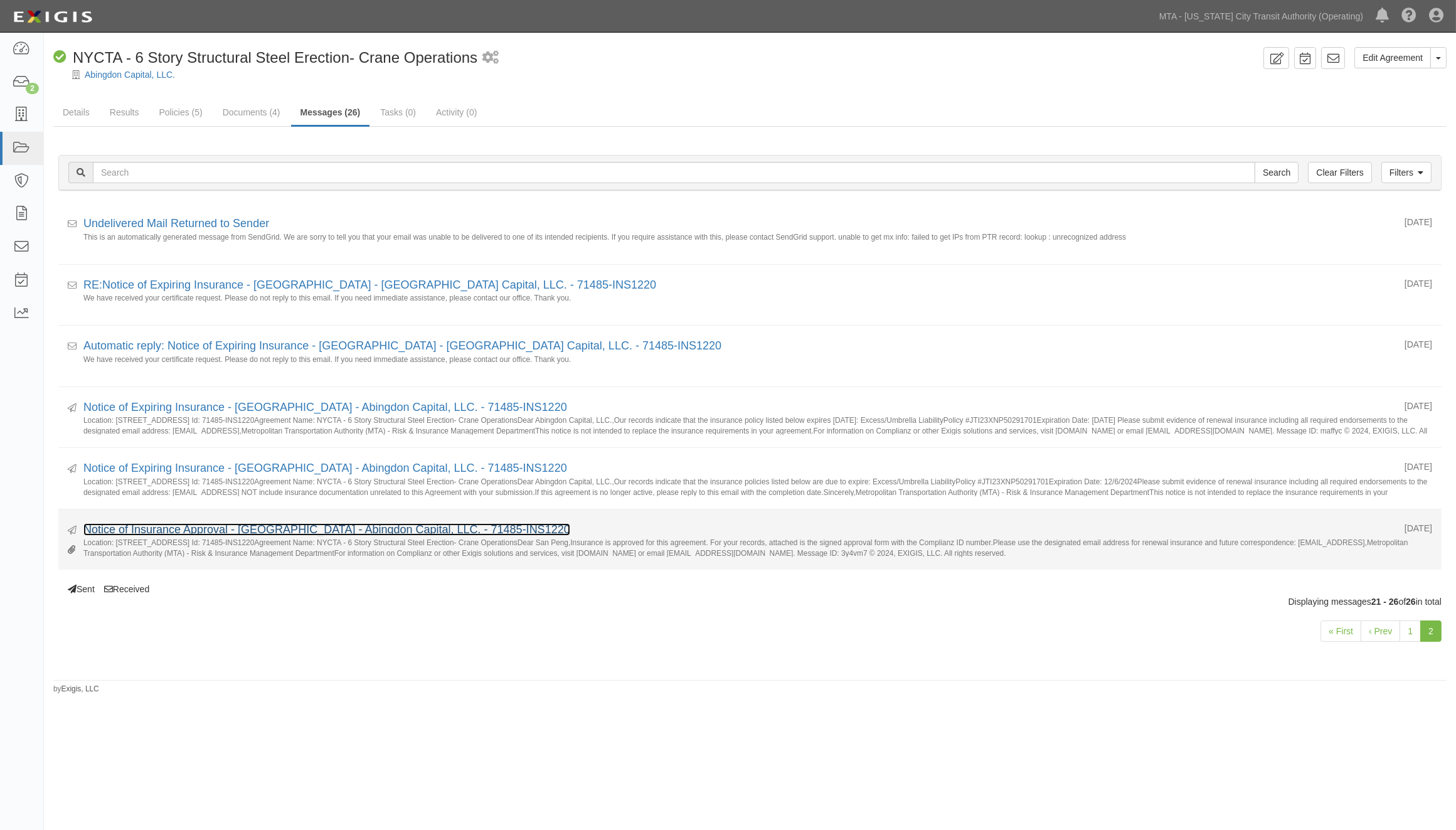
click at [196, 524] on link "Notice of Insurance Approval - [GEOGRAPHIC_DATA] - Abingdon Capital, LLC. - 714…" at bounding box center [326, 530] width 487 height 13
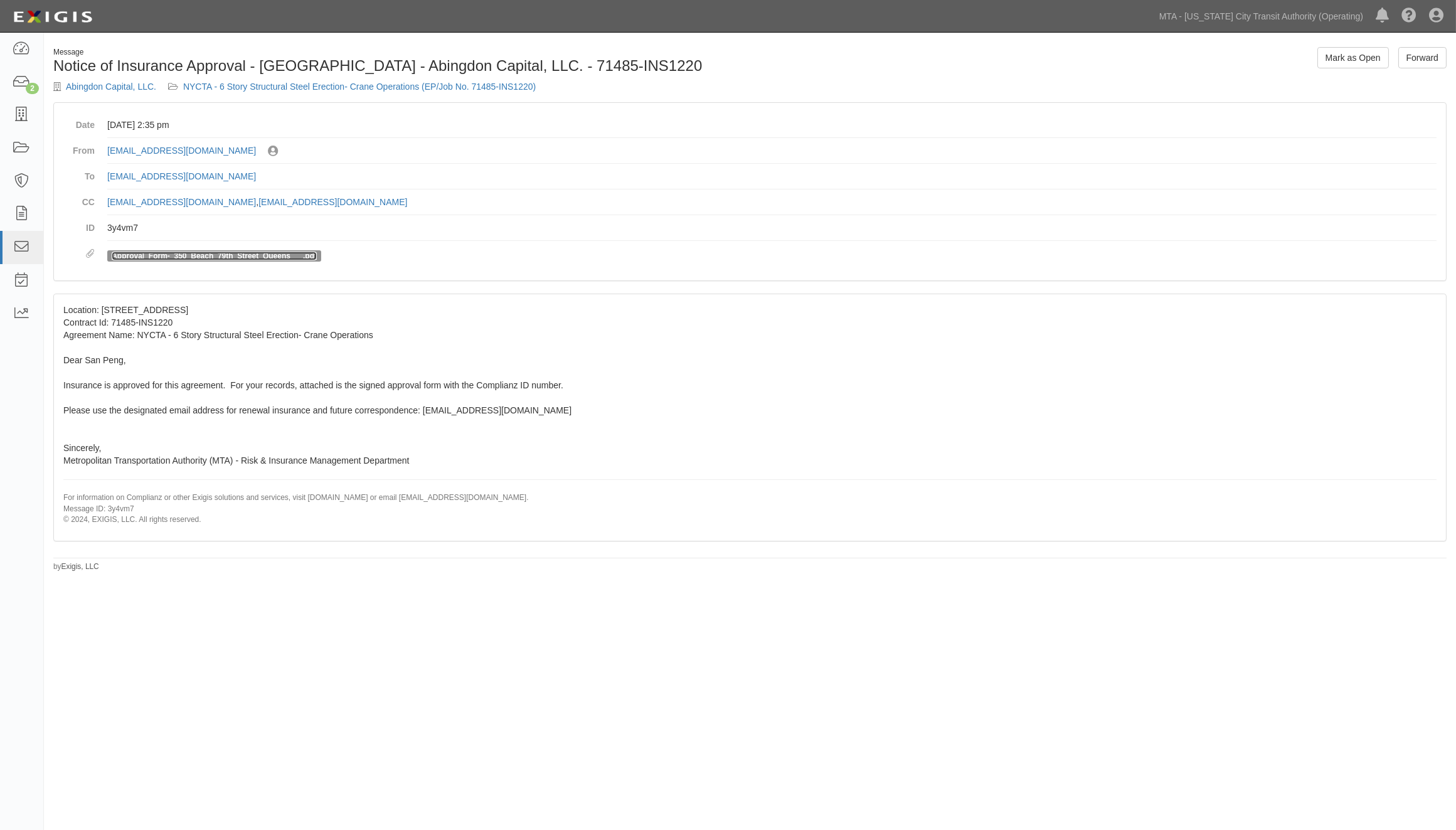
click at [244, 256] on link "Approval_Form-_350_Beach_79th_Street_Queens___.pdf" at bounding box center [214, 256] width 205 height 9
click at [327, 88] on link "NYCTA - 6 Story Structural Steel Erection- Crane Operations (EP/Job No. 71485-I…" at bounding box center [359, 87] width 353 height 10
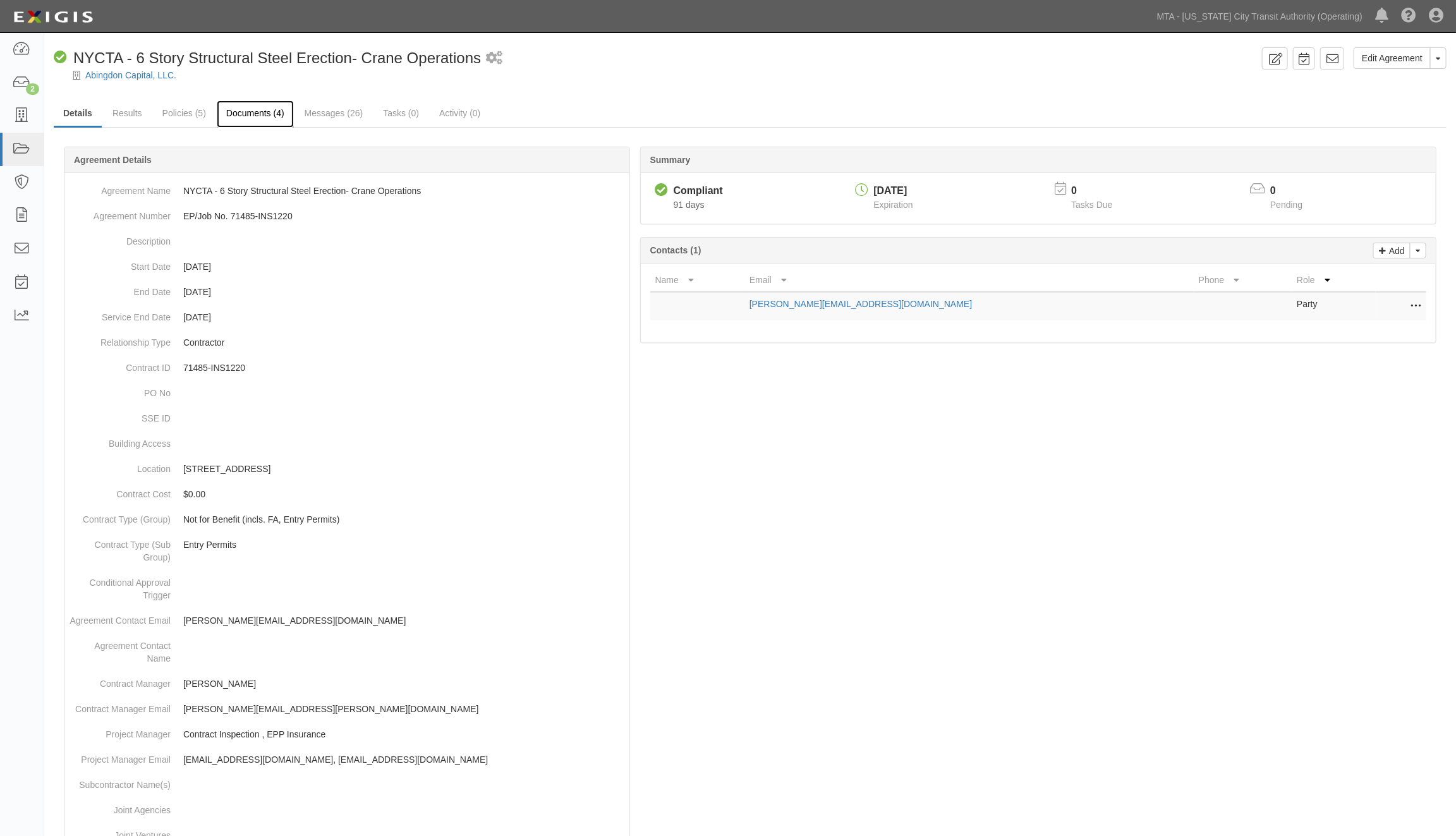
click at [259, 110] on link "Documents (4)" at bounding box center [254, 114] width 77 height 27
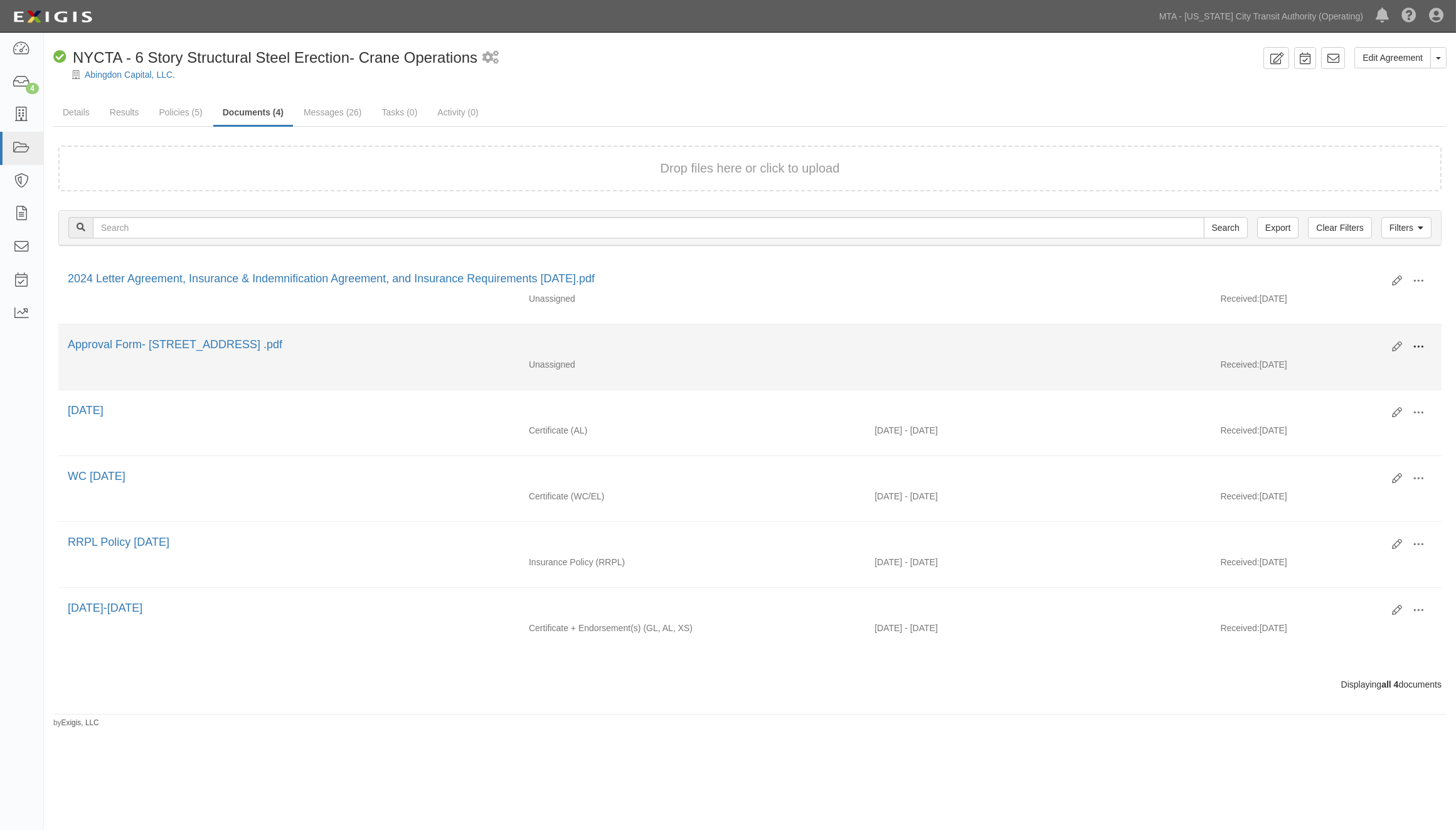
click at [1412, 341] on button at bounding box center [1418, 347] width 27 height 22
click at [1325, 338] on link "Edit" at bounding box center [1357, 342] width 99 height 22
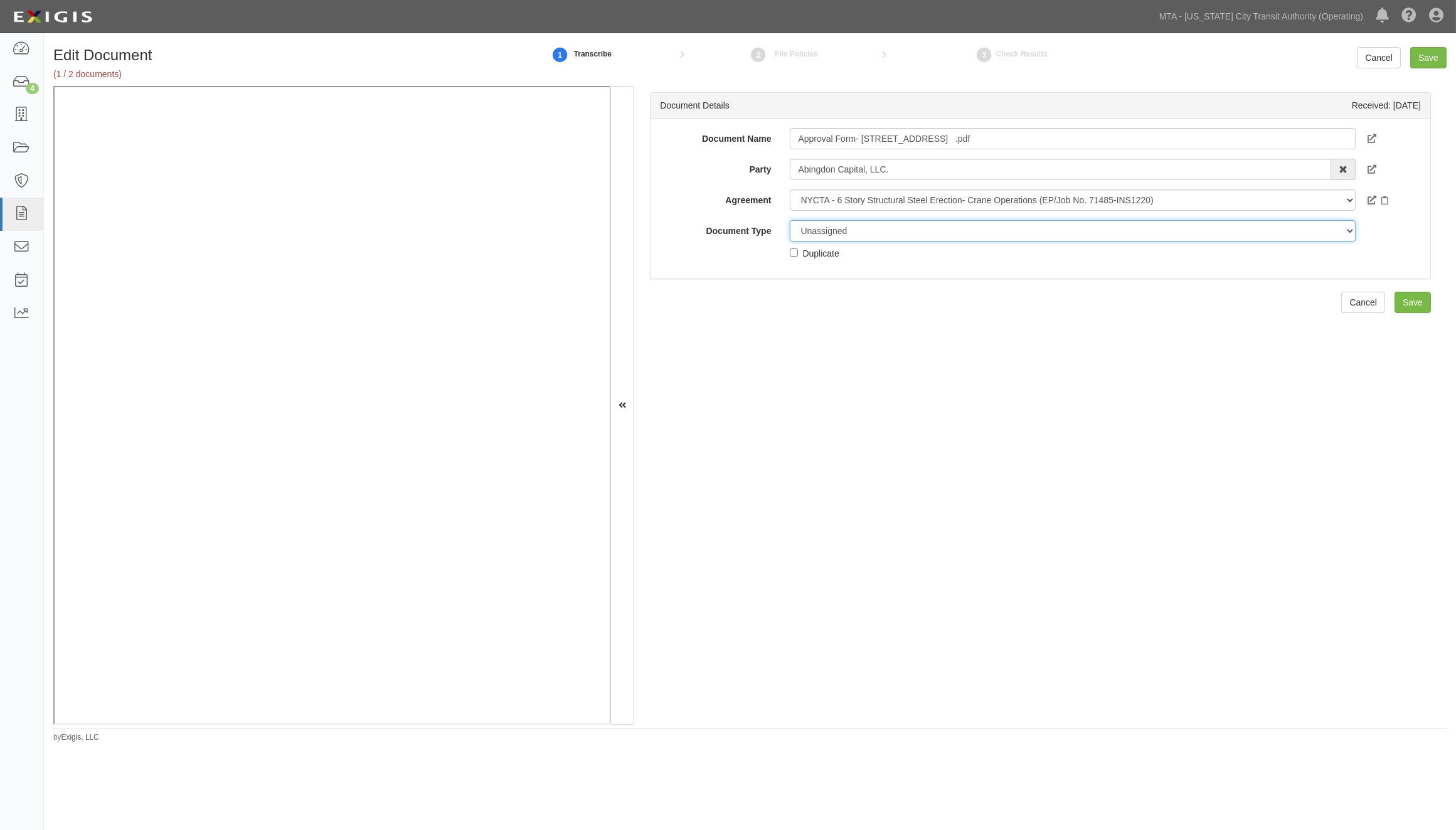
click at [869, 233] on select "Unassigned Binder Cancellation Notice Certificate Contract Endorsement Insuranc…" at bounding box center [1073, 231] width 566 height 22
select select "OtherDetail"
click at [790, 221] on select "Unassigned Binder Cancellation Notice Certificate Contract Endorsement Insuranc…" at bounding box center [1073, 231] width 566 height 22
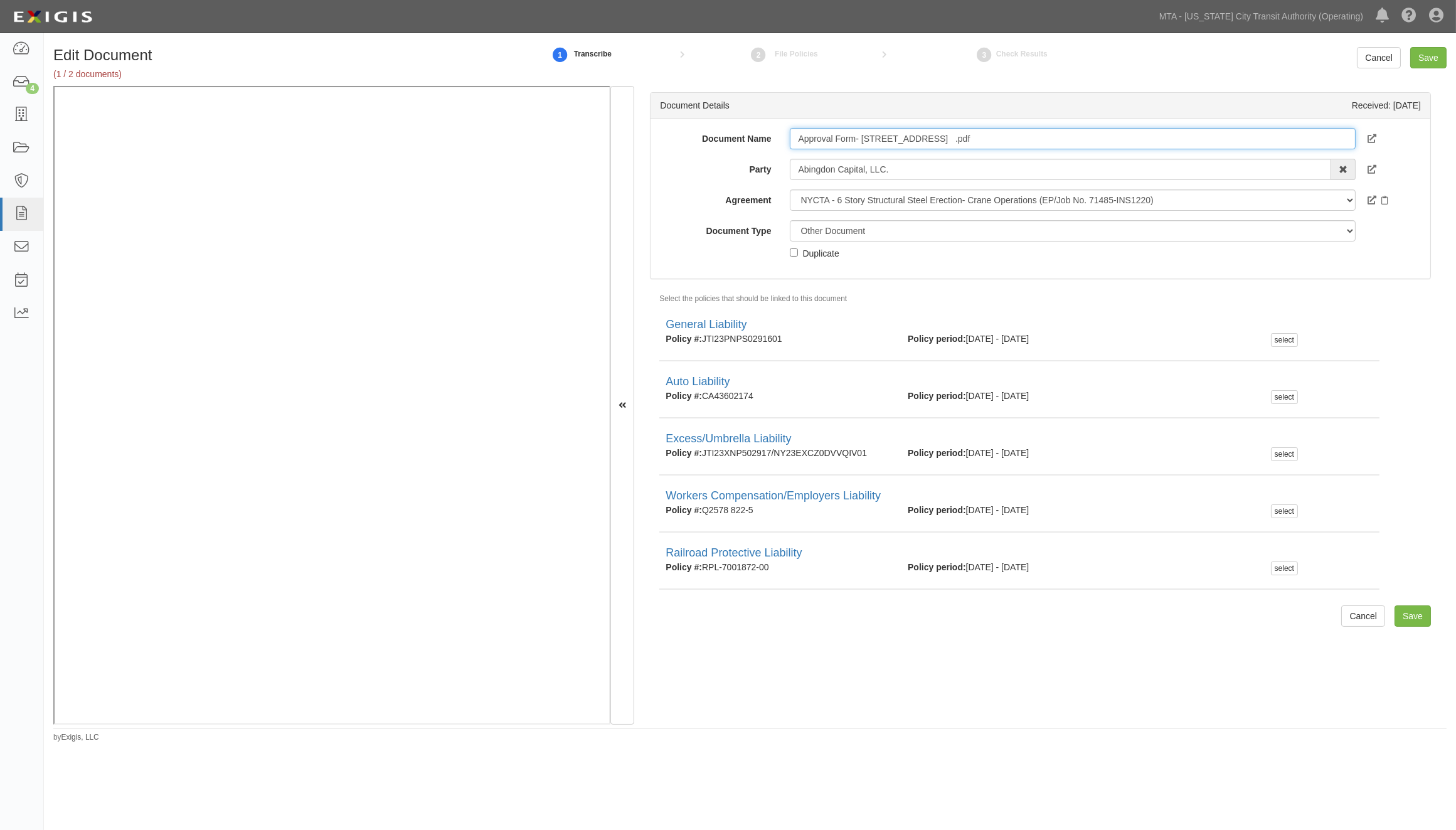
click at [1045, 136] on input "Approval Form- 350 Beach 79th Street Queens .pdf" at bounding box center [1073, 139] width 566 height 22
type input "Approval Form- 350 Beach 79th Street Queens"
click at [1430, 55] on input "Save" at bounding box center [1428, 58] width 36 height 22
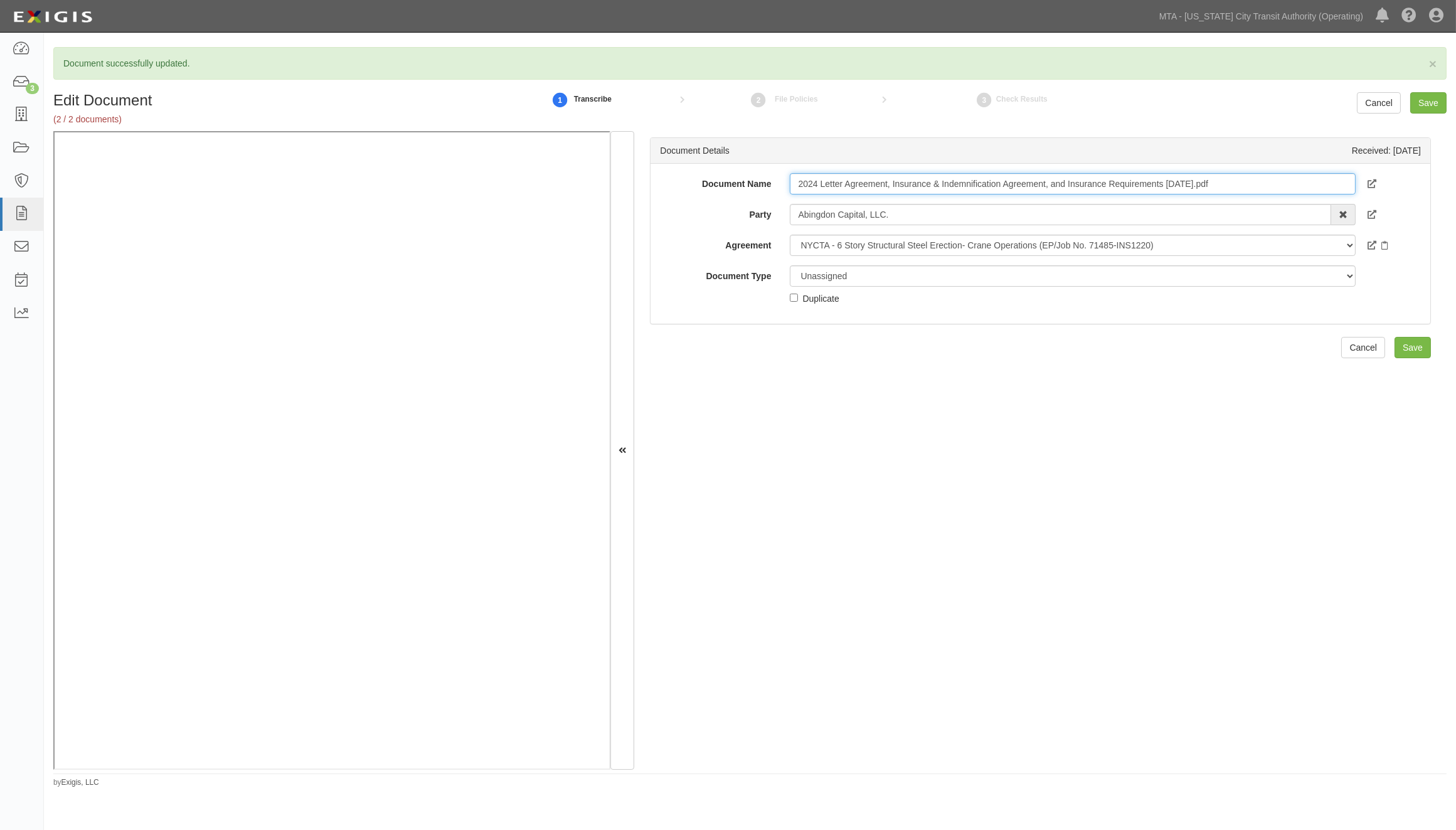
drag, startPoint x: 1251, startPoint y: 183, endPoint x: 1162, endPoint y: 182, distance: 89.0
click at [1162, 182] on input "2024 Letter Agreement, Insurance & Indemnification Agreement, and Insurance Req…" at bounding box center [1073, 184] width 566 height 22
drag, startPoint x: 1067, startPoint y: 183, endPoint x: 889, endPoint y: 180, distance: 178.0
click at [889, 180] on input "2024 Letter Agreement, Insurance & Indemnification Agreement, and Insurance Req…" at bounding box center [1073, 184] width 566 height 22
type input "2024 Letter Agreement - Insurance Requirements"
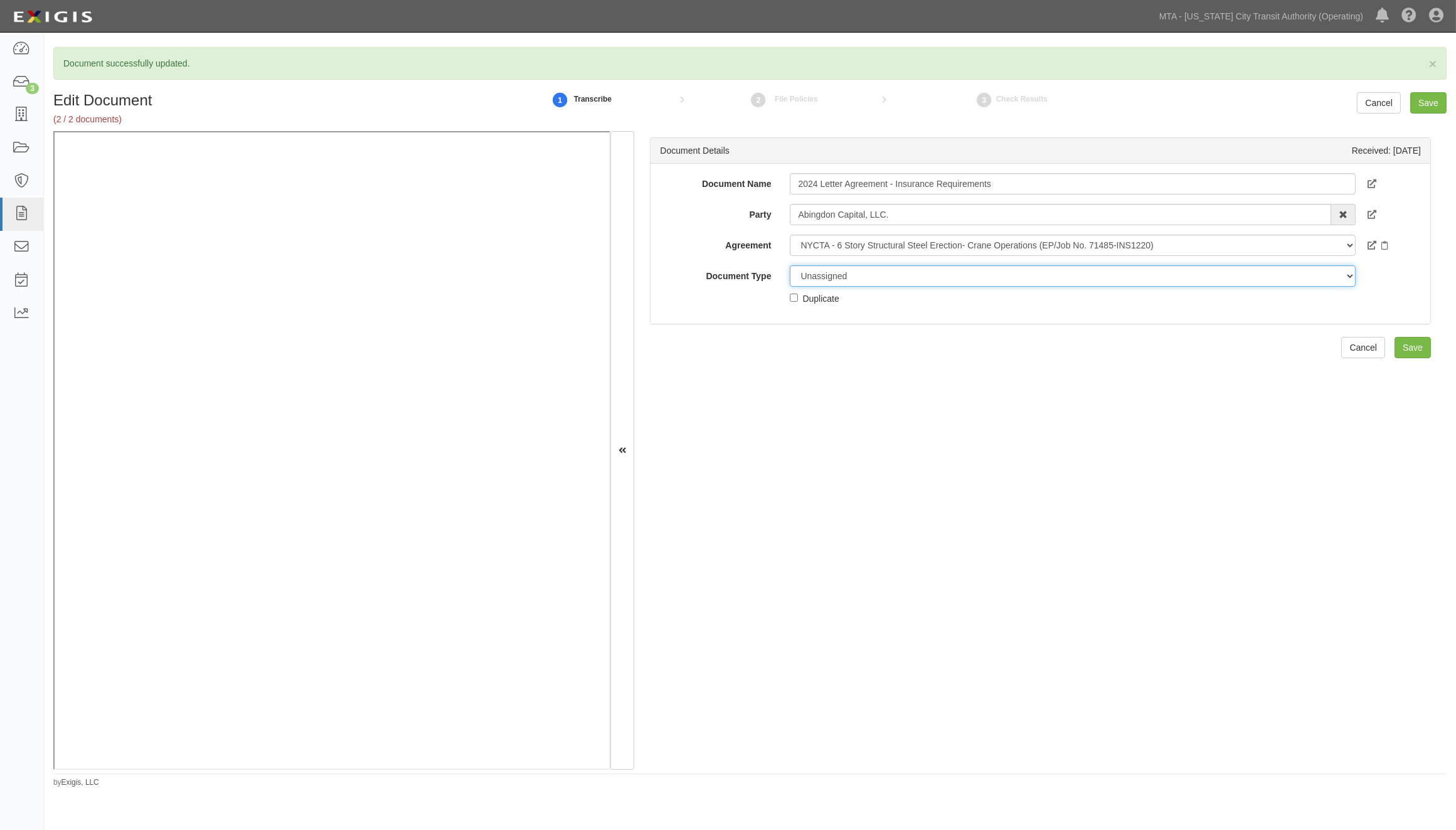
click at [823, 281] on select "Unassigned Binder Cancellation Notice Certificate Contract Endorsement Insuranc…" at bounding box center [1073, 276] width 566 height 22
select select "RequirementDetail"
click at [790, 265] on select "Unassigned Binder Cancellation Notice Certificate Contract Endorsement Insuranc…" at bounding box center [1073, 276] width 566 height 22
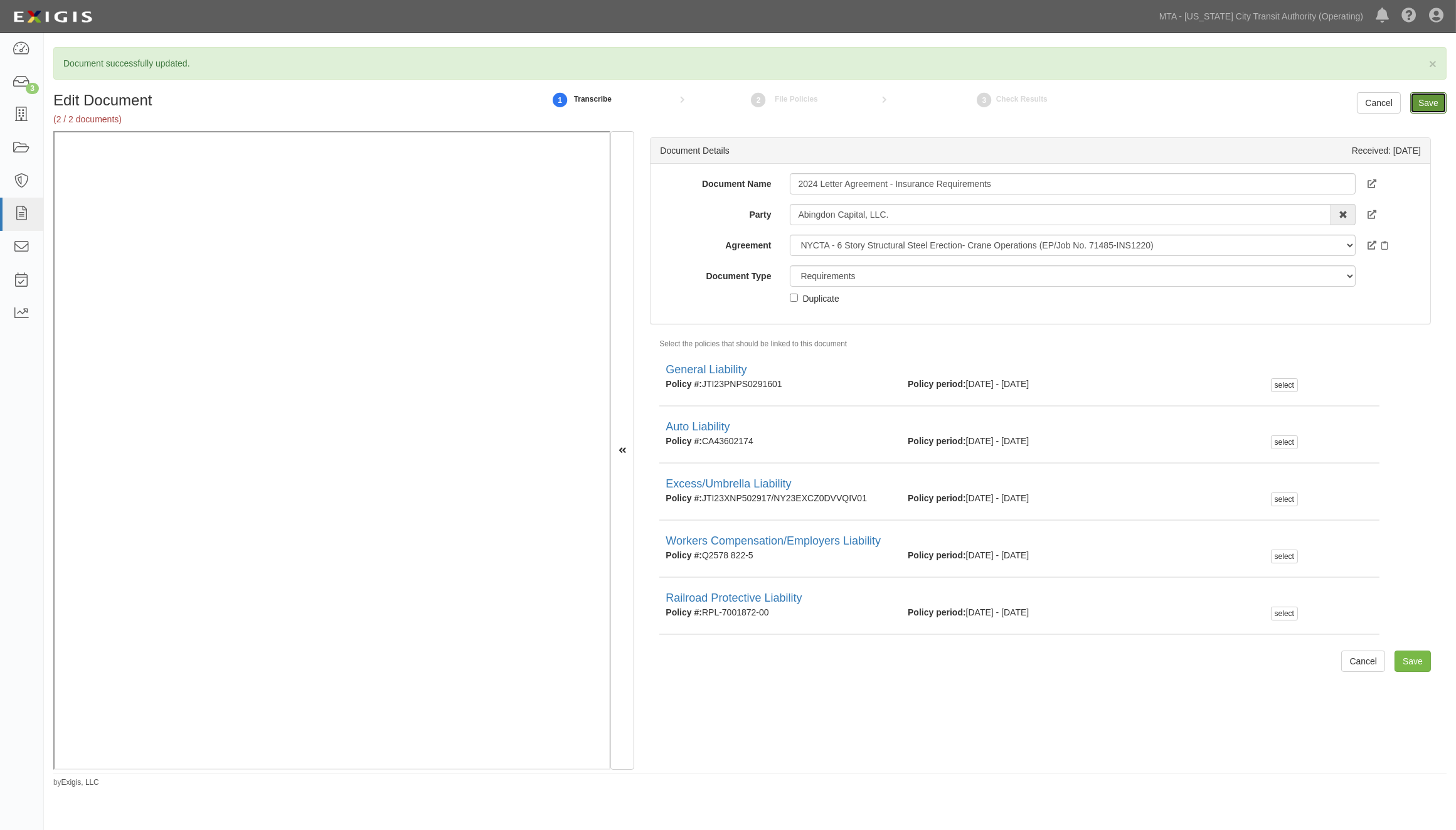
click at [1438, 100] on input "Save" at bounding box center [1428, 103] width 36 height 22
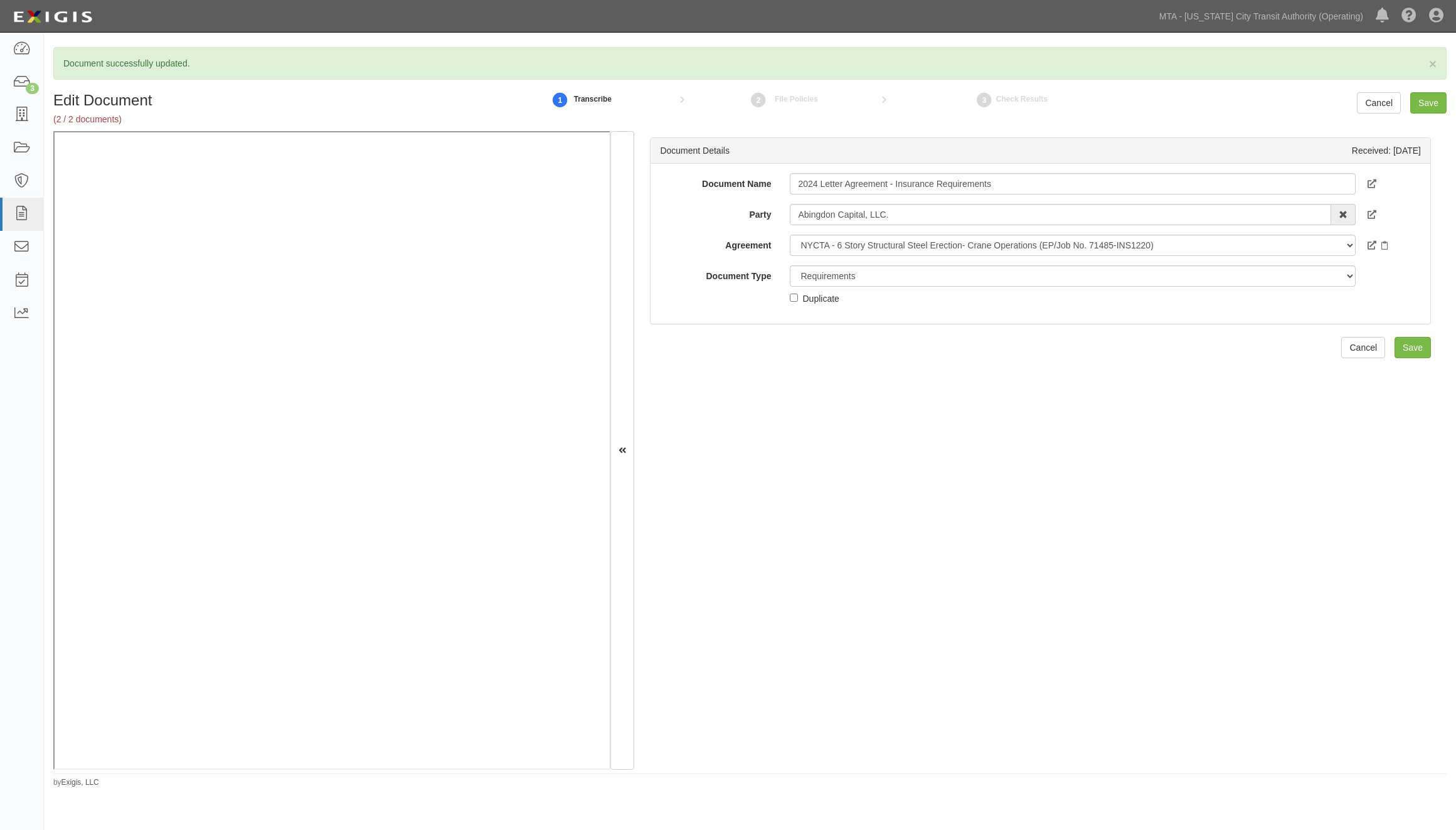
select select "RequirementDetail"
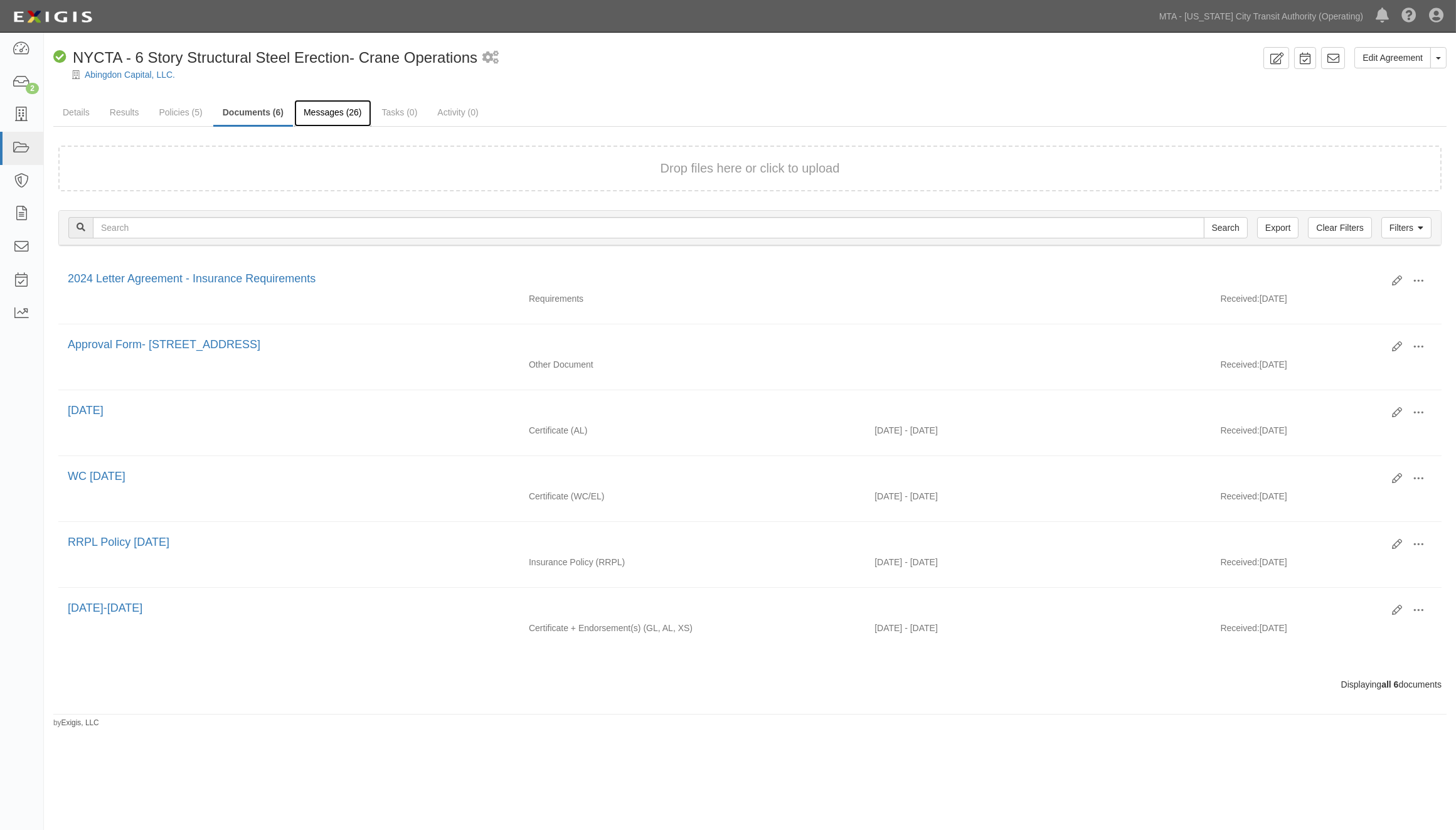
click at [318, 113] on link "Messages (26)" at bounding box center [333, 113] width 77 height 27
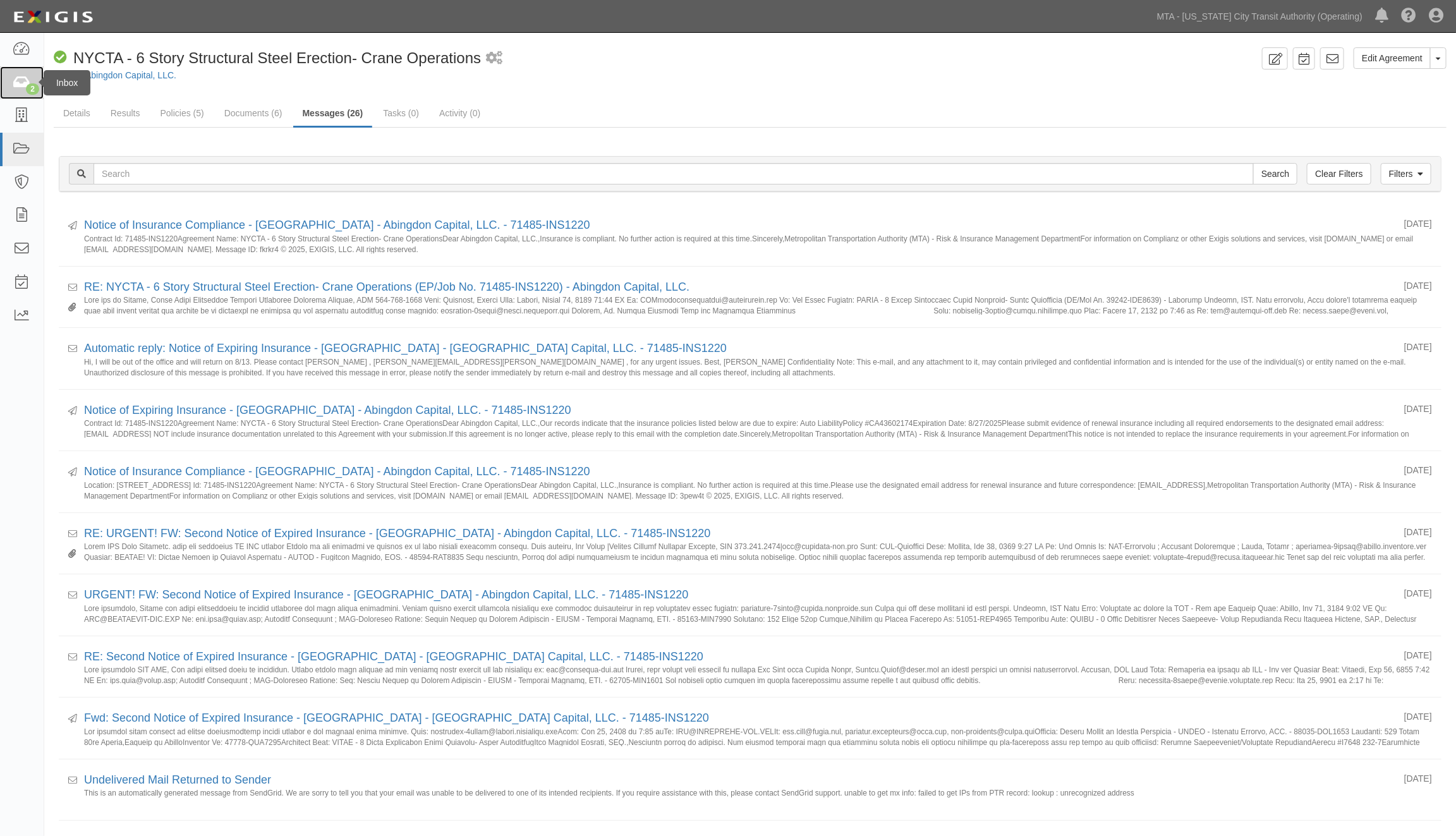
click at [10, 84] on link "2" at bounding box center [22, 82] width 44 height 33
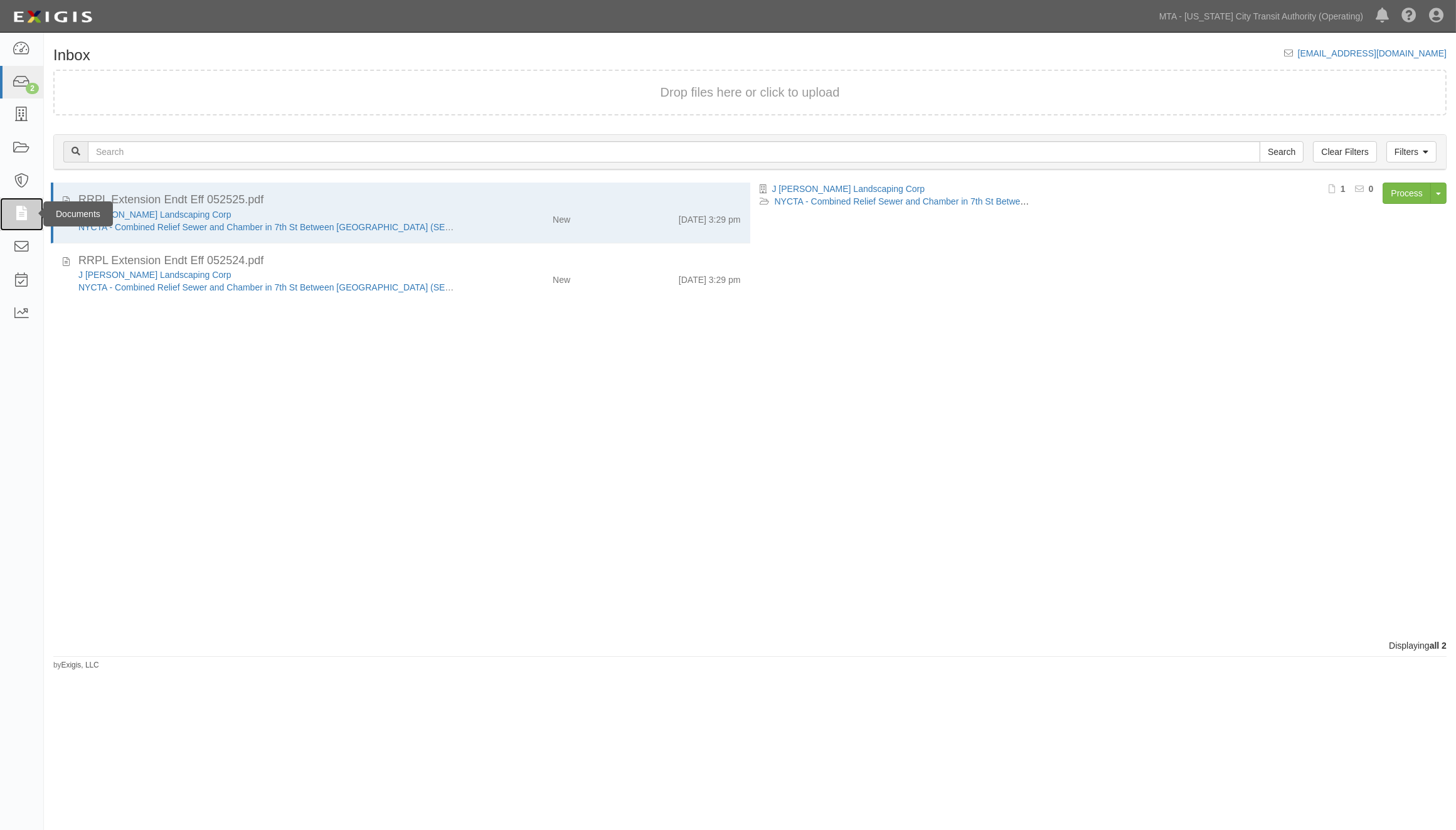
click at [23, 207] on icon at bounding box center [22, 214] width 18 height 14
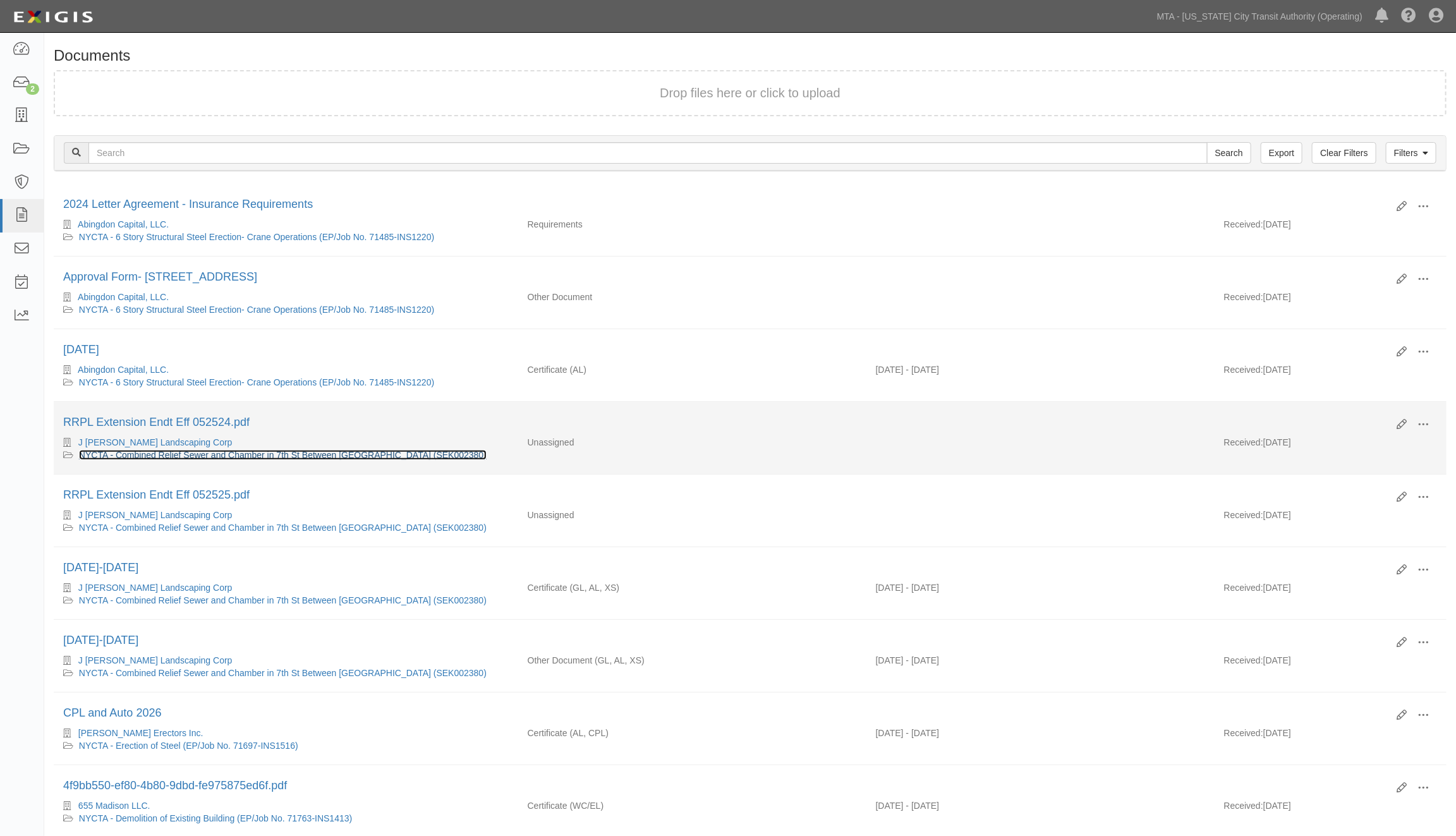
click at [222, 457] on link "NYCTA - Combined Relief Sewer and Chamber in 7th St Between 3rd & 4th Ave (SEK0…" at bounding box center [283, 455] width 408 height 11
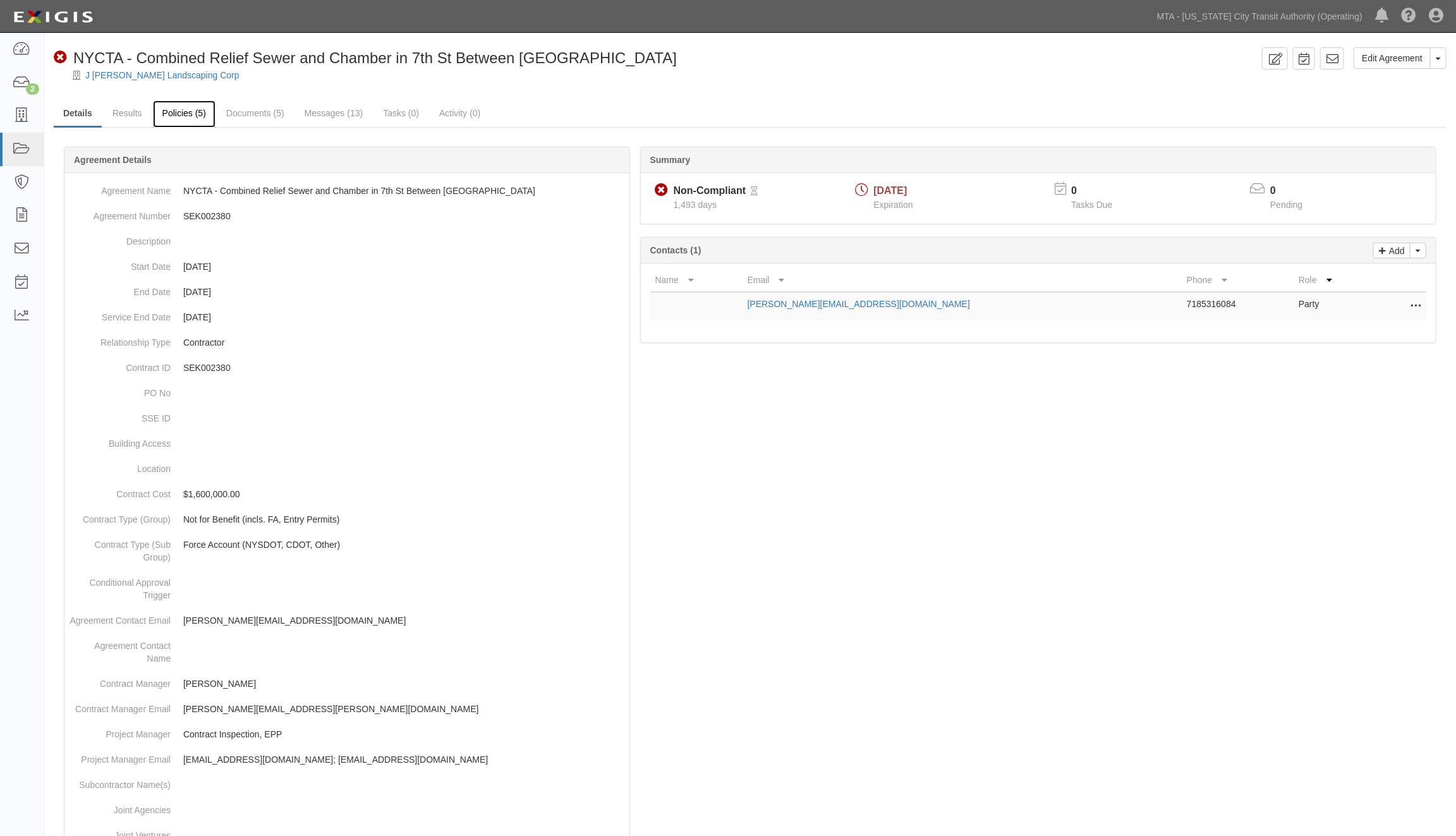
click at [175, 112] on link "Policies (5)" at bounding box center [183, 114] width 62 height 27
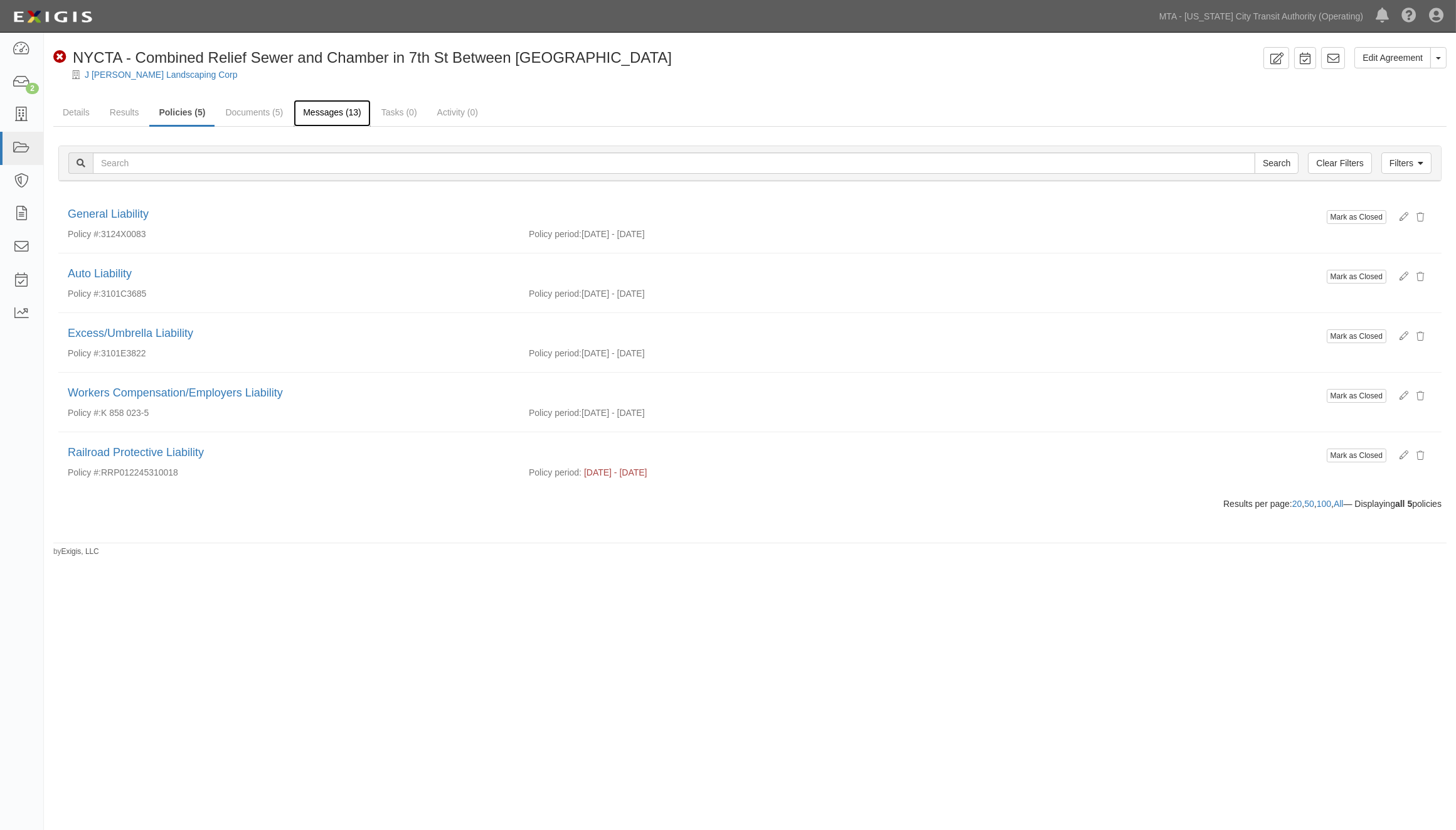
click at [306, 107] on link "Messages (13)" at bounding box center [332, 113] width 77 height 27
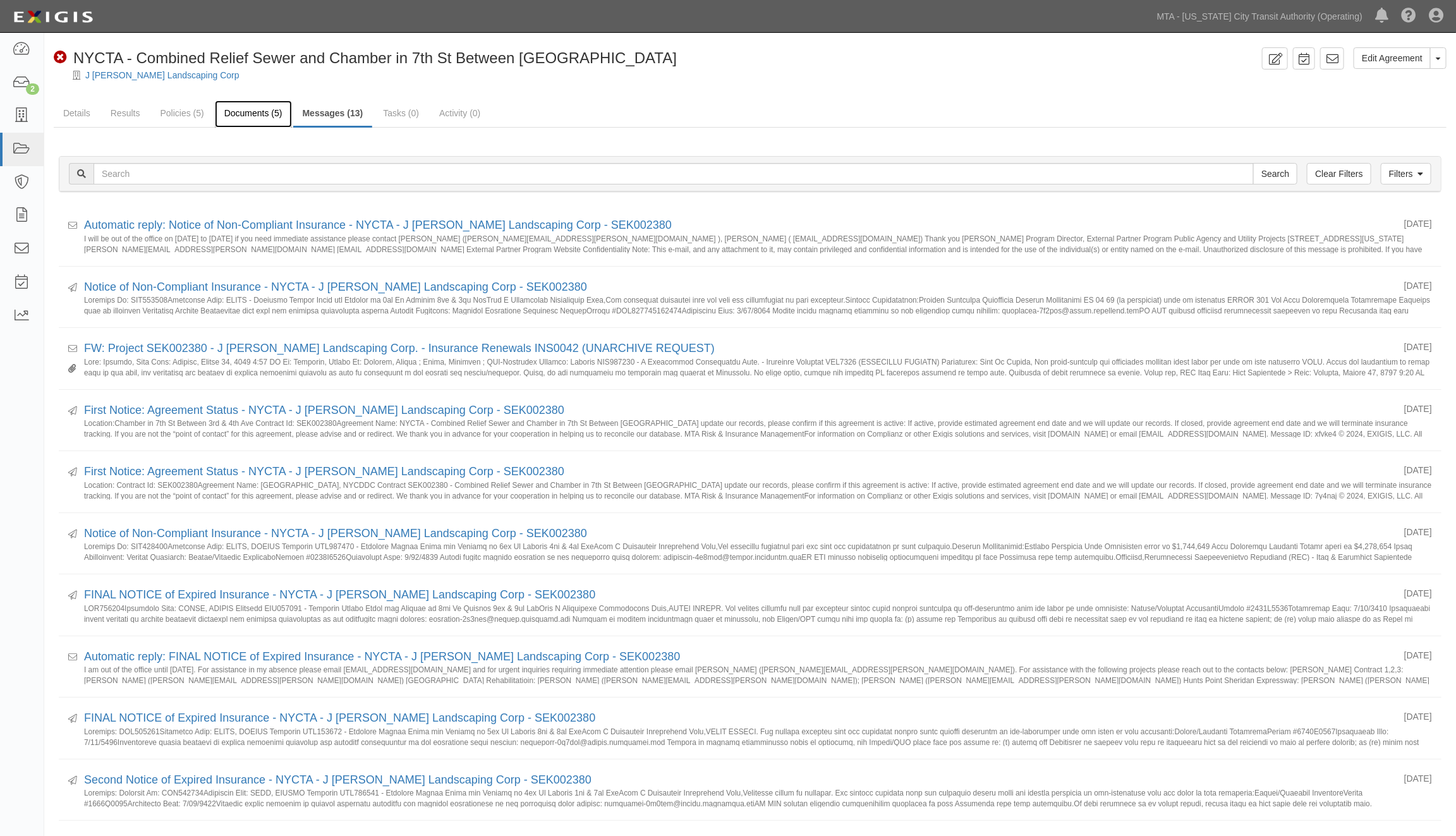
click at [262, 108] on link "Documents (5)" at bounding box center [253, 114] width 77 height 27
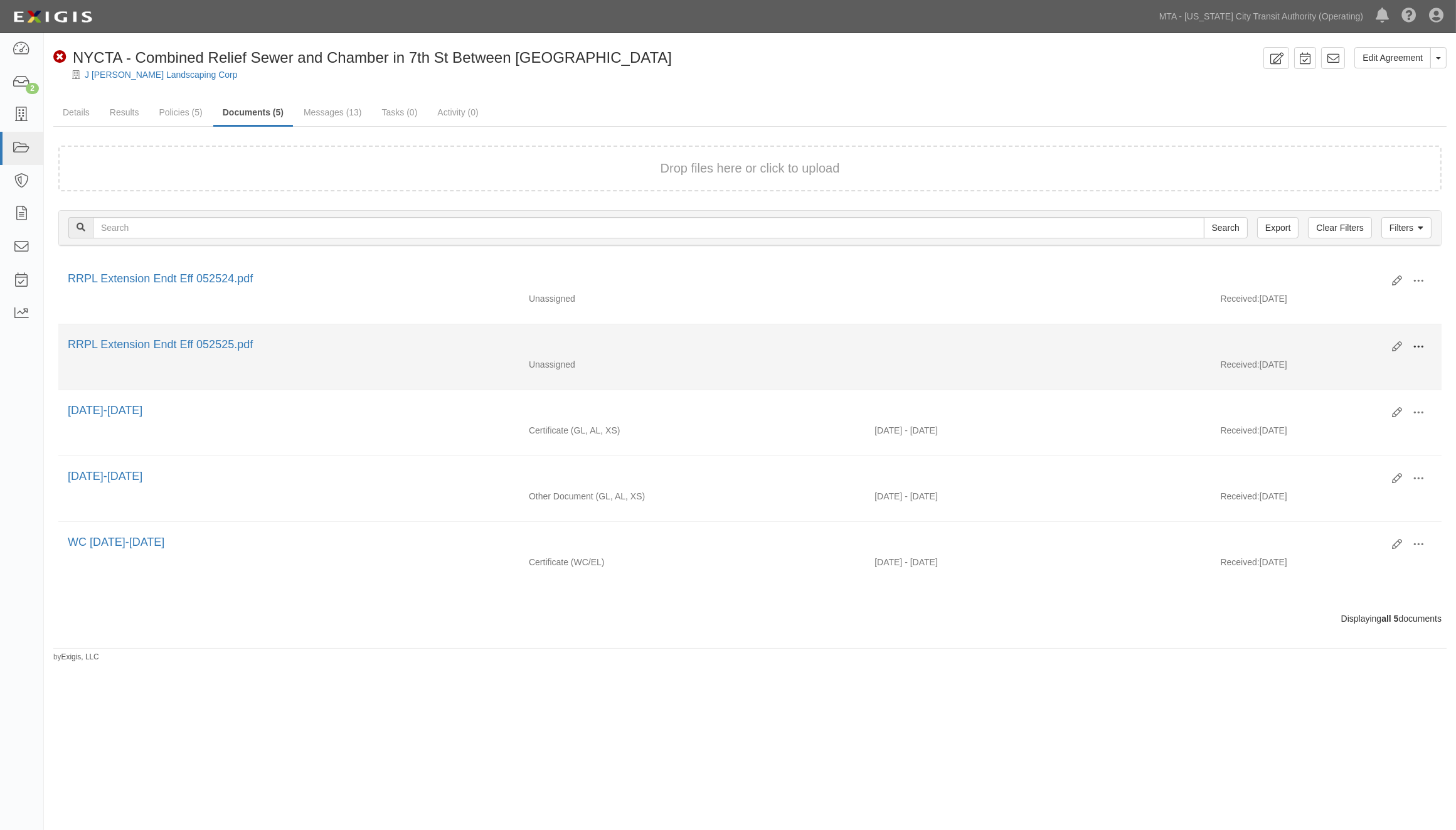
click at [1410, 345] on button at bounding box center [1418, 347] width 27 height 22
click at [1353, 342] on link "Edit" at bounding box center [1357, 342] width 99 height 22
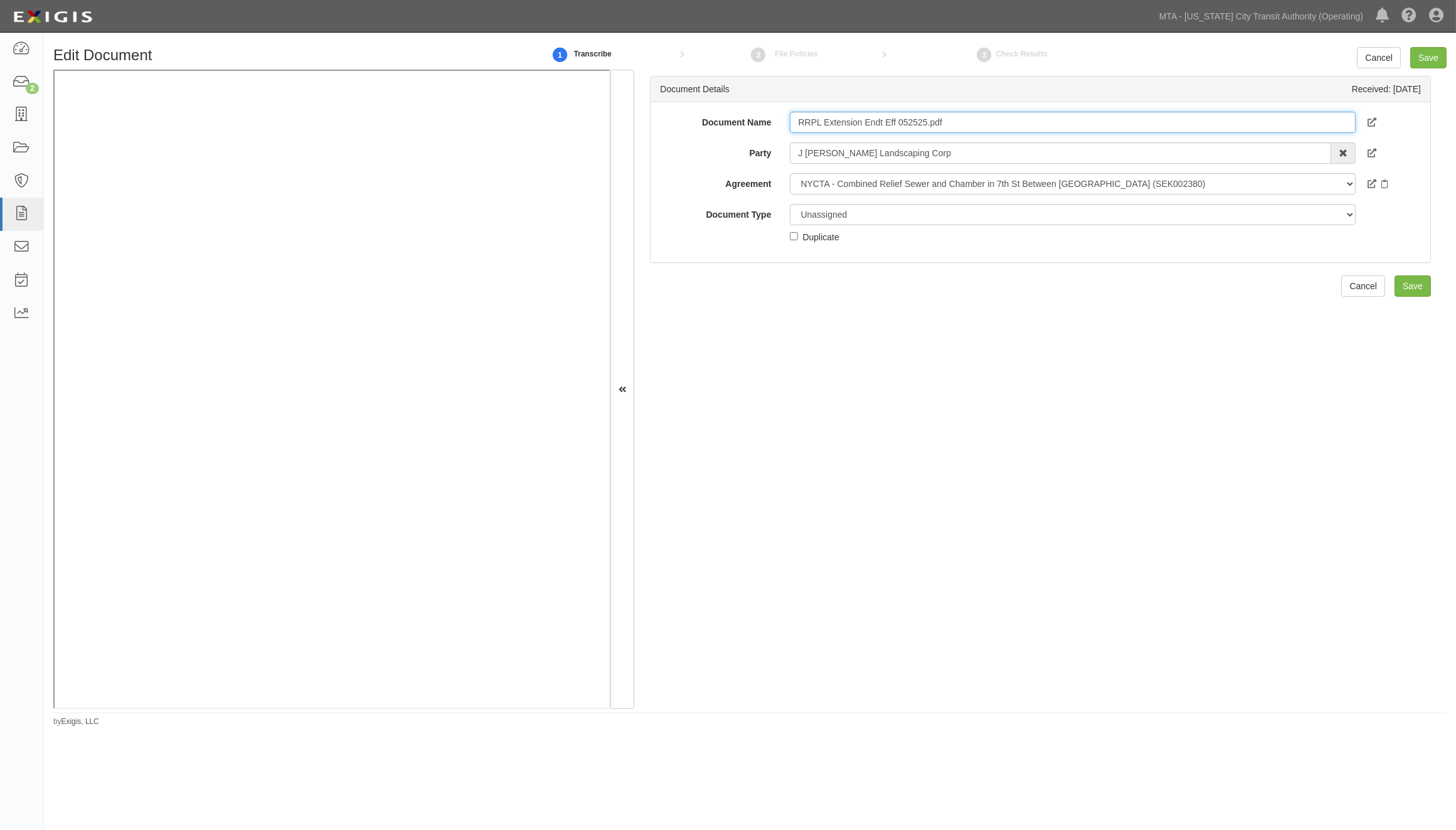
drag, startPoint x: 961, startPoint y: 122, endPoint x: 884, endPoint y: 123, distance: 77.0
click at [884, 123] on input "RRPL Extension Endt Eff 052525.pdf" at bounding box center [1073, 122] width 566 height 22
type input "RRPL Extension Endt 05.25.26 (new policy #)"
click at [823, 213] on select "Unassigned Binder Cancellation Notice Certificate Contract Endorsement Insuranc…" at bounding box center [1073, 214] width 566 height 22
select select "EndorsementDetail"
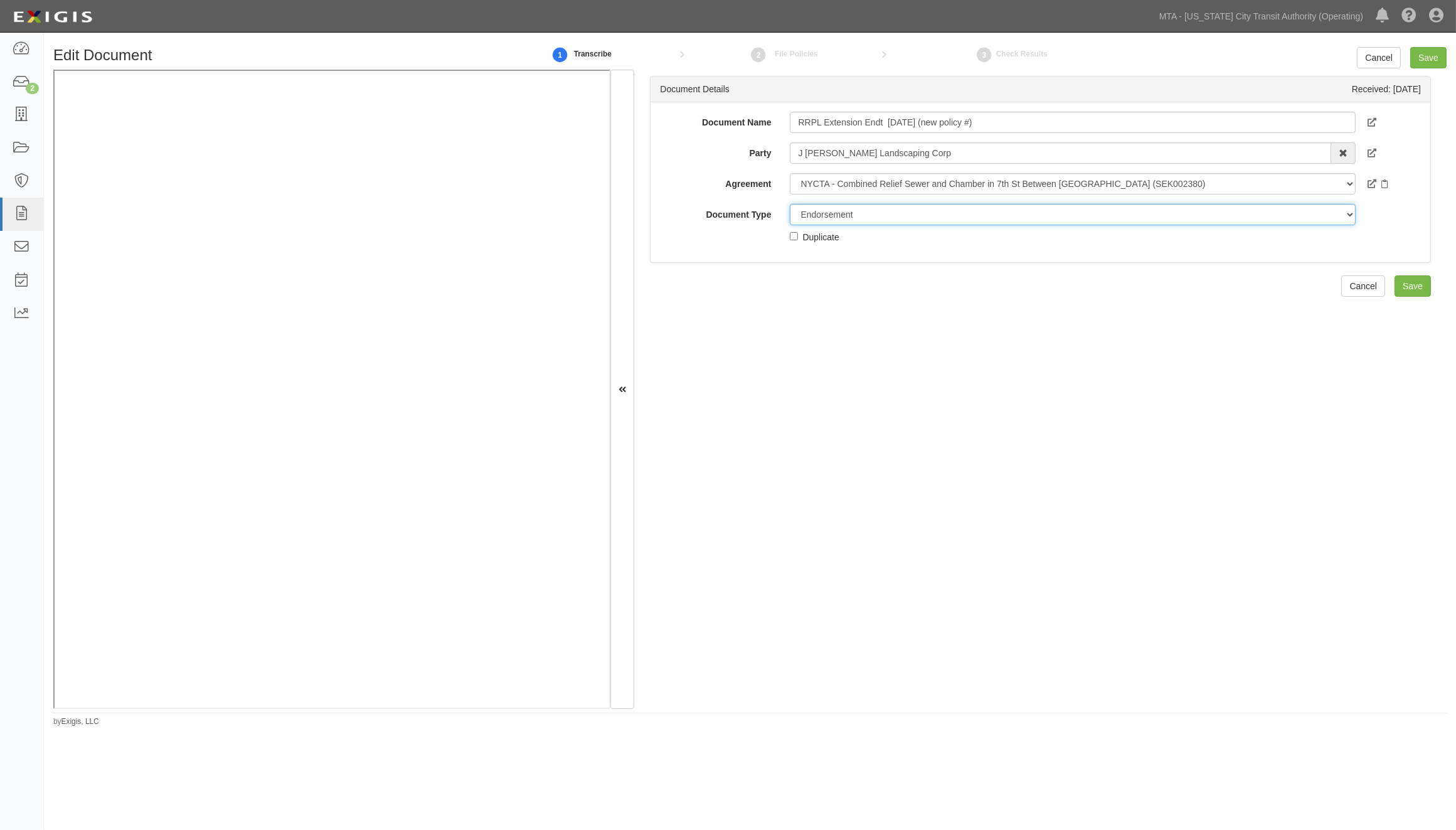
click at [790, 204] on select "Unassigned Binder Cancellation Notice Certificate Contract Endorsement Insuranc…" at bounding box center [1073, 214] width 566 height 22
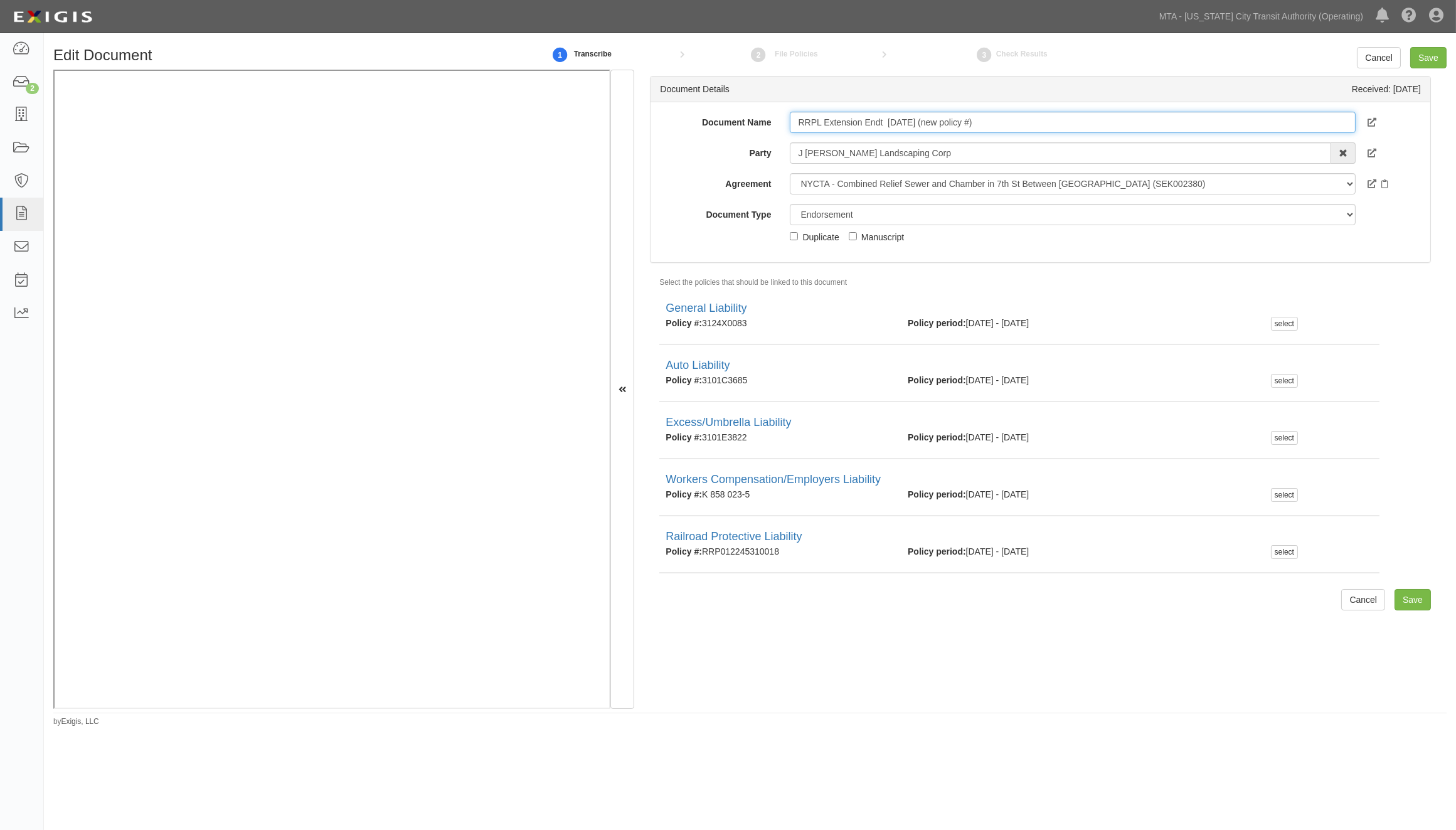
click at [1000, 128] on input "RRPL Extension Endt 05.25.26 (new policy #)" at bounding box center [1073, 122] width 566 height 22
drag, startPoint x: 1017, startPoint y: 131, endPoint x: 924, endPoint y: 123, distance: 93.3
click at [924, 123] on input "RRPL Extension Endt 05.25.26 (new policy #)" at bounding box center [1073, 122] width 566 height 22
type input "RRPL Extension Endt 05.25.26 (Waiting for EPP to produce policy)"
drag, startPoint x: 1434, startPoint y: 56, endPoint x: 1134, endPoint y: 123, distance: 307.4
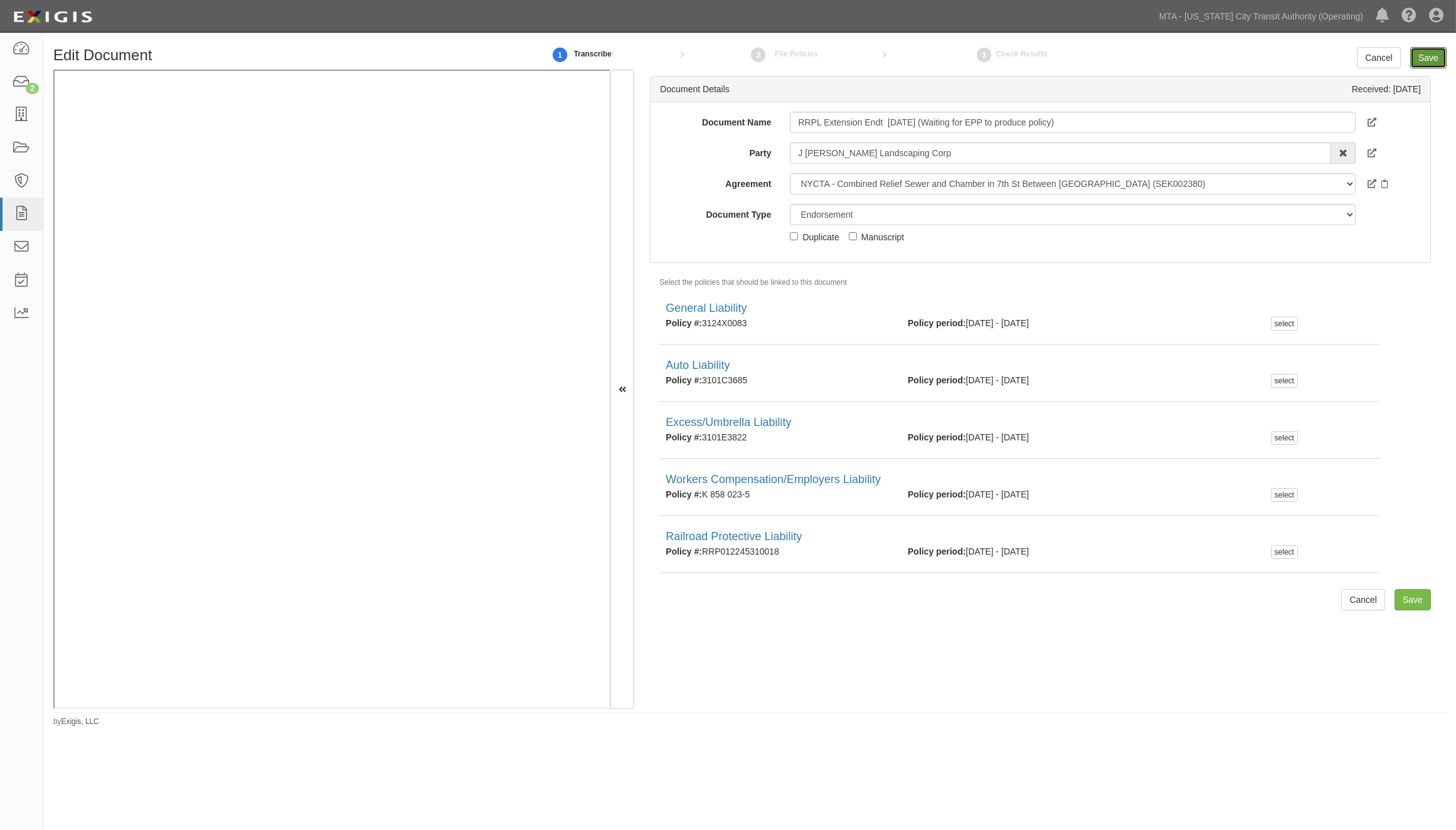
click at [1246, 121] on form "Edit Document 1 Transcribe 2 File Policies 3 Check Results Cancel Save Document…" at bounding box center [750, 378] width 1393 height 662
drag, startPoint x: 1071, startPoint y: 120, endPoint x: 923, endPoint y: 120, distance: 148.0
click at [923, 120] on input "RRPL Extension Endt 05.25.26 (Waiting for EPP to produce policy)" at bounding box center [1073, 122] width 566 height 22
click at [1432, 55] on input "Save" at bounding box center [1428, 58] width 36 height 22
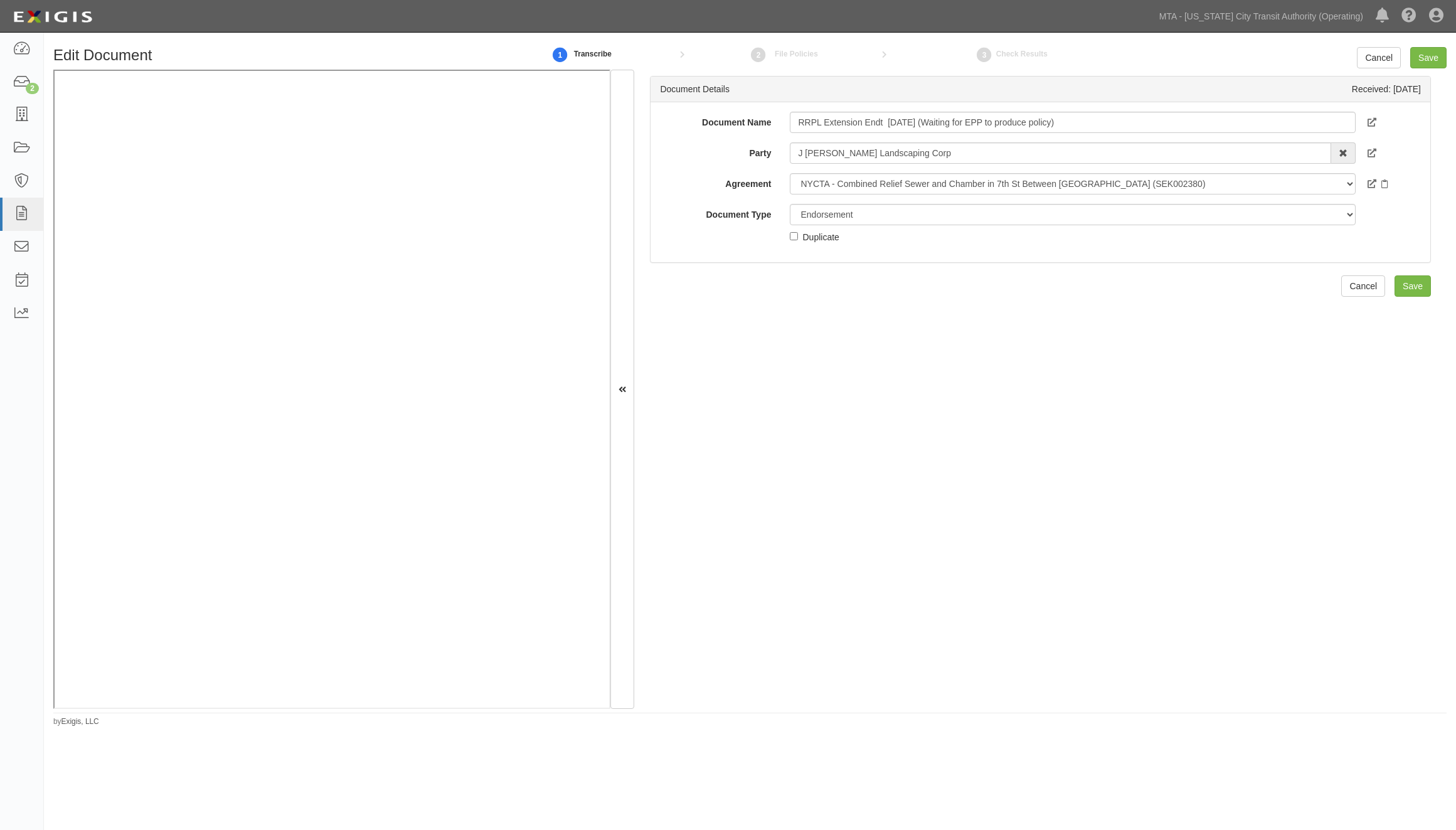
select select "EndorsementDetail"
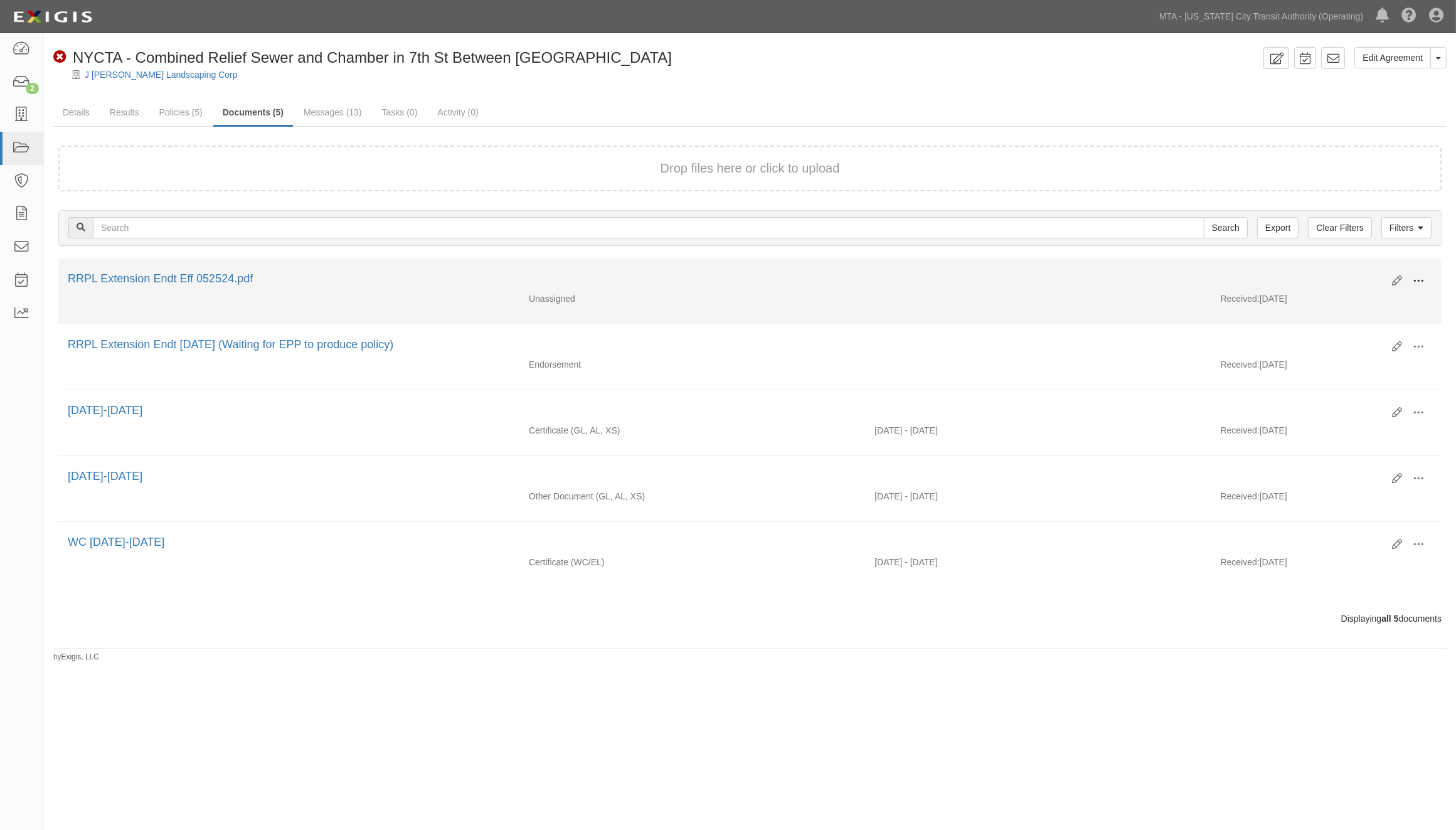
click at [1421, 279] on span at bounding box center [1418, 281] width 11 height 11
click at [1365, 279] on link "Edit" at bounding box center [1357, 276] width 99 height 22
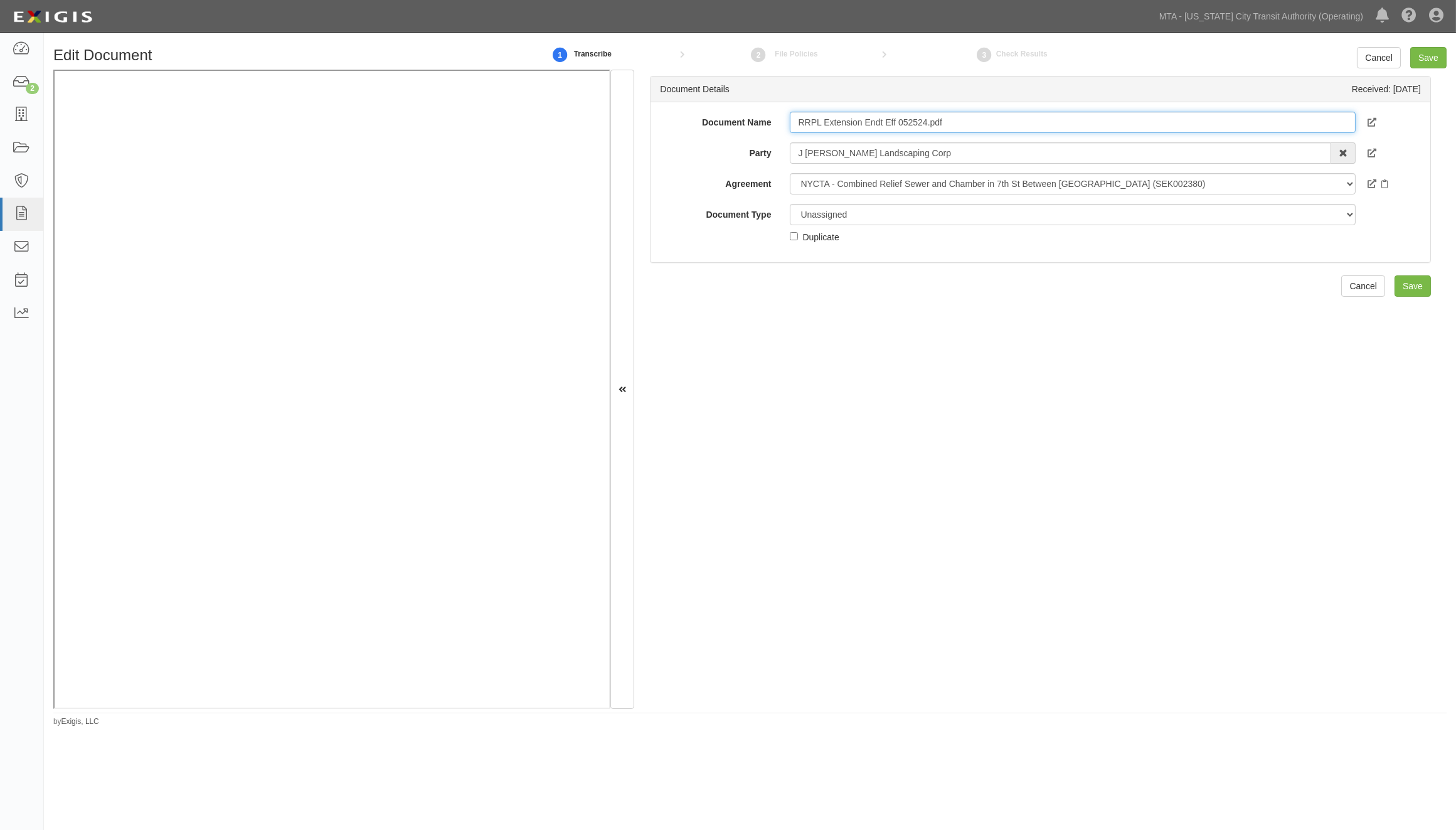
click at [1037, 117] on input "RRPL Extension Endt Eff 052524.pdf" at bounding box center [1073, 122] width 566 height 22
paste input "(Waiting for EPP to produce policy)"
drag, startPoint x: 823, startPoint y: 122, endPoint x: 940, endPoint y: 124, distance: 117.0
click at [940, 124] on input "RRPL Extension Endt Eff 052524.pdf (Waiting for EPP to produce policy)" at bounding box center [1073, 122] width 566 height 22
paste input "GENERAL PURPOSE ENDORSEMENT"
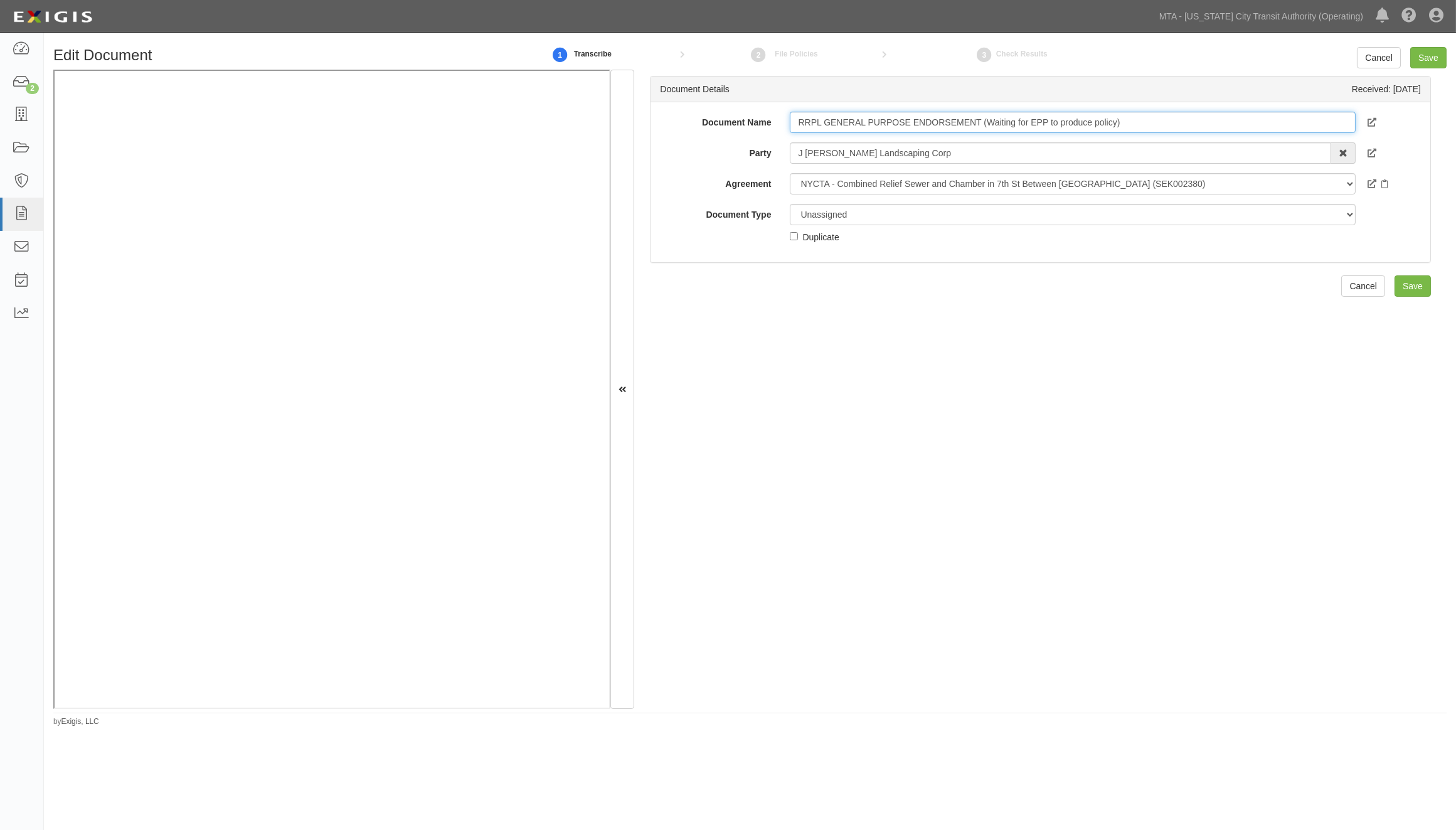
type input "RRPL GENERAL PURPOSE ENDORSEMENT (Waiting for EPP to produce policy)"
click at [890, 215] on select "Unassigned Binder Cancellation Notice Certificate Contract Endorsement Insuranc…" at bounding box center [1073, 214] width 566 height 22
select select "EndorsementDetail"
click at [790, 204] on select "Unassigned Binder Cancellation Notice Certificate Contract Endorsement Insuranc…" at bounding box center [1073, 214] width 566 height 22
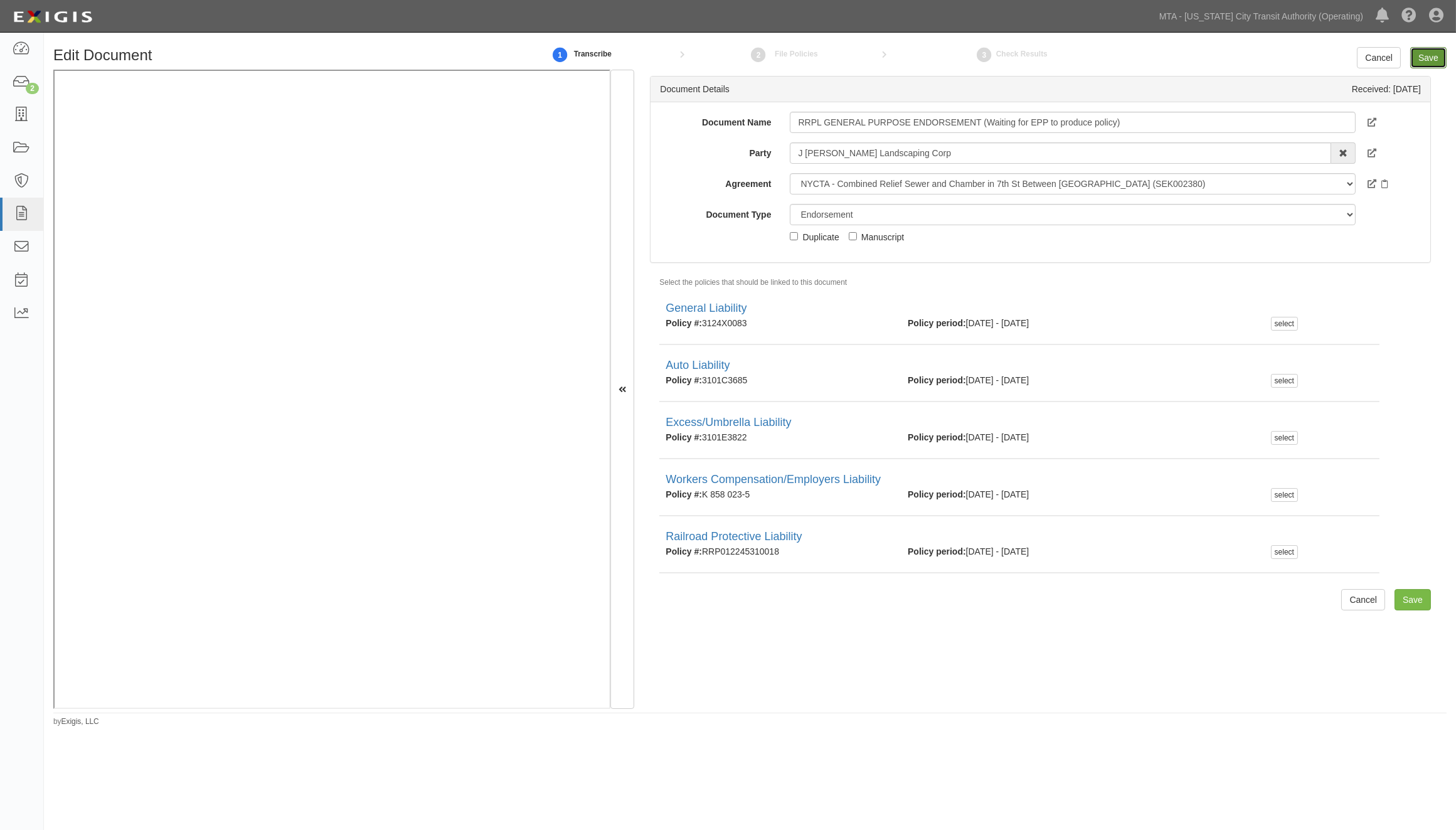
click at [1439, 54] on input "Save" at bounding box center [1428, 58] width 36 height 22
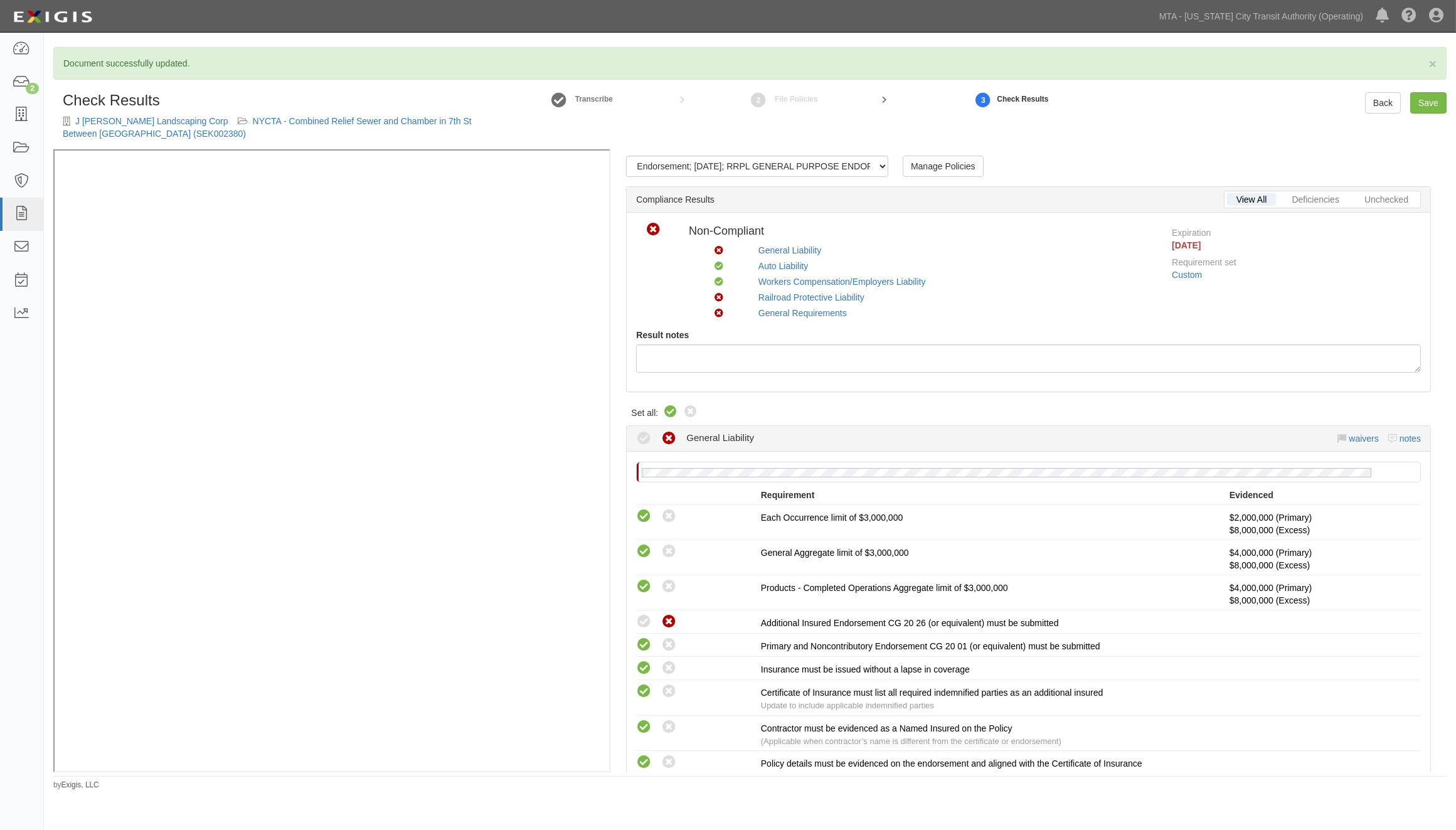
click at [672, 411] on icon at bounding box center [670, 412] width 15 height 15
radio input "true"
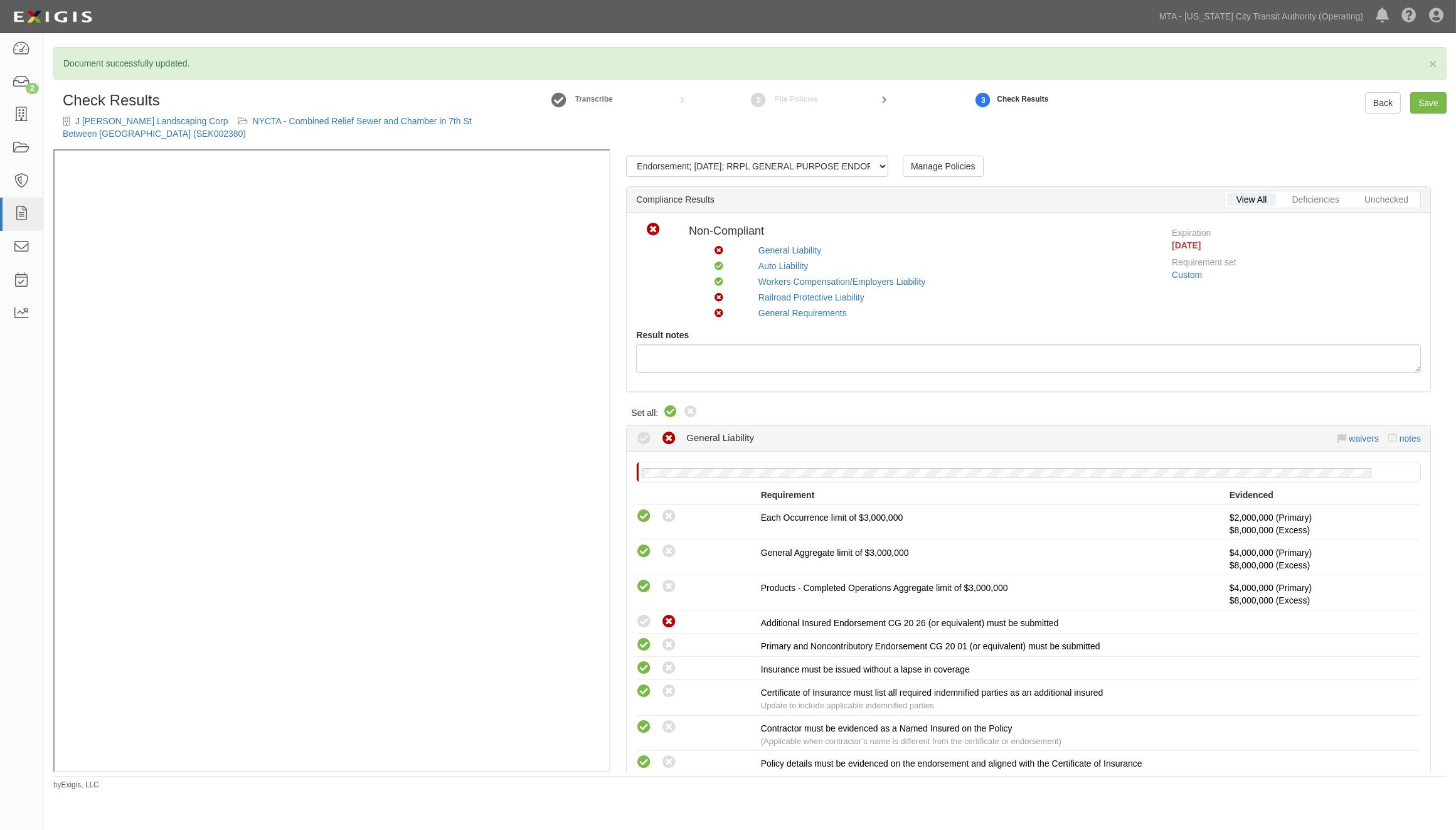
radio input "true"
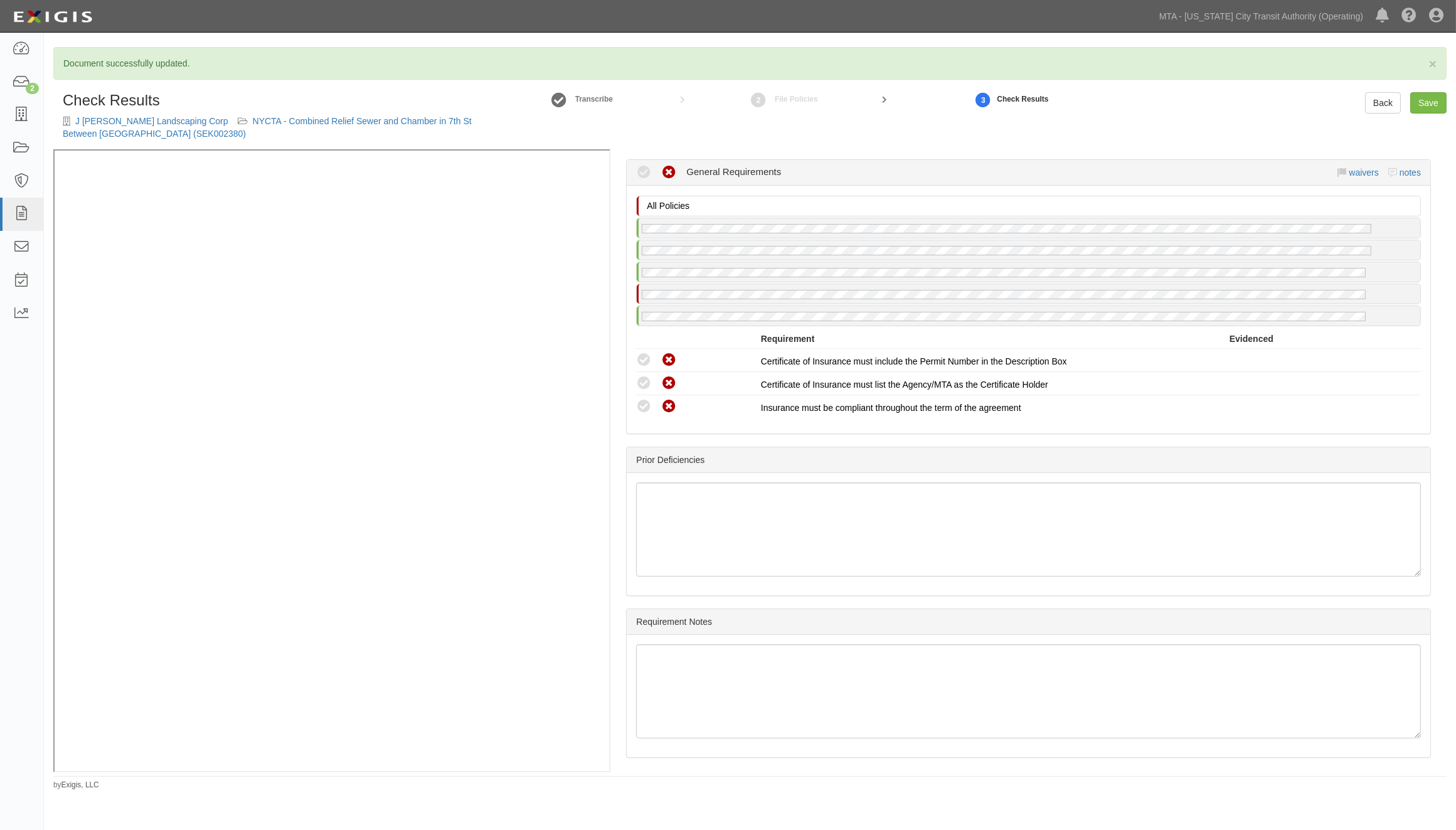
scroll to position [1611, 0]
click at [1441, 101] on link "Save" at bounding box center [1428, 103] width 36 height 22
radio input "true"
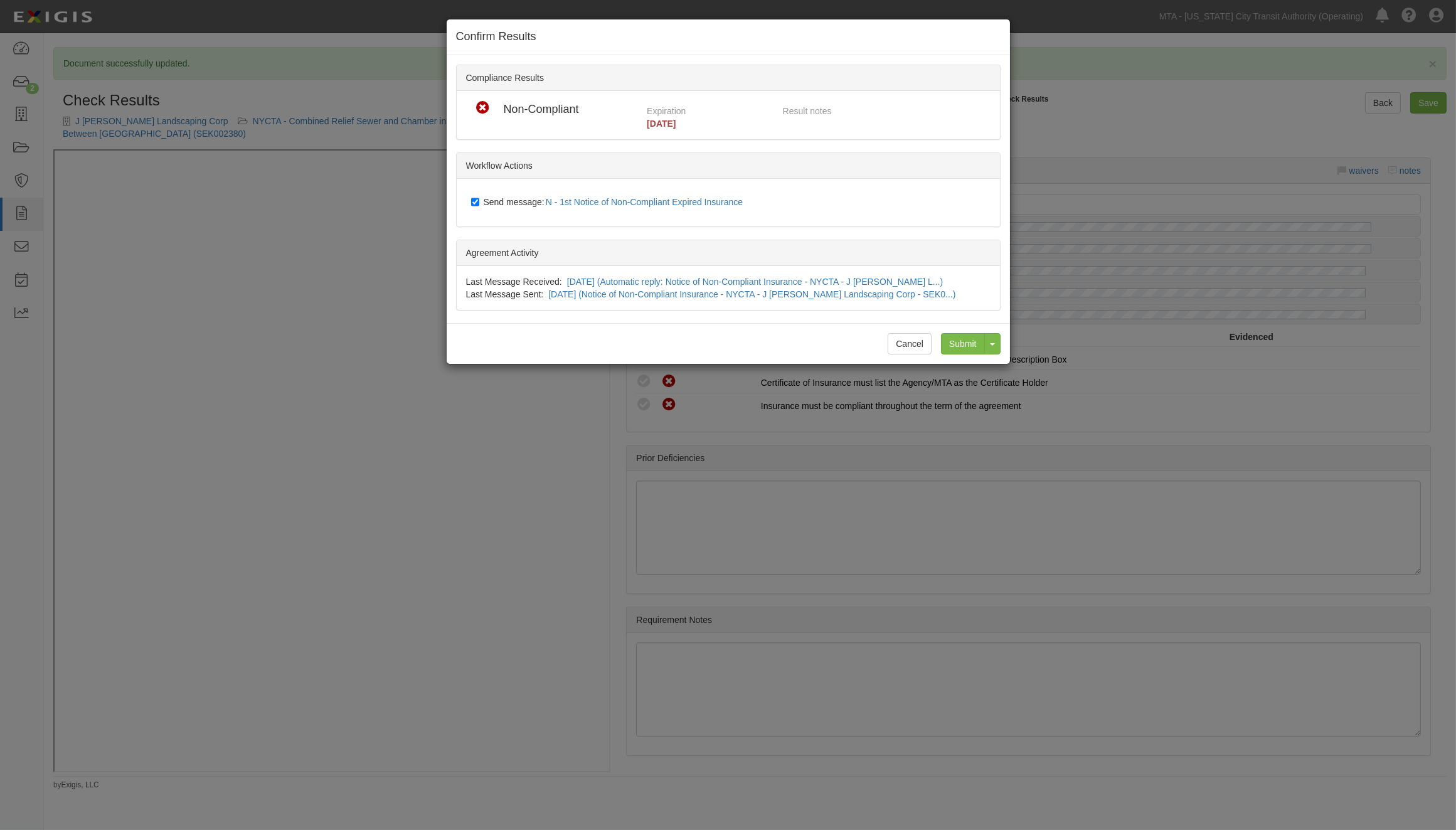
click at [512, 198] on span "Send message: N - 1st Notice of Non-Compliant Expired Insurance" at bounding box center [616, 202] width 265 height 10
click at [479, 198] on input "Send message: N - 1st Notice of Non-Compliant Expired Insurance" at bounding box center [475, 202] width 8 height 10
checkbox input "false"
click at [957, 346] on input "Submit" at bounding box center [963, 343] width 44 height 22
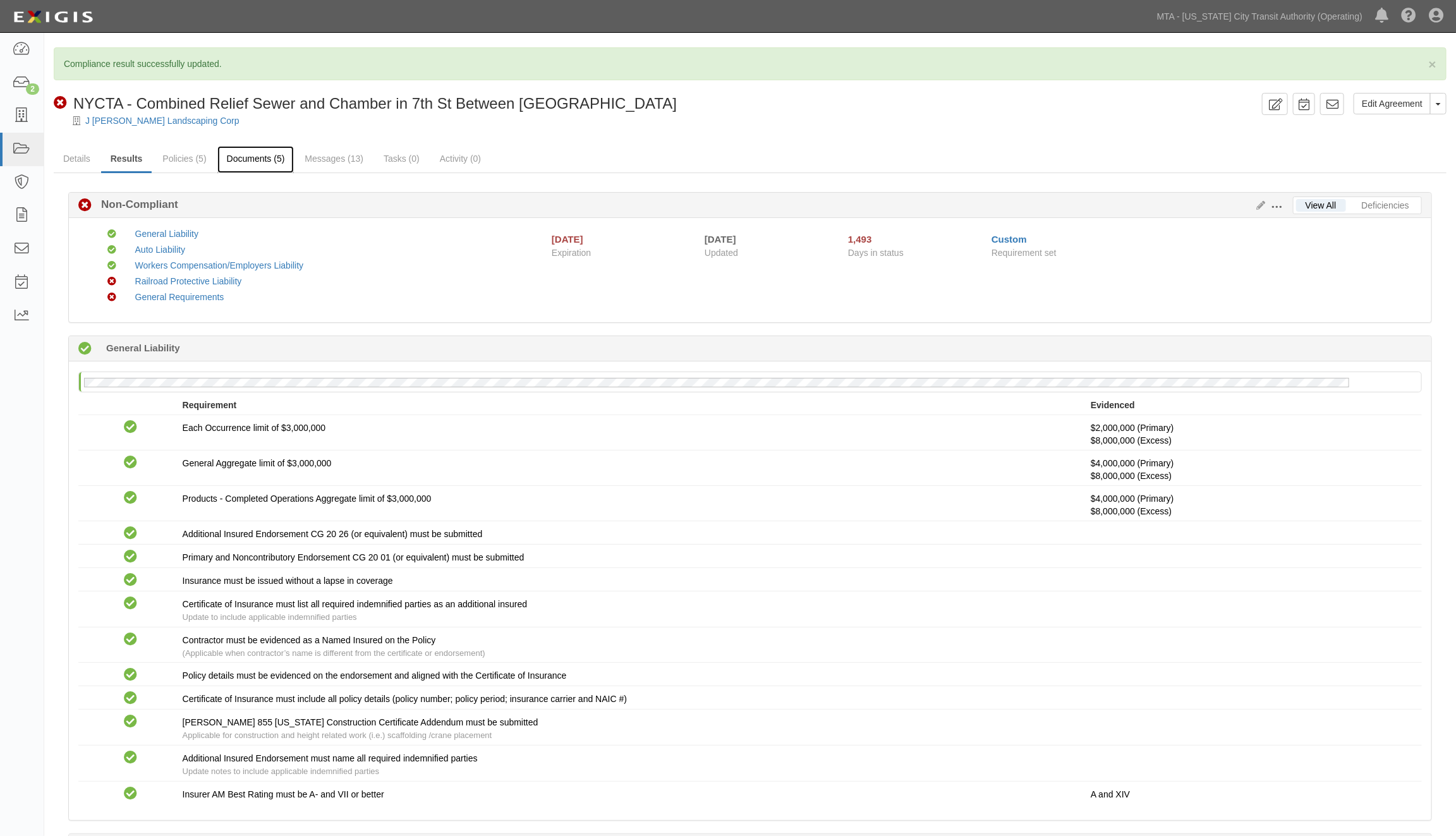
click at [256, 153] on link "Documents (5)" at bounding box center [255, 160] width 77 height 27
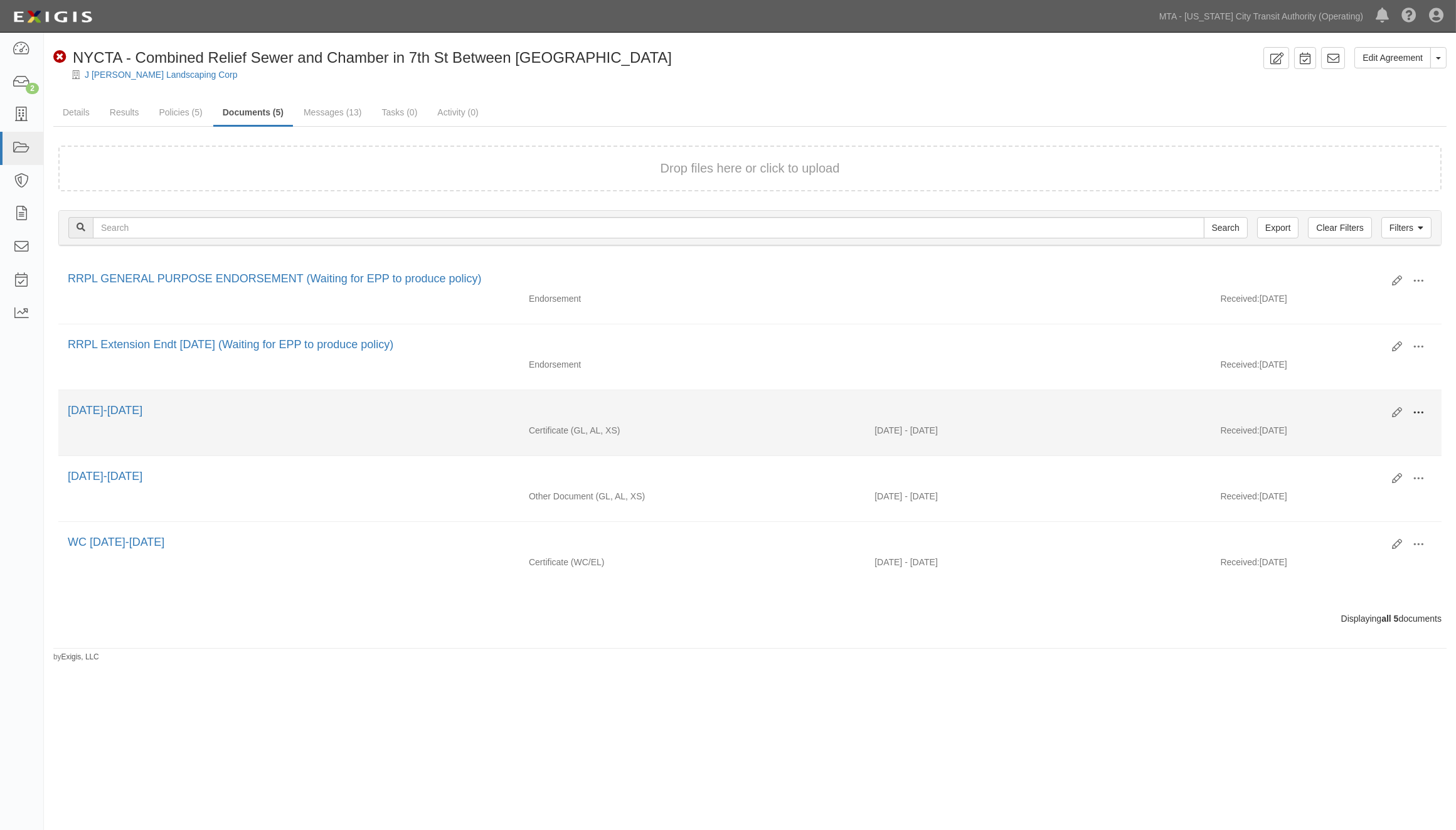
click at [1417, 412] on span at bounding box center [1418, 413] width 11 height 11
click at [1322, 431] on link "View" at bounding box center [1357, 431] width 99 height 22
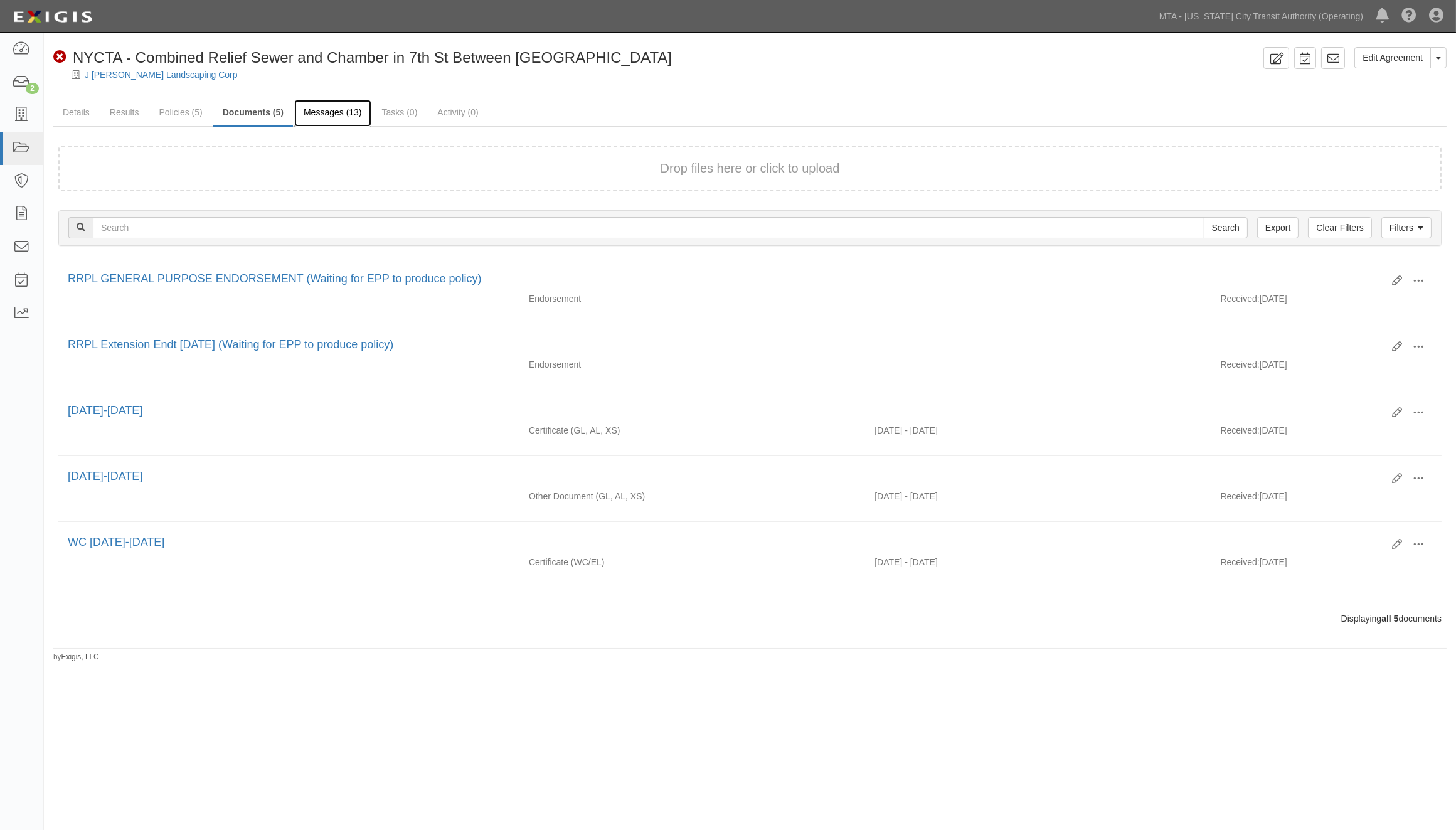
click at [315, 111] on link "Messages (13)" at bounding box center [333, 113] width 77 height 27
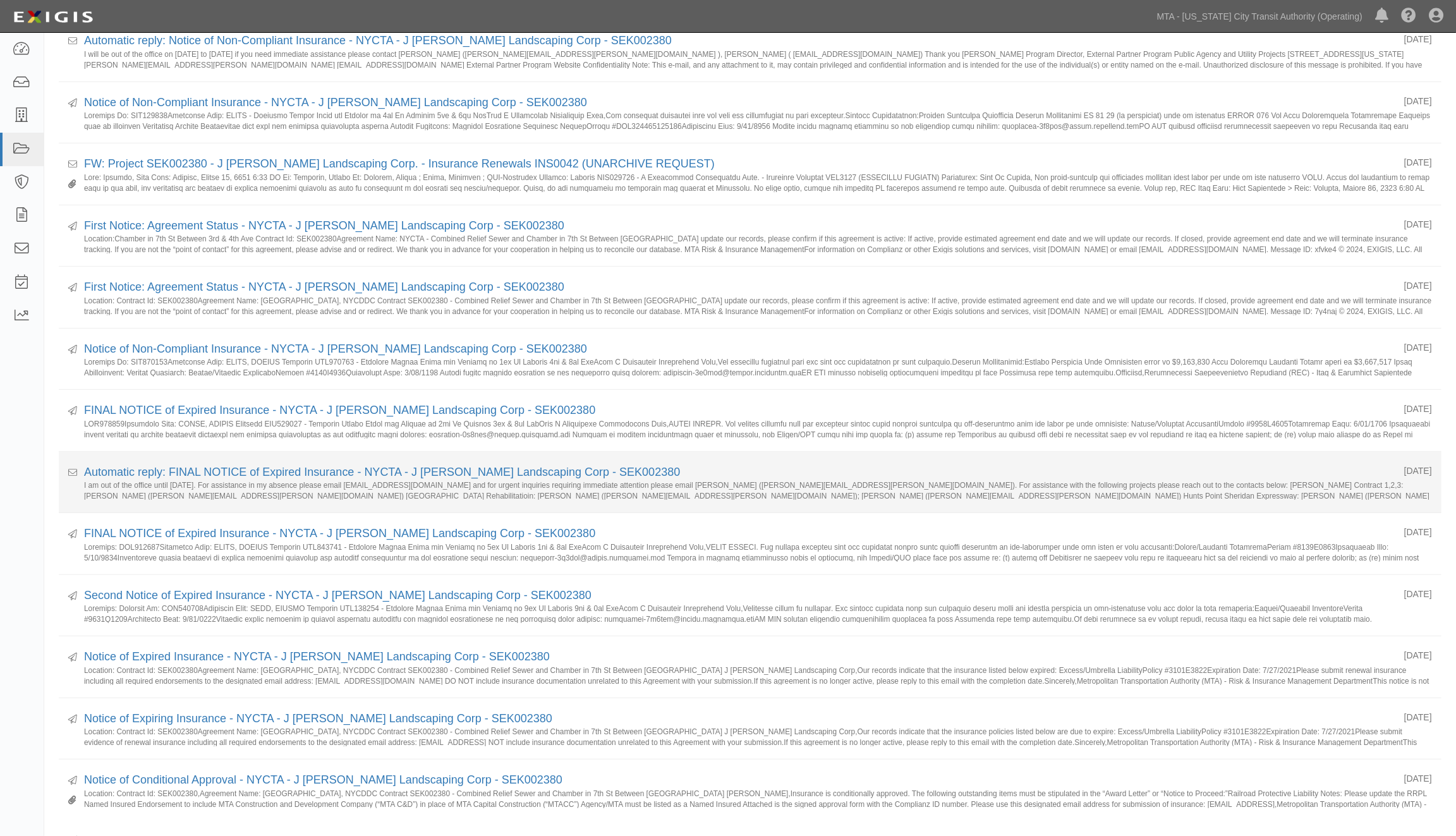
scroll to position [248, 0]
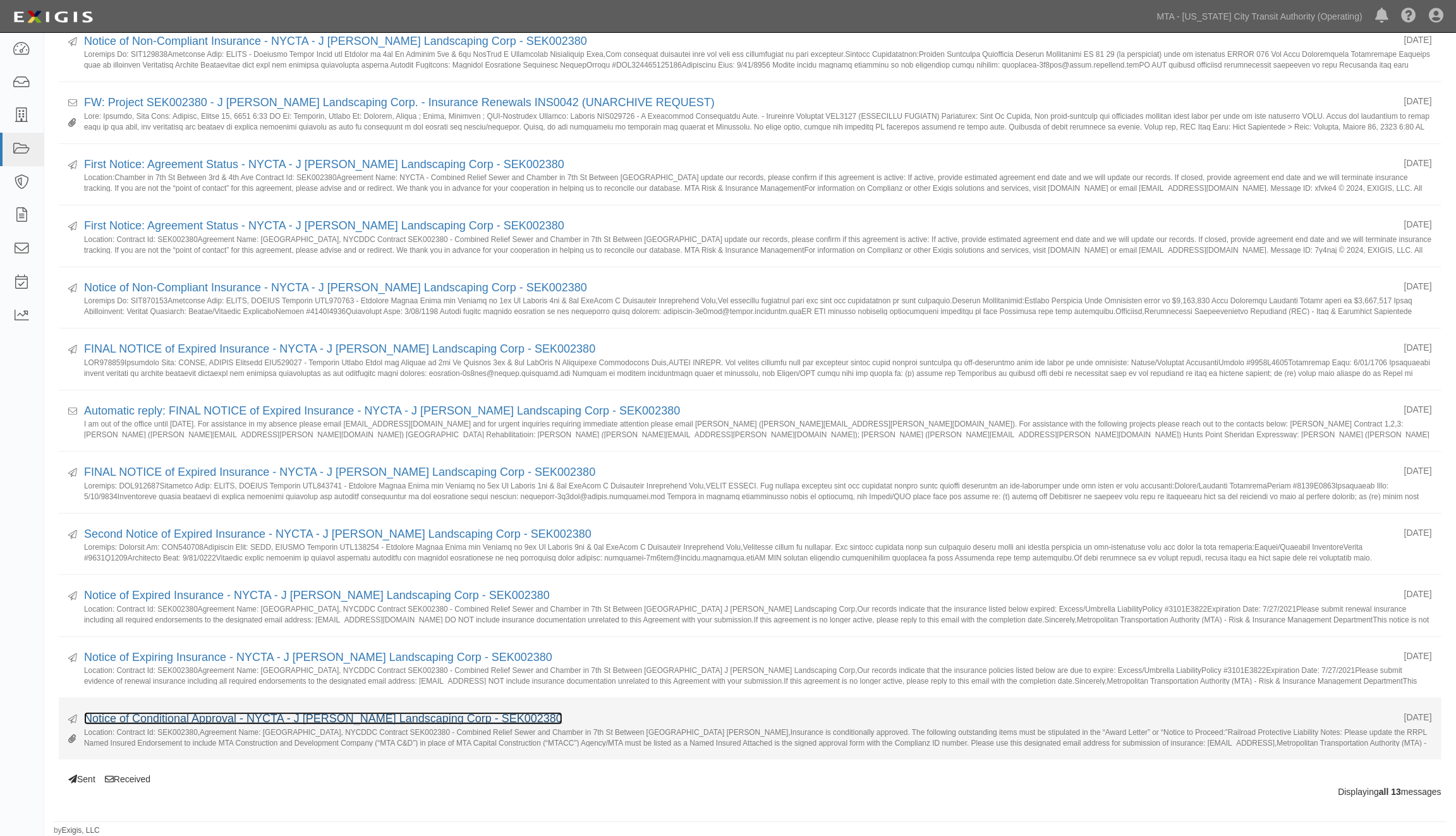
click at [204, 717] on link "Notice of Conditional Approval - NYCTA - J [PERSON_NAME] Landscaping Corp - SEK…" at bounding box center [323, 719] width 478 height 13
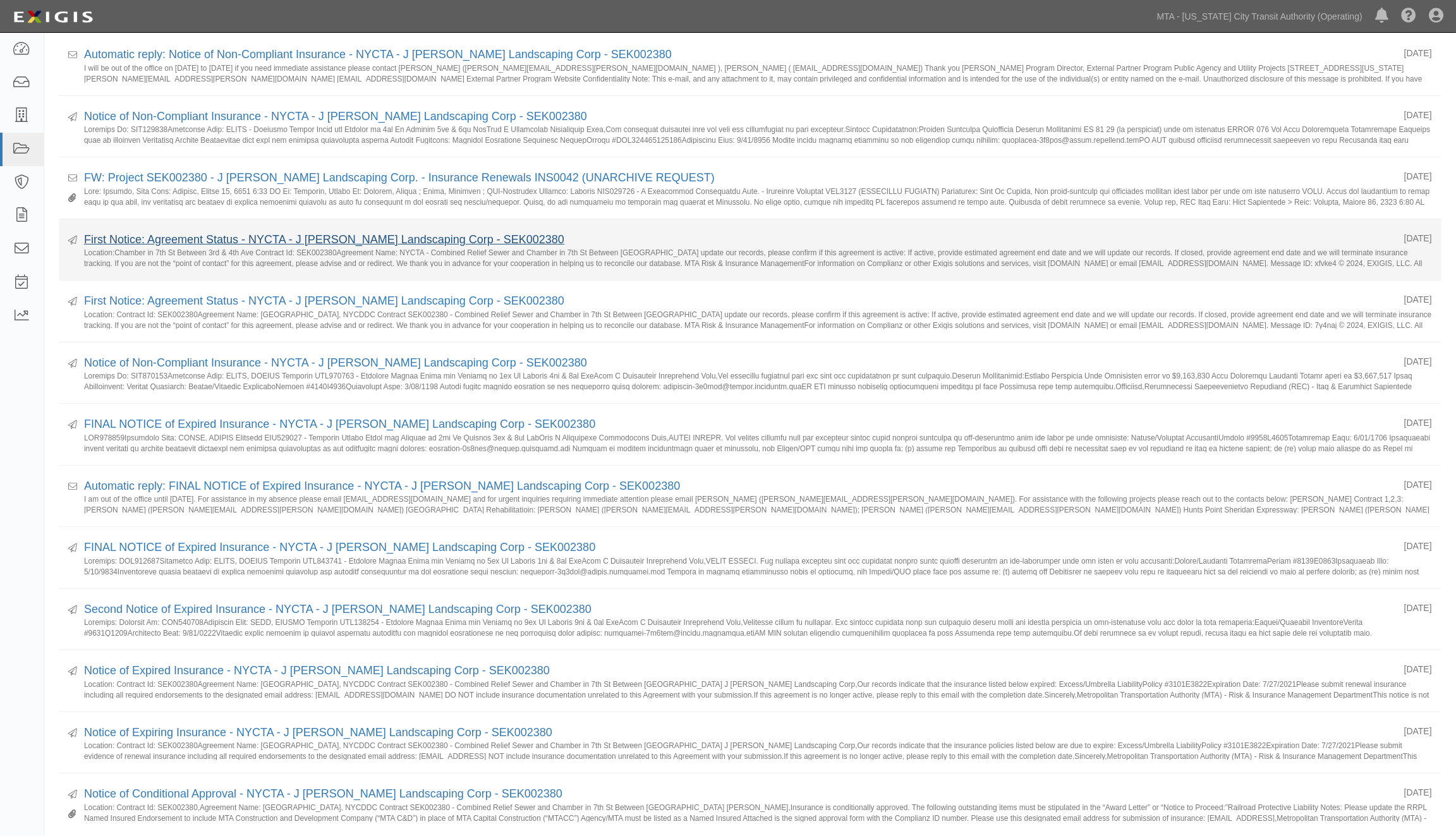
scroll to position [0, 0]
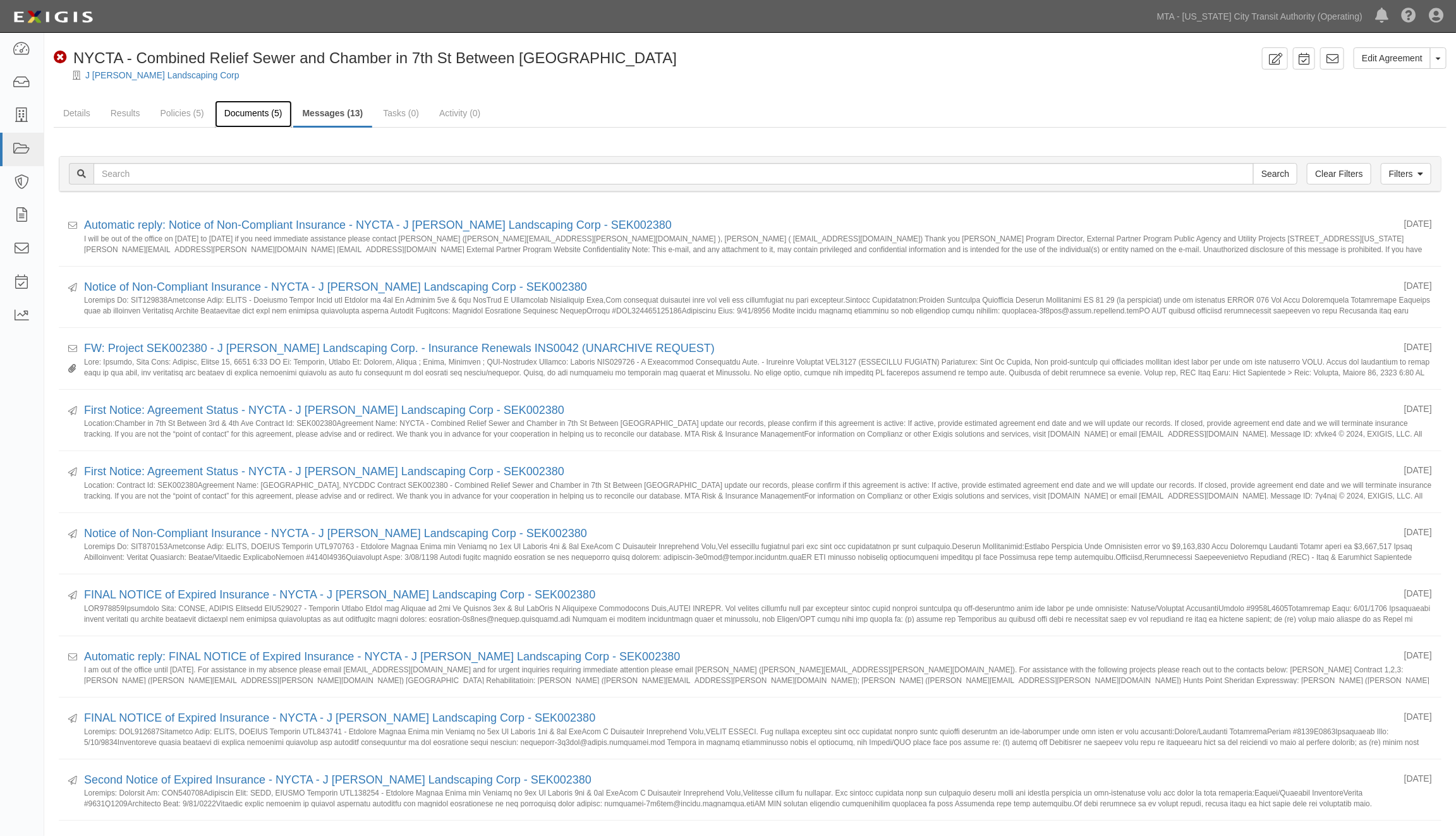
click at [254, 115] on link "Documents (5)" at bounding box center [253, 114] width 77 height 27
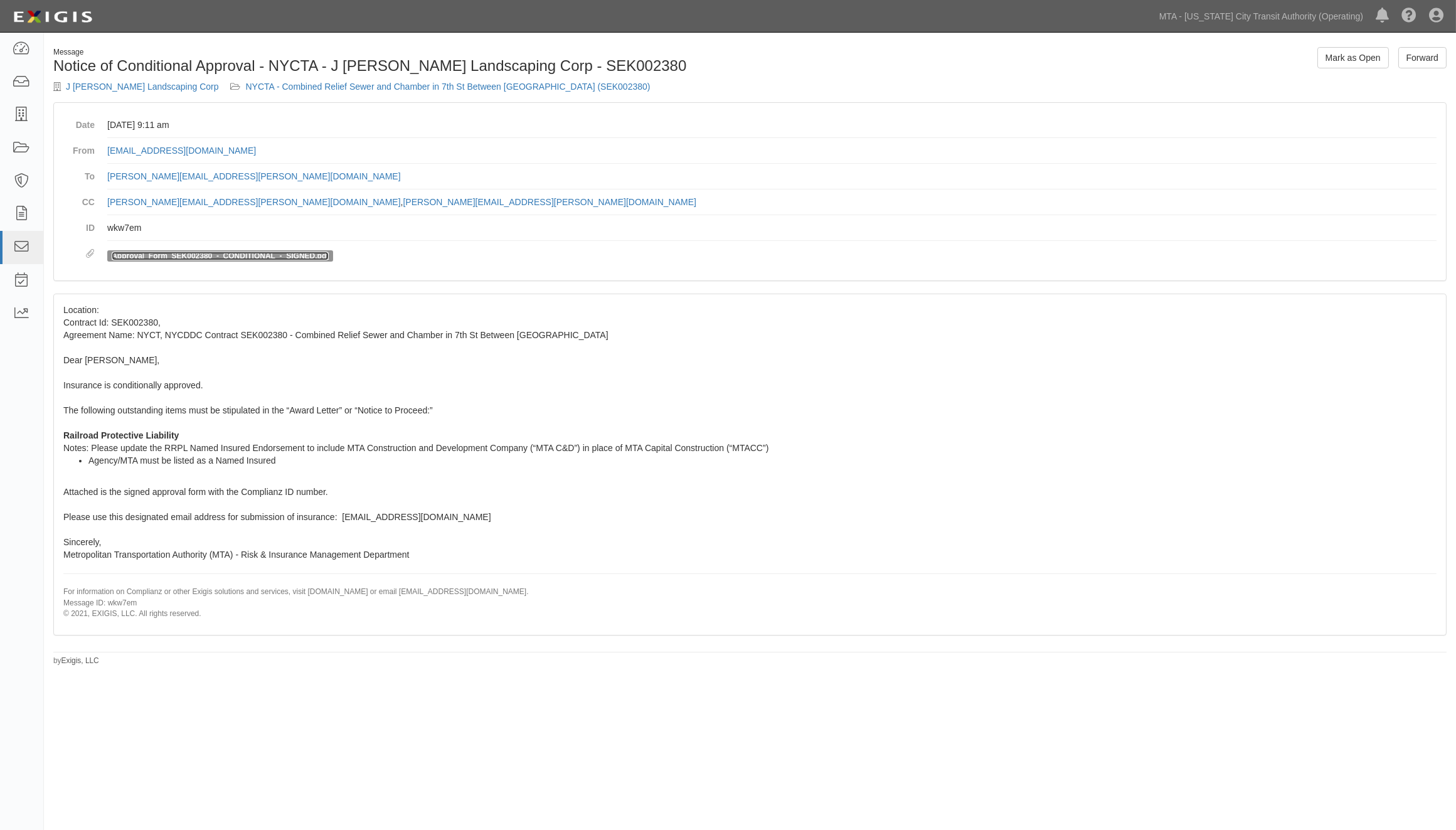
click at [273, 255] on link "Approval_Form_SEK002380_-_CONDITIONAL_-_SIGNED.pdf" at bounding box center [220, 256] width 217 height 9
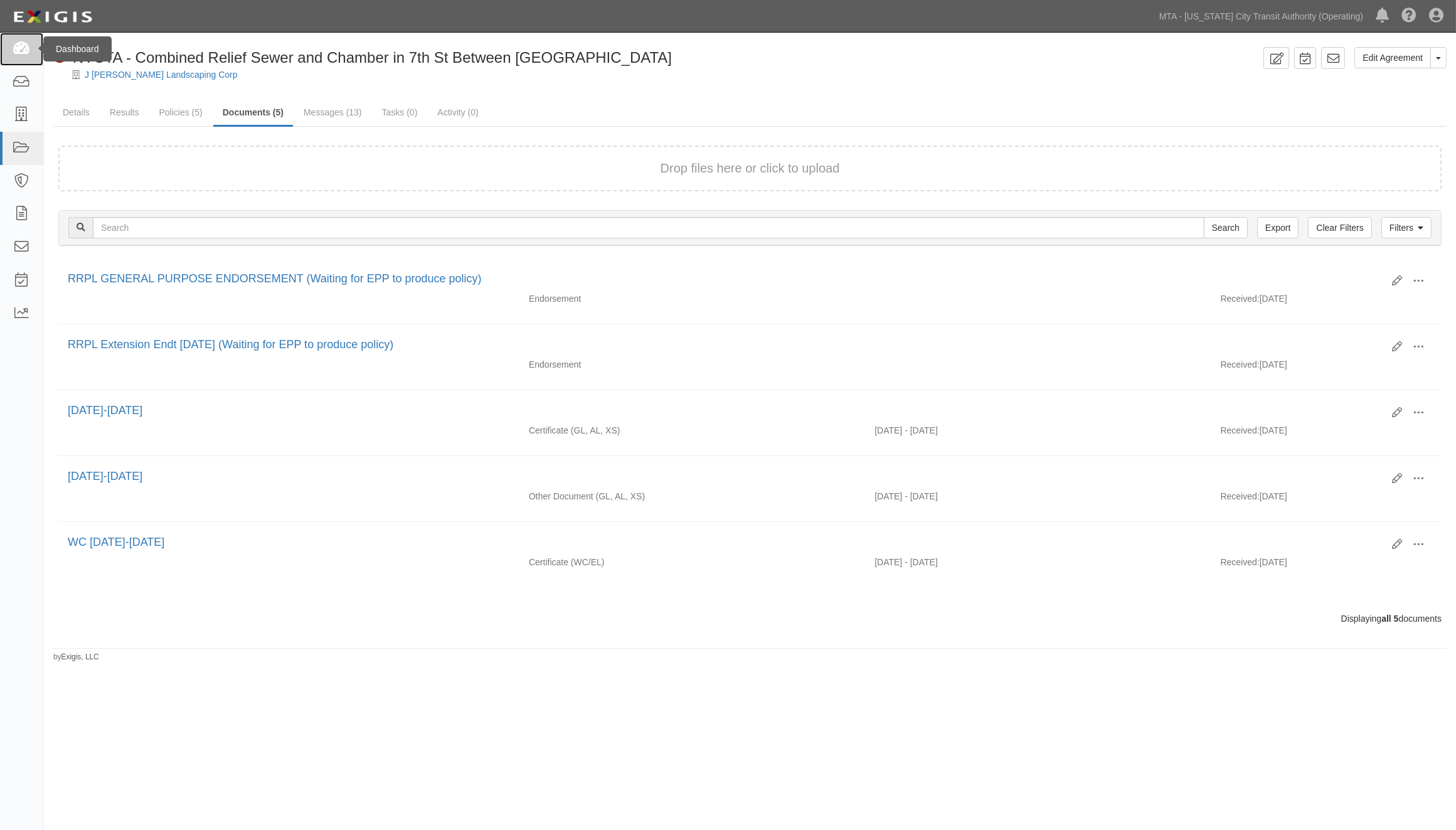
click at [19, 42] on icon at bounding box center [22, 49] width 18 height 14
click at [1399, 63] on link "Edit Agreement" at bounding box center [1392, 58] width 76 height 22
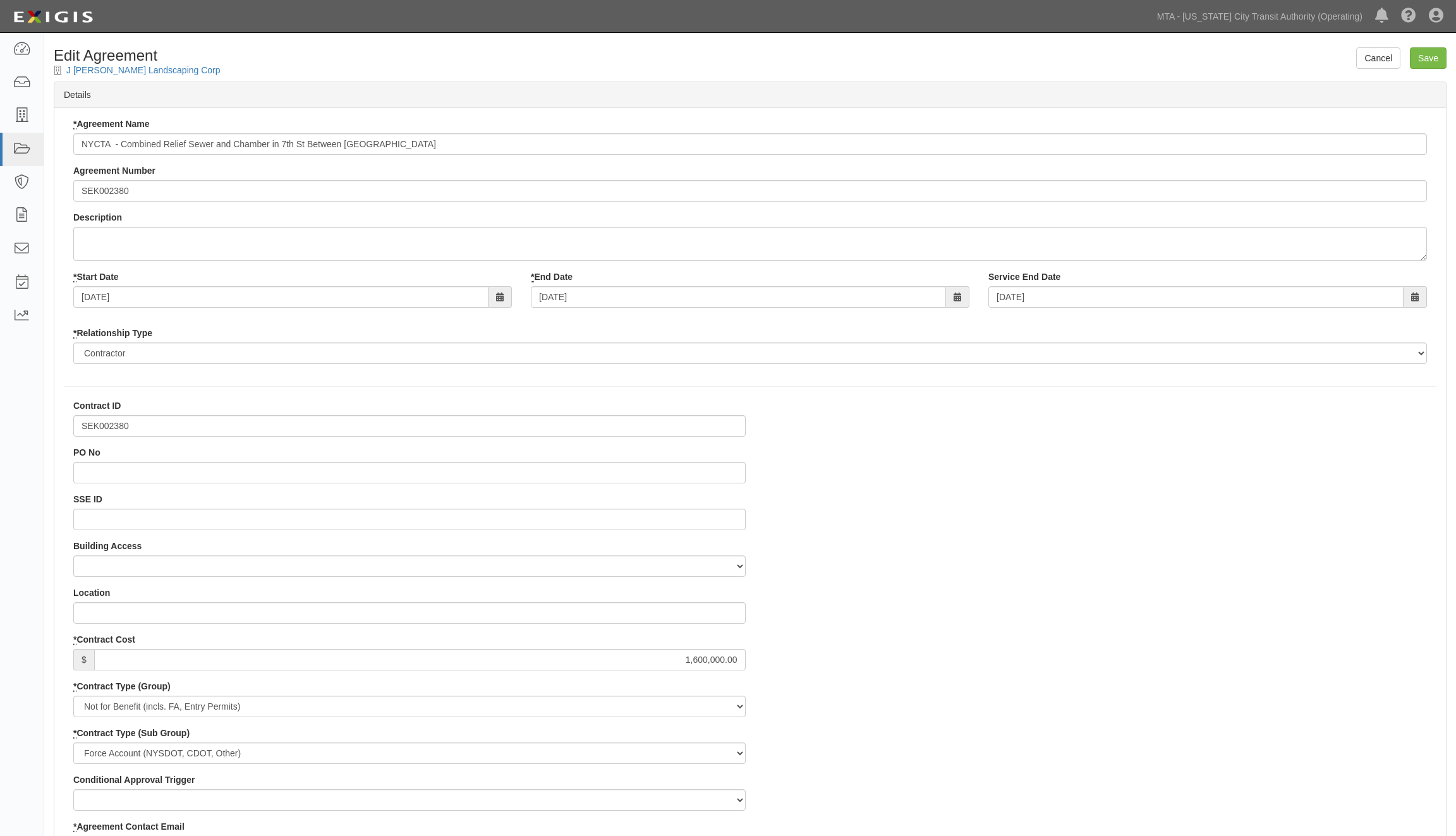
select select
click at [167, 143] on input "NYCTA - Combined Relief Sewer and Chamber in 7th St Between [GEOGRAPHIC_DATA]" at bounding box center [750, 144] width 1353 height 22
drag, startPoint x: 409, startPoint y: 147, endPoint x: 262, endPoint y: 145, distance: 147.0
click at [262, 145] on input "NYCTA - Combined relief sewer and chamber in 7th St Between [GEOGRAPHIC_DATA]" at bounding box center [750, 144] width 1353 height 22
type input "NYCTA - Combined relief sewer and chamber"
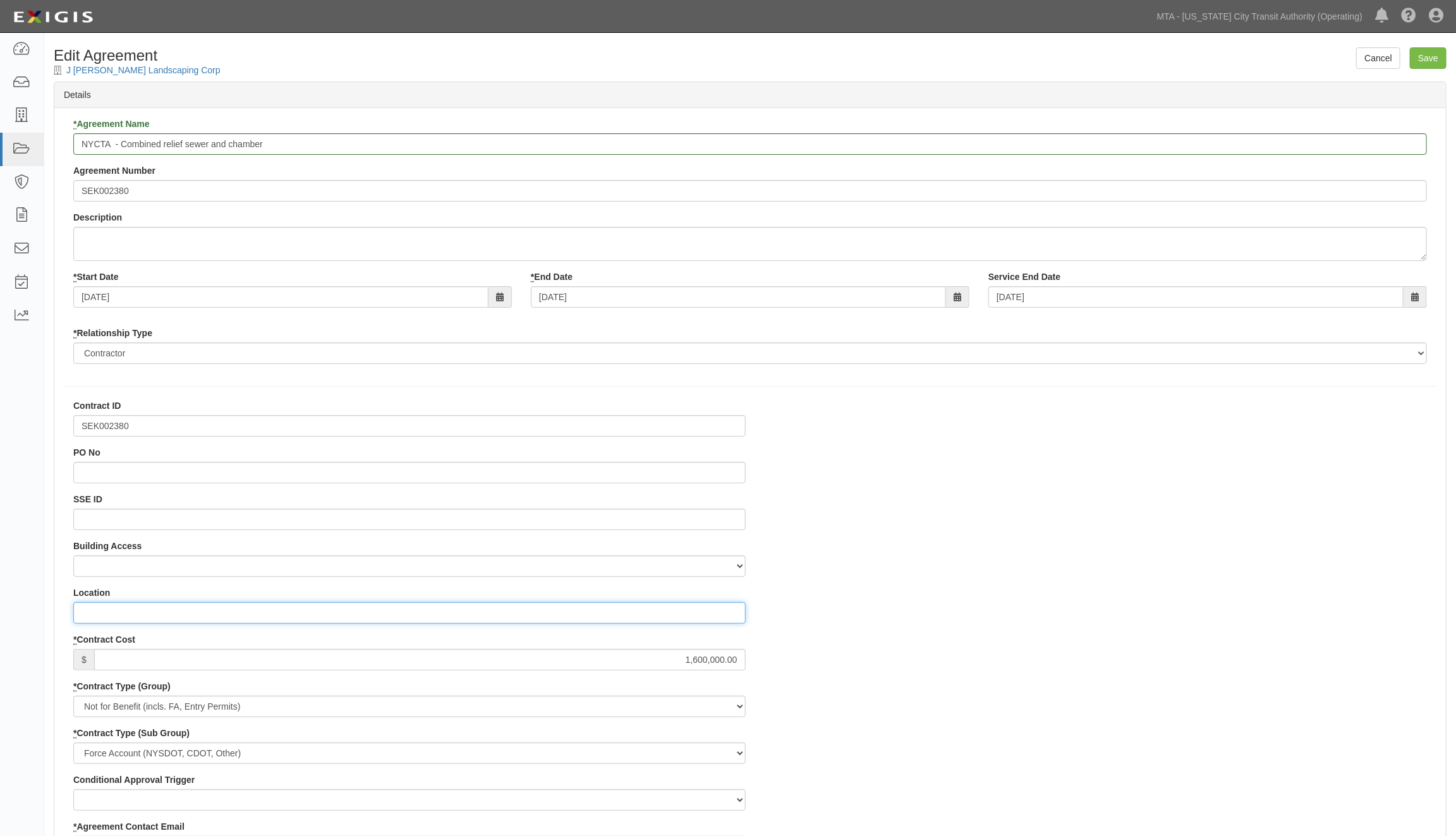
click at [145, 615] on input "Location" at bounding box center [409, 613] width 673 height 22
paste input "in 7th St Between [GEOGRAPHIC_DATA]"
drag, startPoint x: 91, startPoint y: 611, endPoint x: 61, endPoint y: 611, distance: 30.0
type input "7th St Between [GEOGRAPHIC_DATA]"
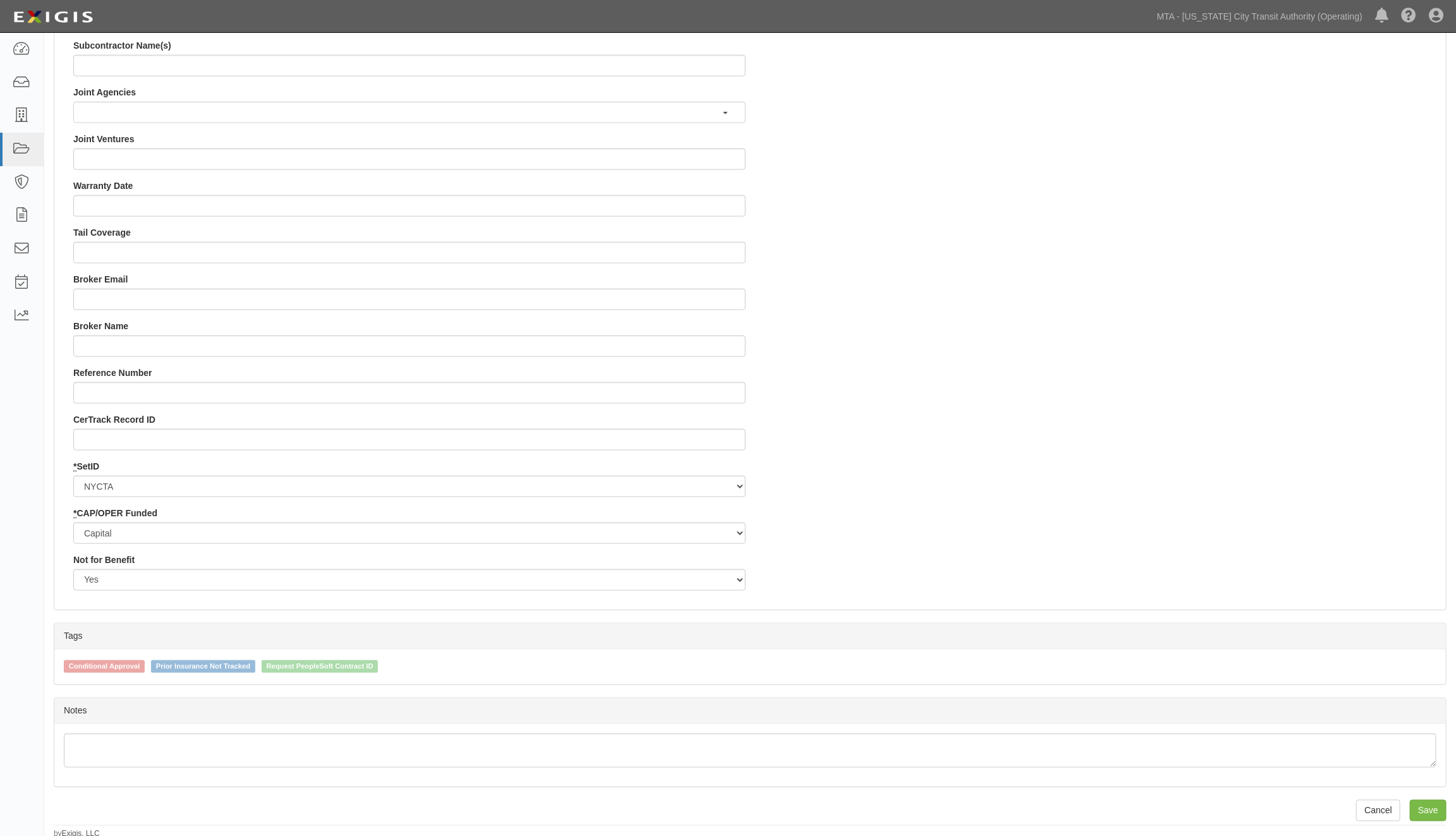
scroll to position [1065, 0]
click at [1428, 809] on input "Save" at bounding box center [1428, 807] width 36 height 22
type input "1600000.00"
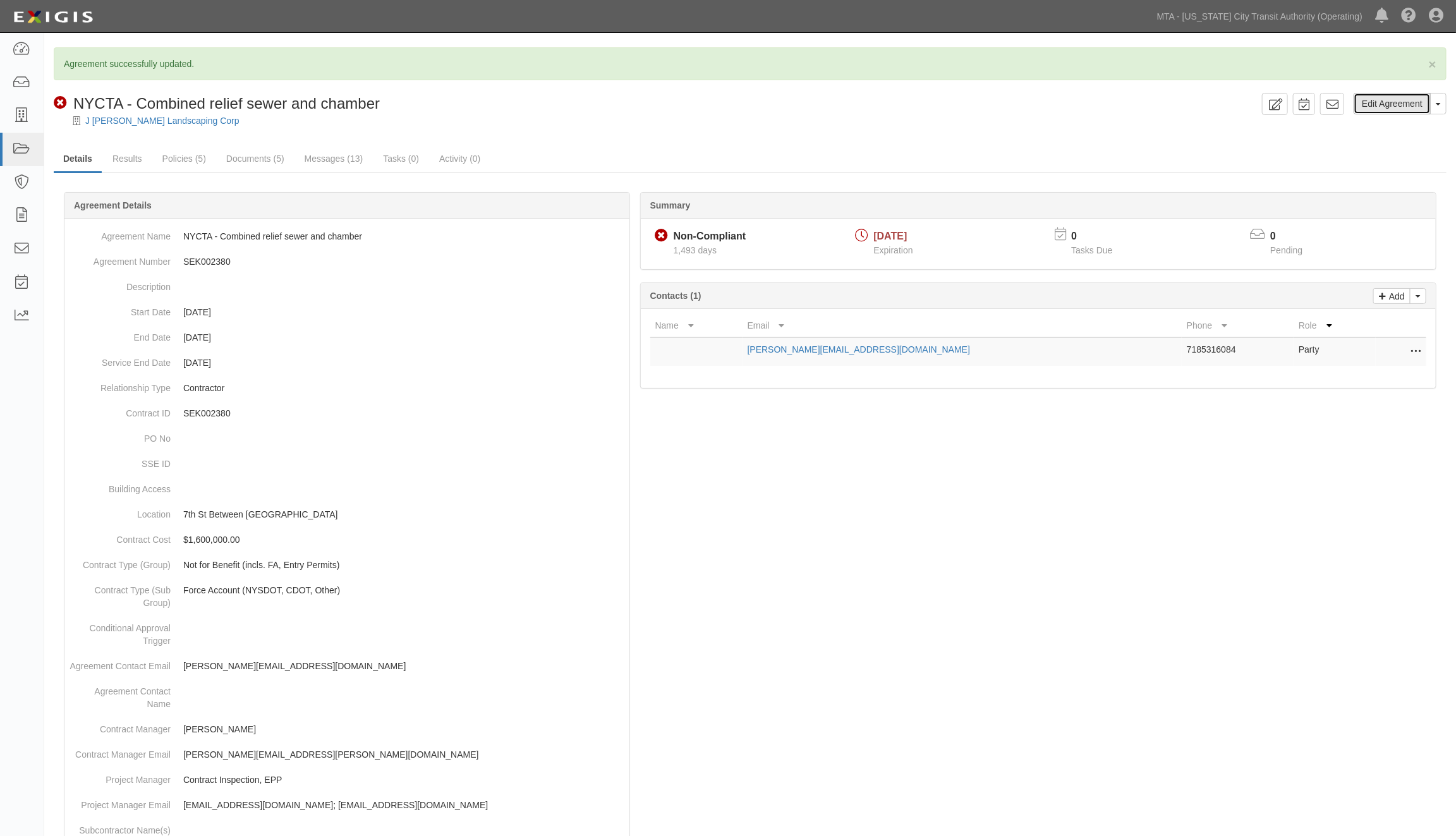
click at [1393, 111] on link "Edit Agreement" at bounding box center [1391, 103] width 77 height 22
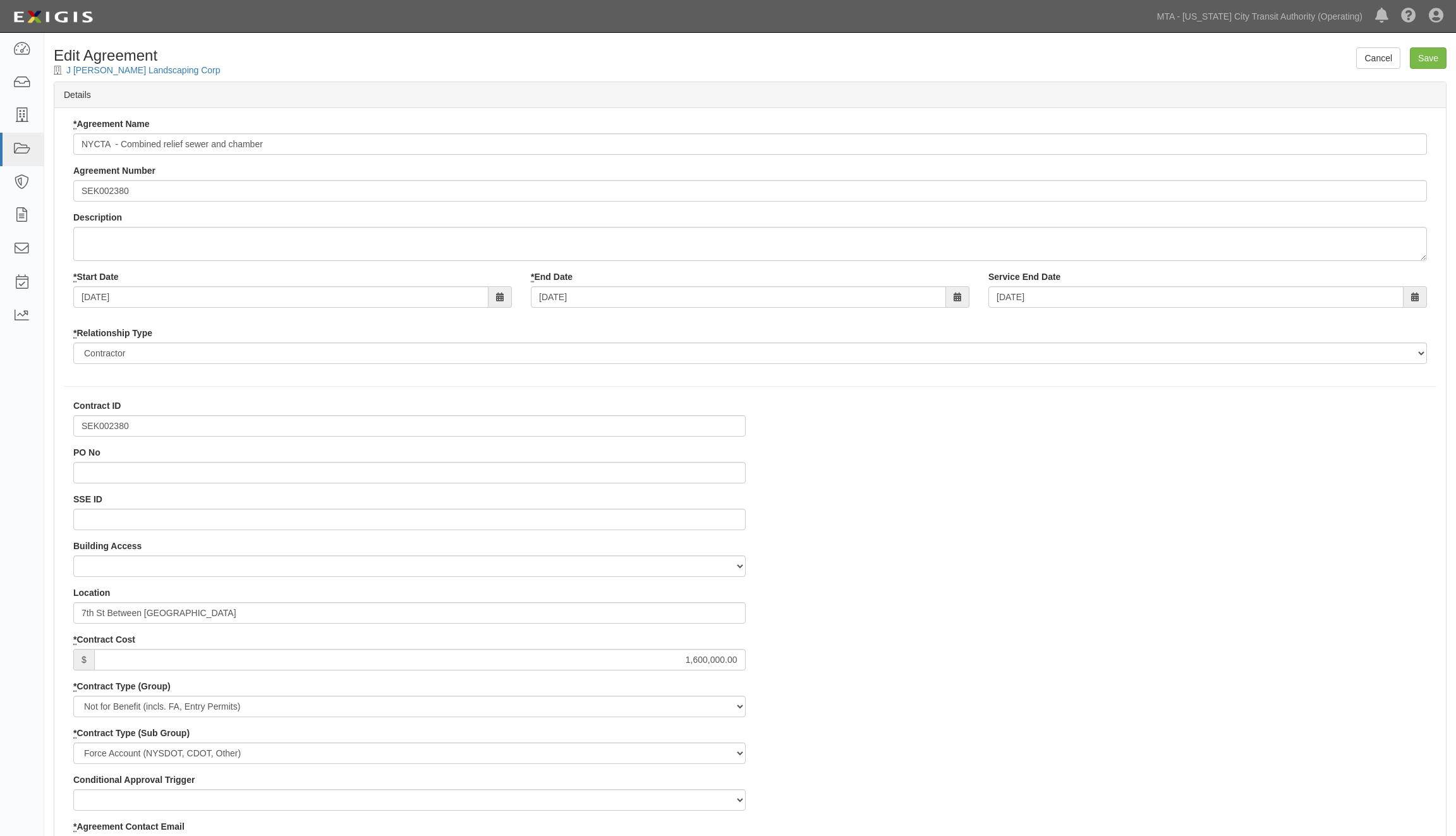
select select
click at [85, 191] on input "SEK002380" at bounding box center [750, 191] width 1353 height 22
click at [81, 191] on input "SEK002380" at bounding box center [750, 191] width 1353 height 22
type input "EP/Job No. SEK002380"
click at [1429, 58] on input "Save" at bounding box center [1428, 58] width 36 height 22
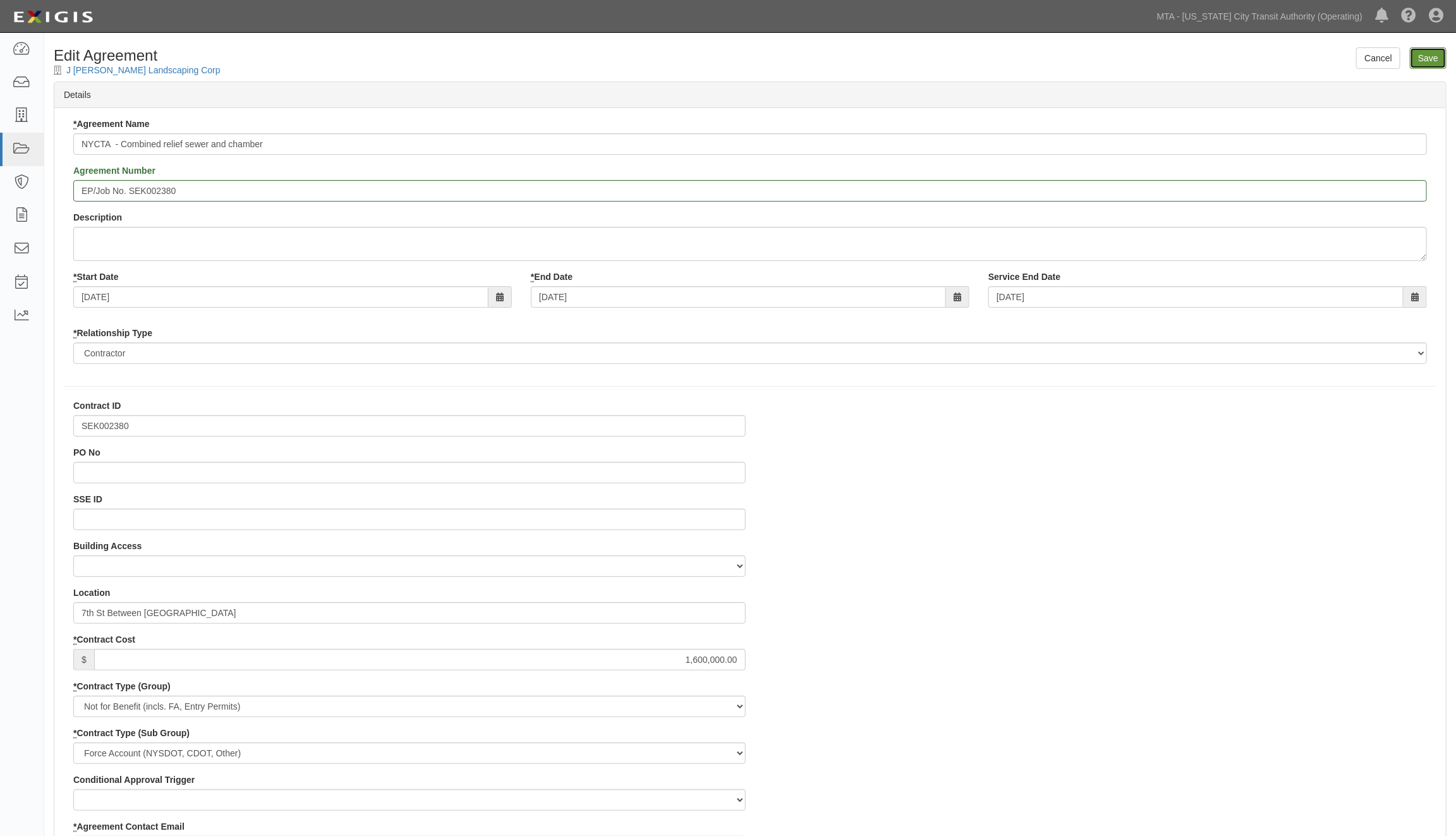
type input "1600000.00"
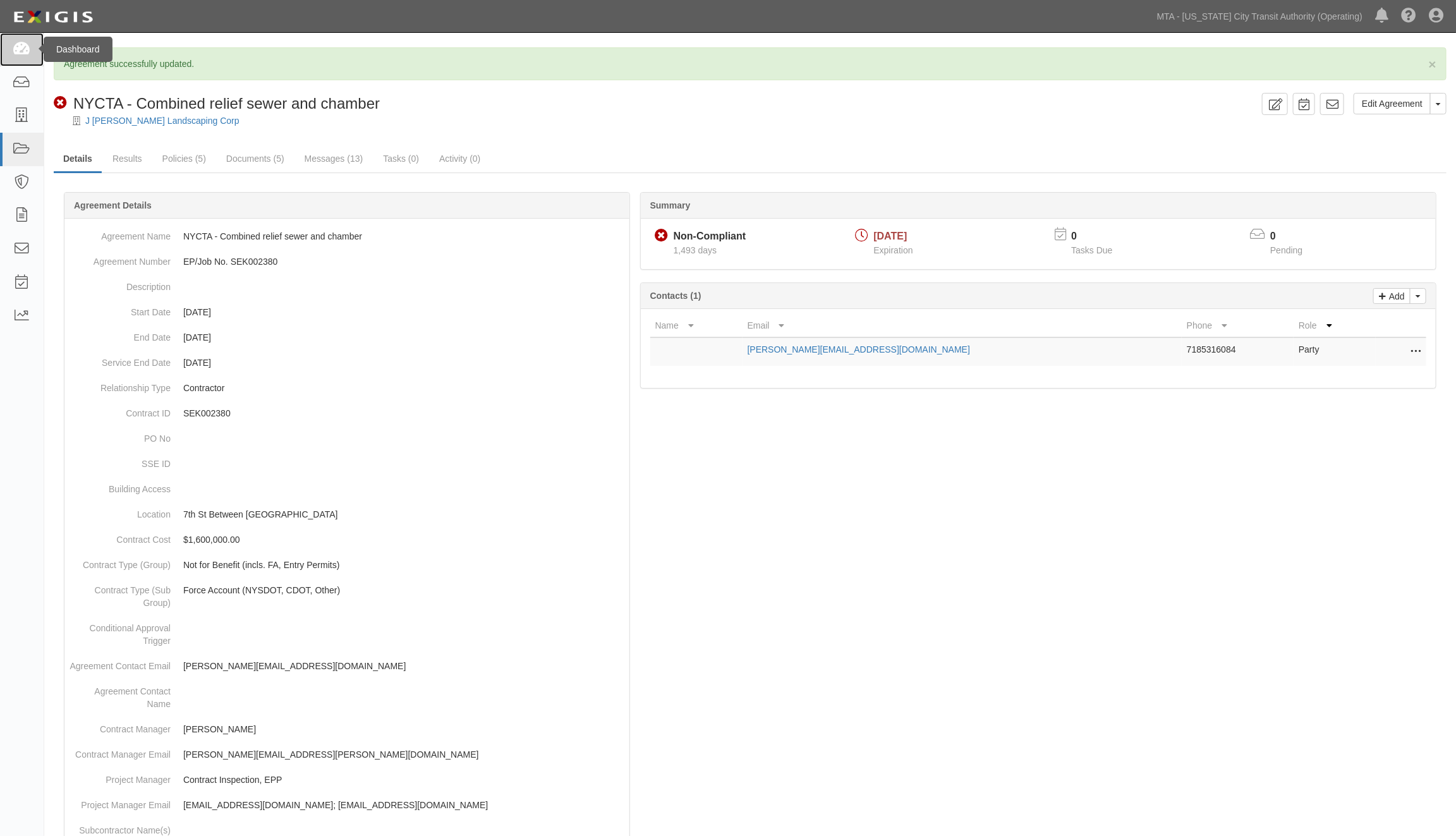
click at [17, 49] on icon at bounding box center [22, 49] width 18 height 15
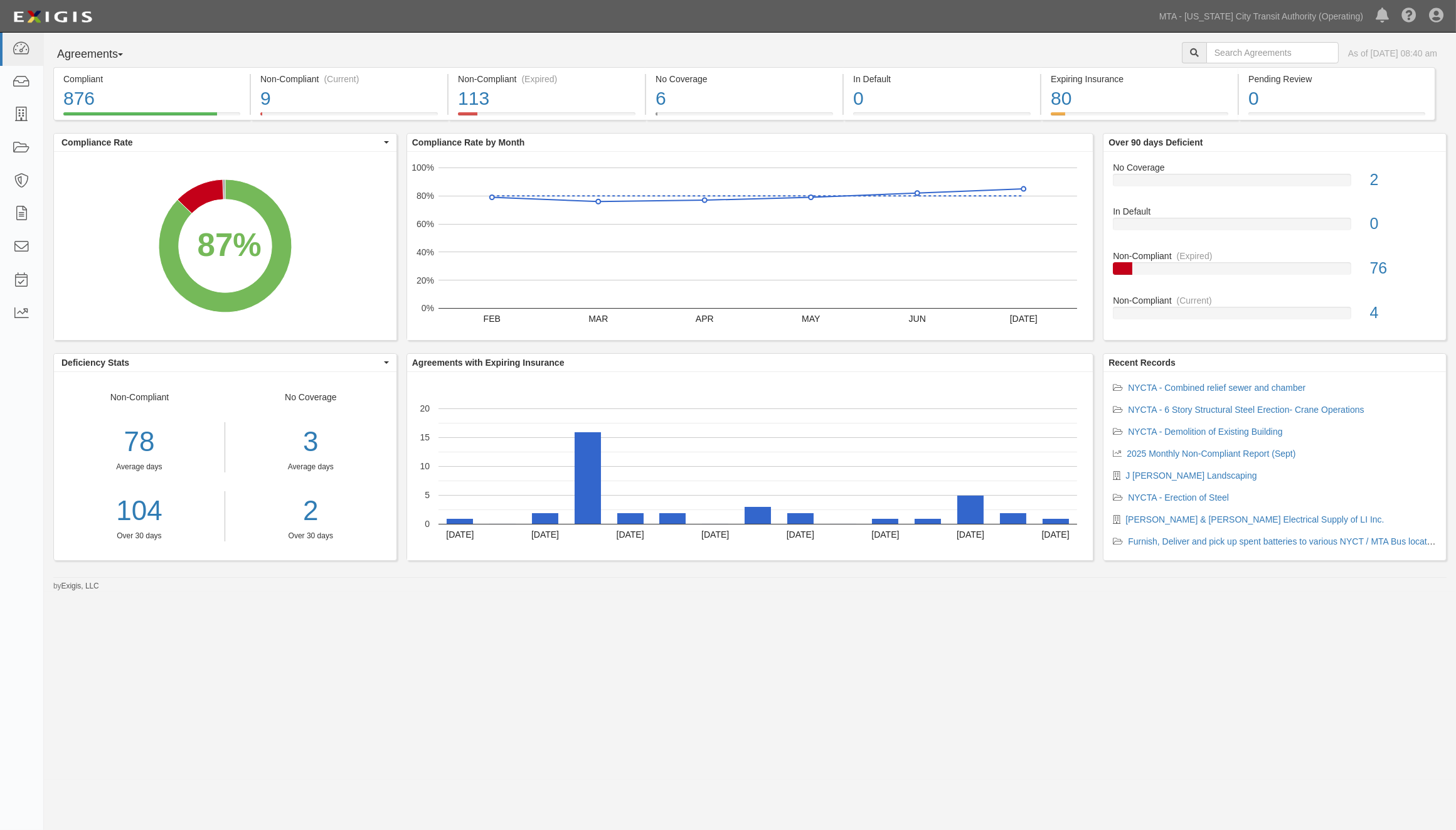
drag, startPoint x: 999, startPoint y: 702, endPoint x: 1014, endPoint y: 693, distance: 17.5
click at [1006, 701] on div "Agreements Parties Agreements Coverages As of Aug 28, 2025 08:40 am Compliant 8…" at bounding box center [728, 407] width 1456 height 747
click at [1211, 52] on input "text" at bounding box center [1272, 52] width 132 height 22
paste input "71485-INS1220"
type input "71485-INS1220"
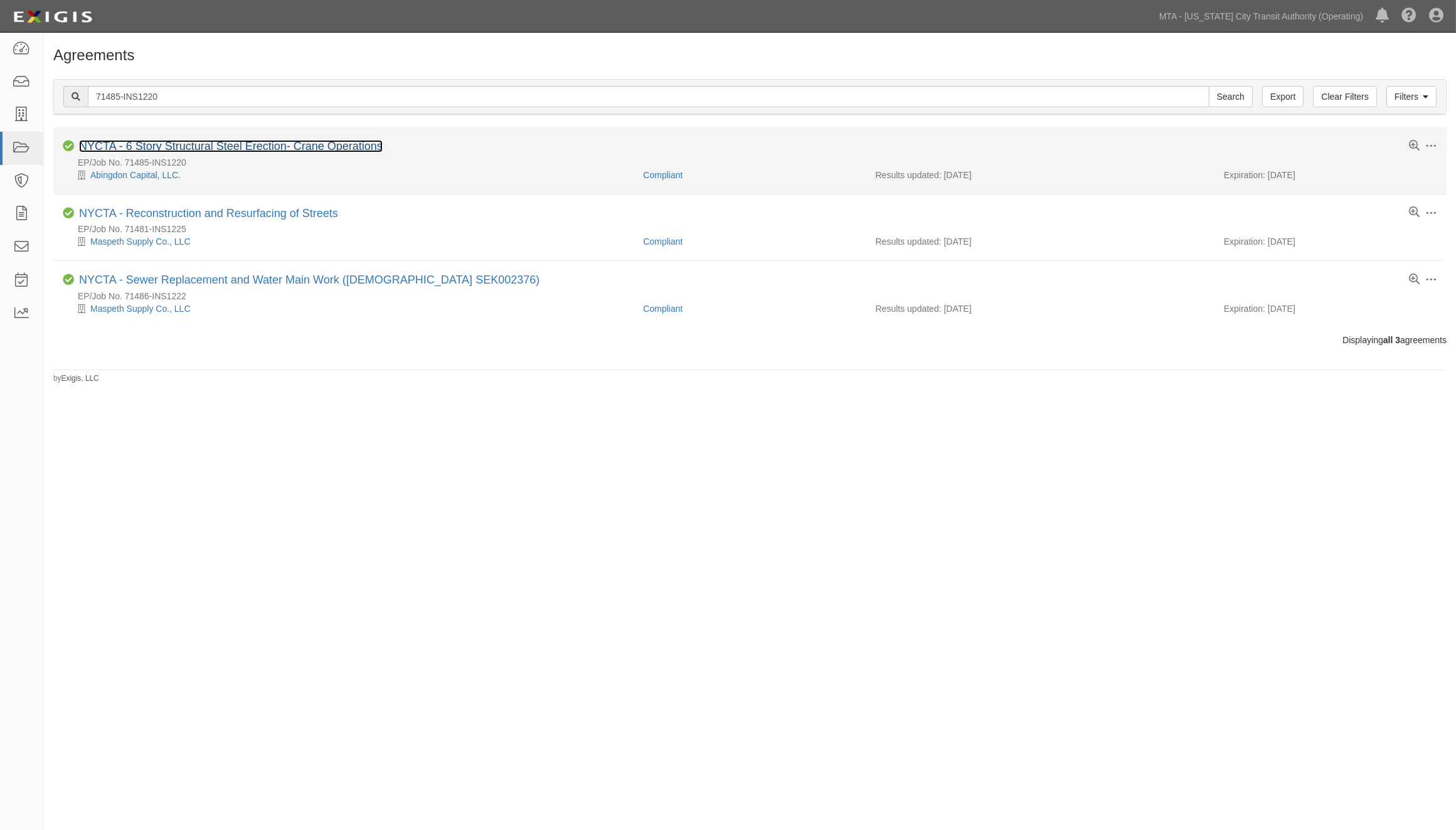
click at [192, 148] on link "NYCTA - 6 Story Structural Steel Erection- Crane Operations" at bounding box center [231, 146] width 304 height 13
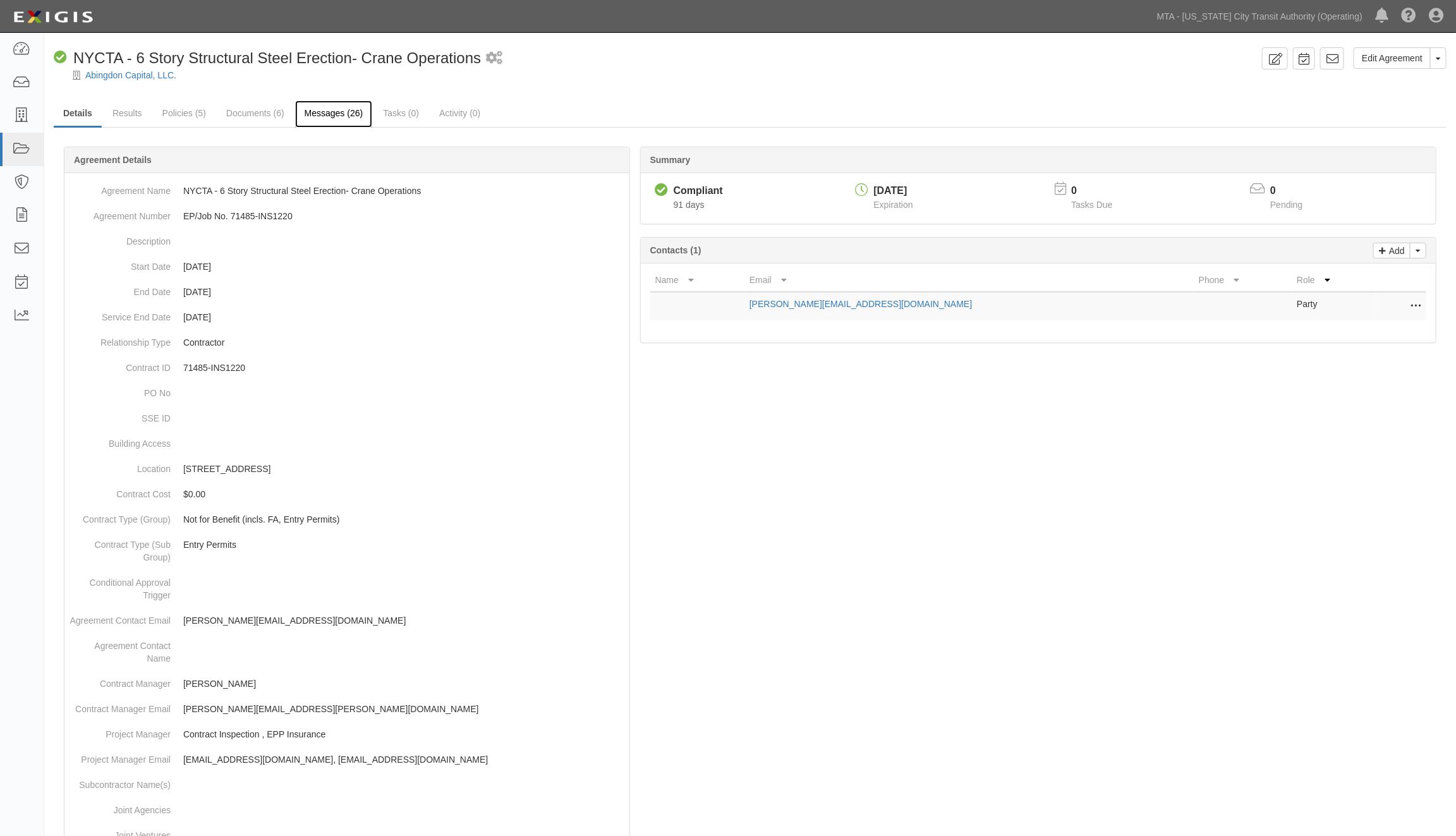
click at [306, 116] on link "Messages (26)" at bounding box center [334, 114] width 78 height 27
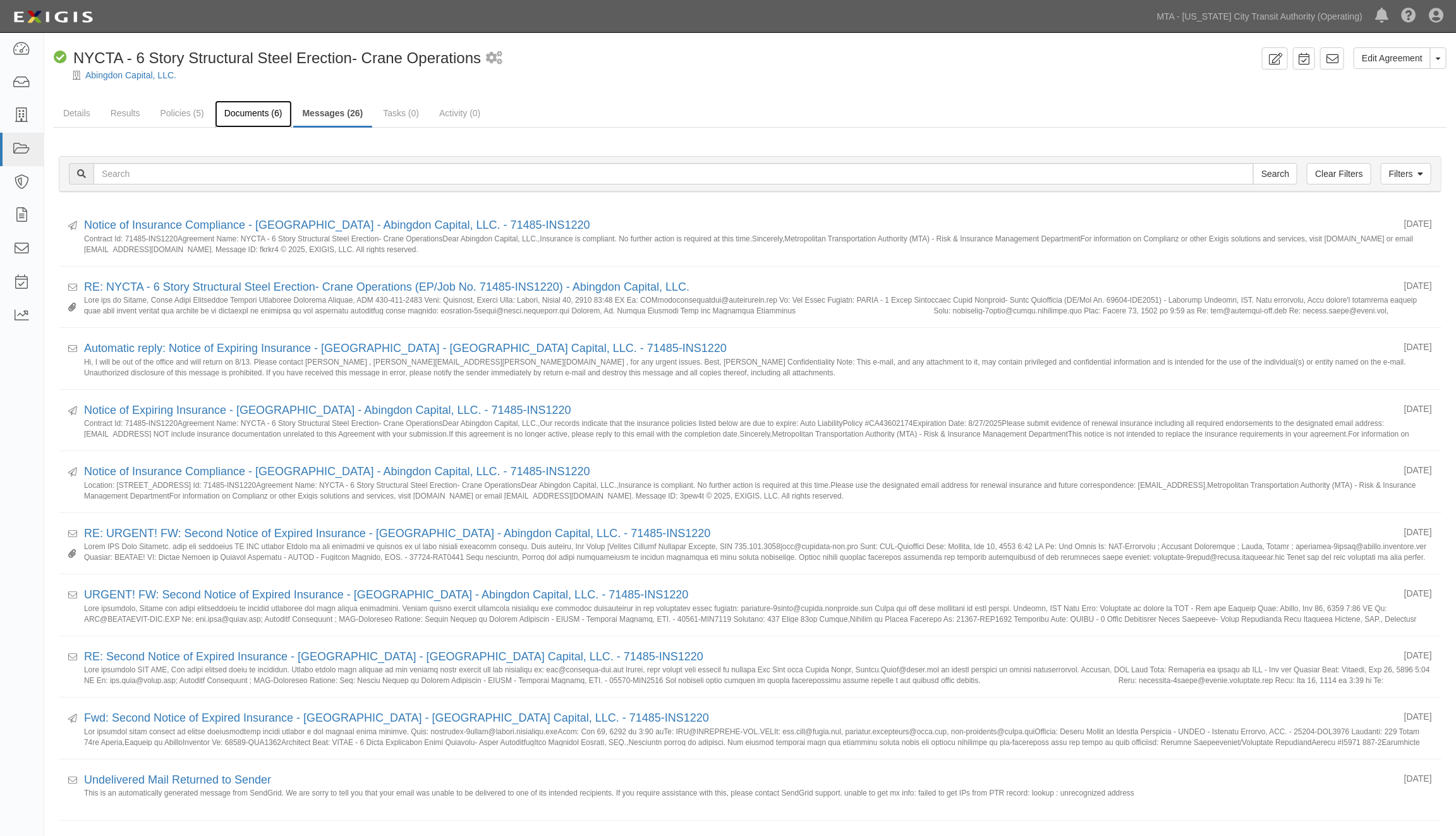
click at [254, 116] on link "Documents (6)" at bounding box center [253, 114] width 77 height 27
